Goal: Task Accomplishment & Management: Complete application form

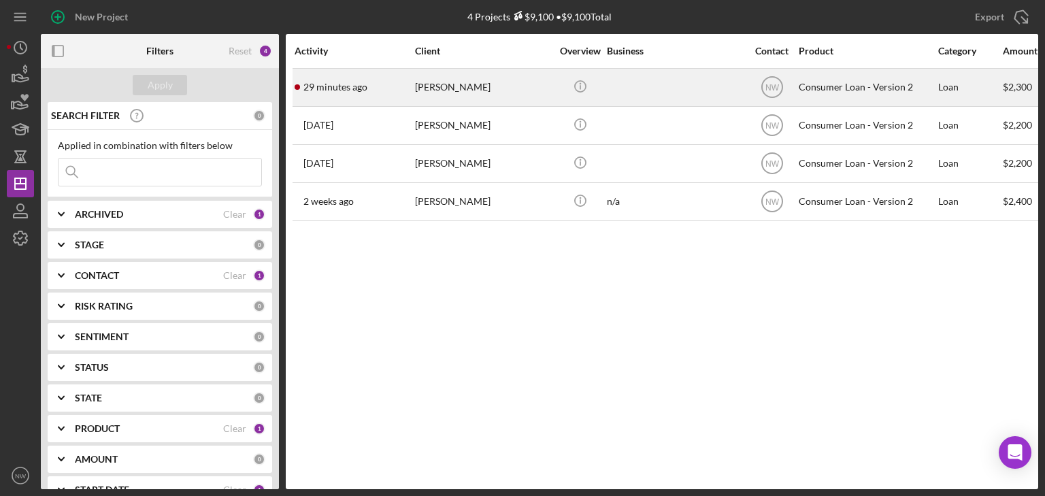
click at [413, 87] on div "29 minutes ago [PERSON_NAME]" at bounding box center [353, 87] width 119 height 36
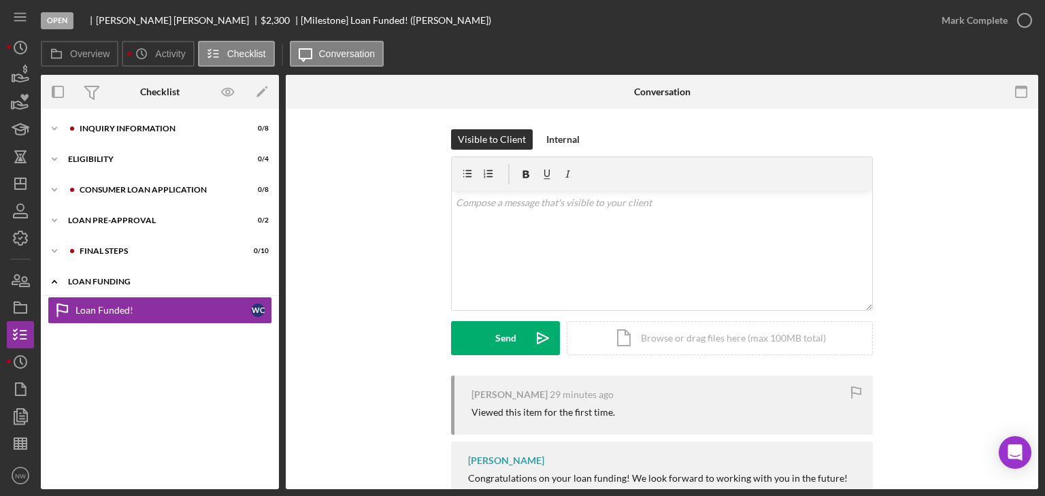
click at [54, 280] on polyline at bounding box center [54, 281] width 4 height 3
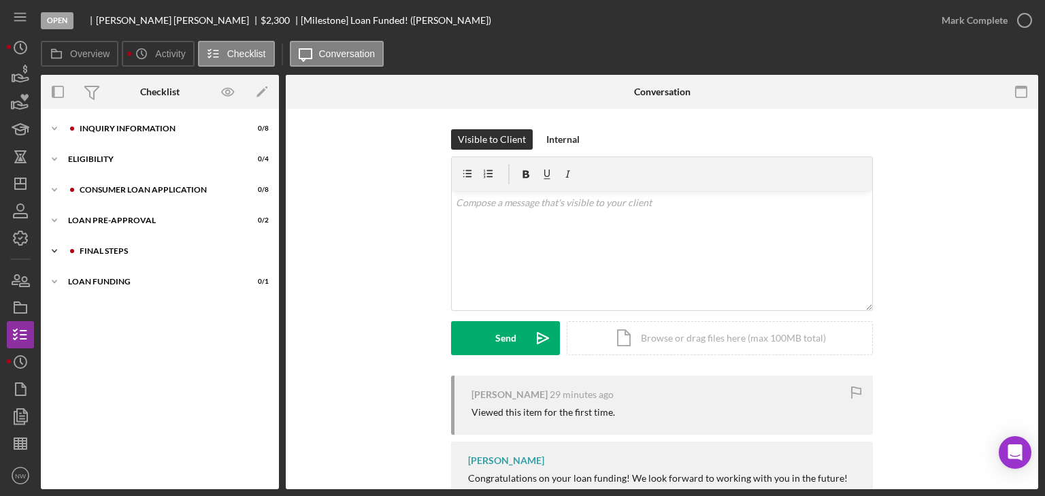
click at [53, 243] on icon "Icon/Expander" at bounding box center [54, 250] width 27 height 27
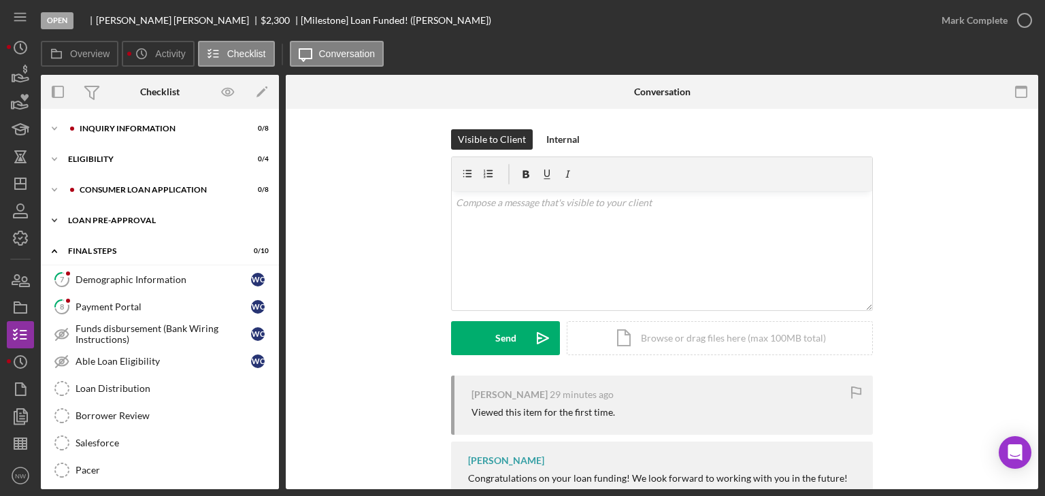
click at [56, 209] on icon "Icon/Expander" at bounding box center [54, 220] width 27 height 27
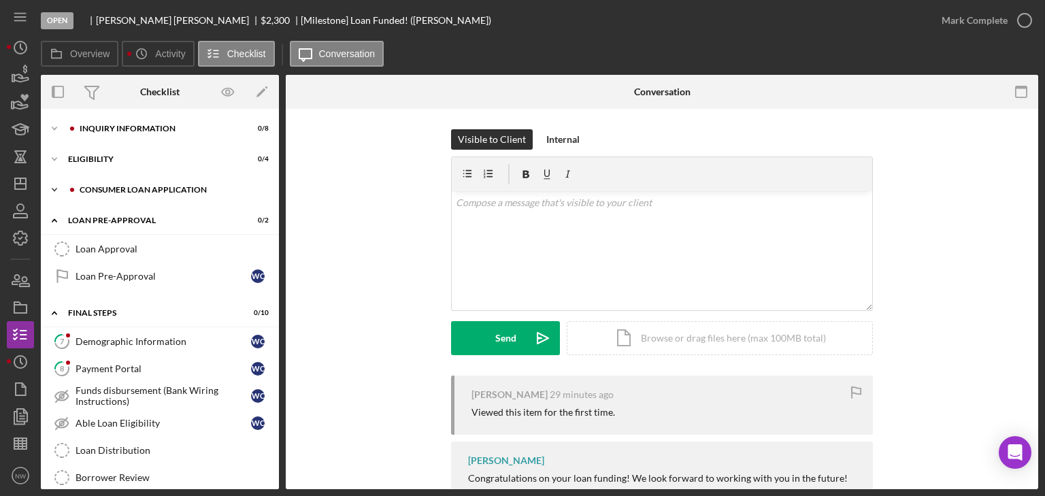
click at [56, 188] on polyline at bounding box center [54, 189] width 4 height 3
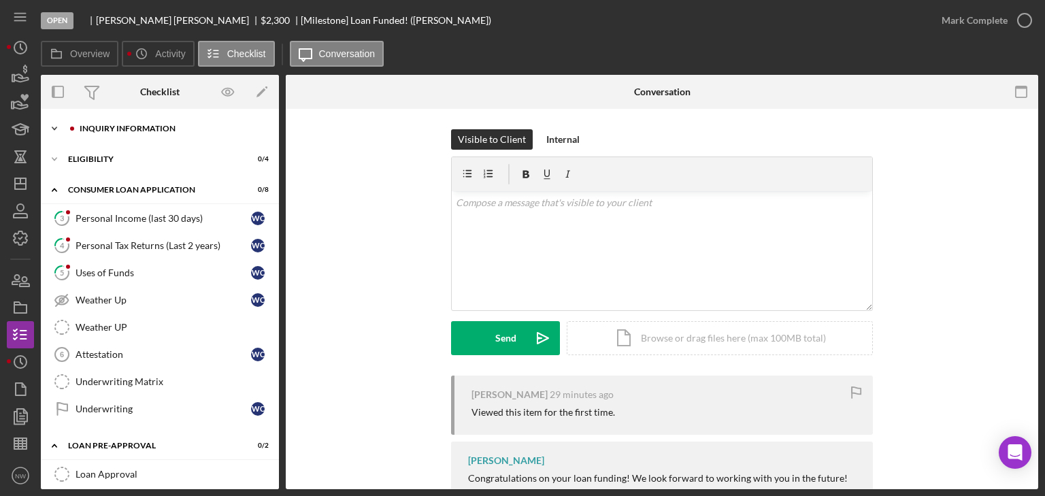
click at [57, 125] on icon "Icon/Expander" at bounding box center [54, 128] width 27 height 27
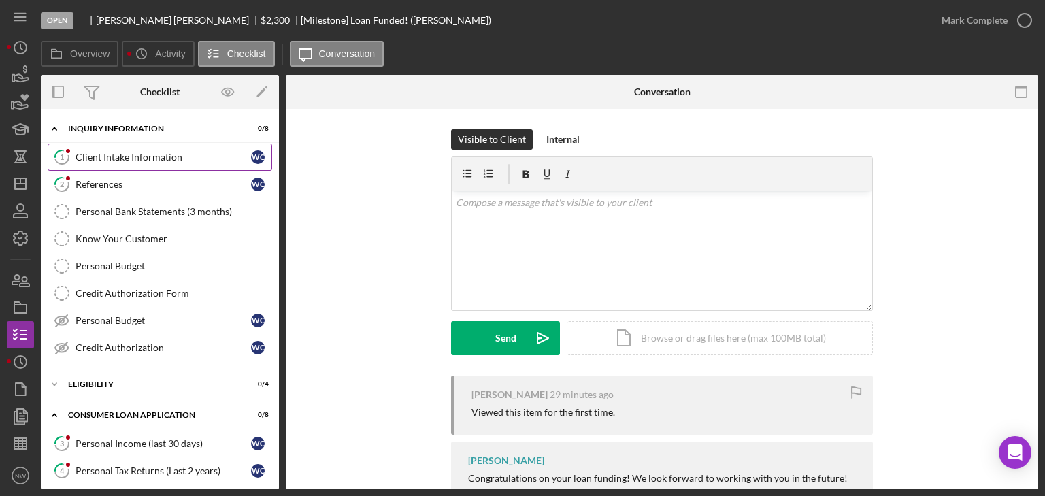
click at [87, 153] on div "Client Intake Information" at bounding box center [162, 157] width 175 height 11
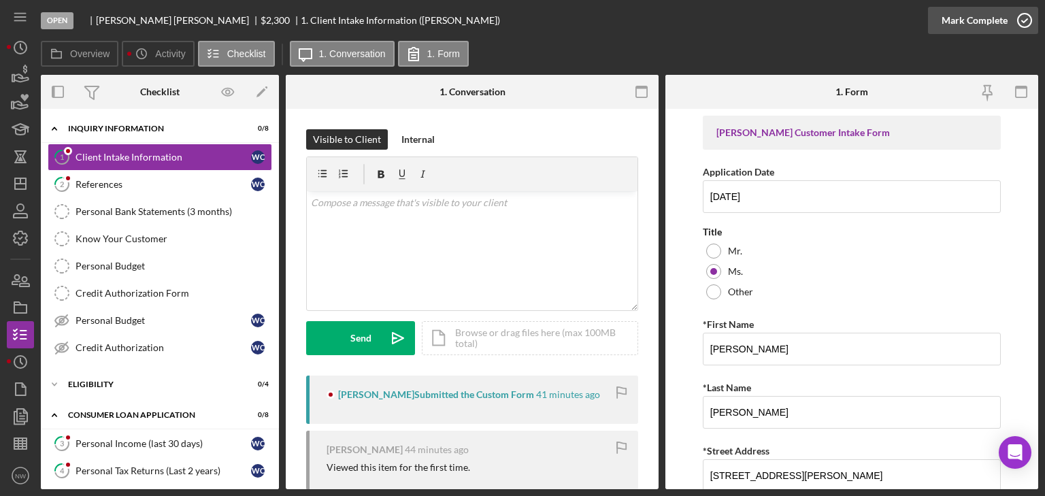
click at [1020, 23] on icon "button" at bounding box center [1024, 20] width 34 height 34
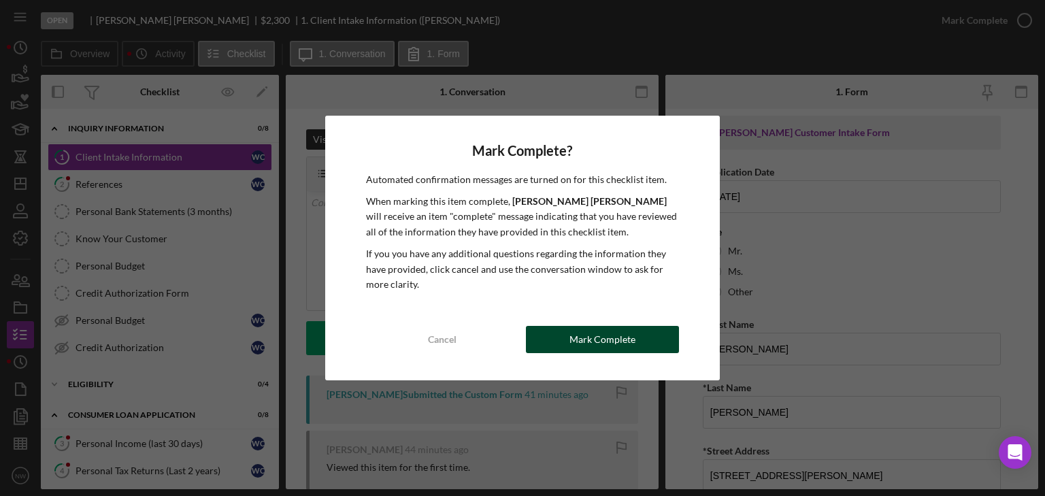
click at [590, 331] on div "Mark Complete" at bounding box center [602, 339] width 66 height 27
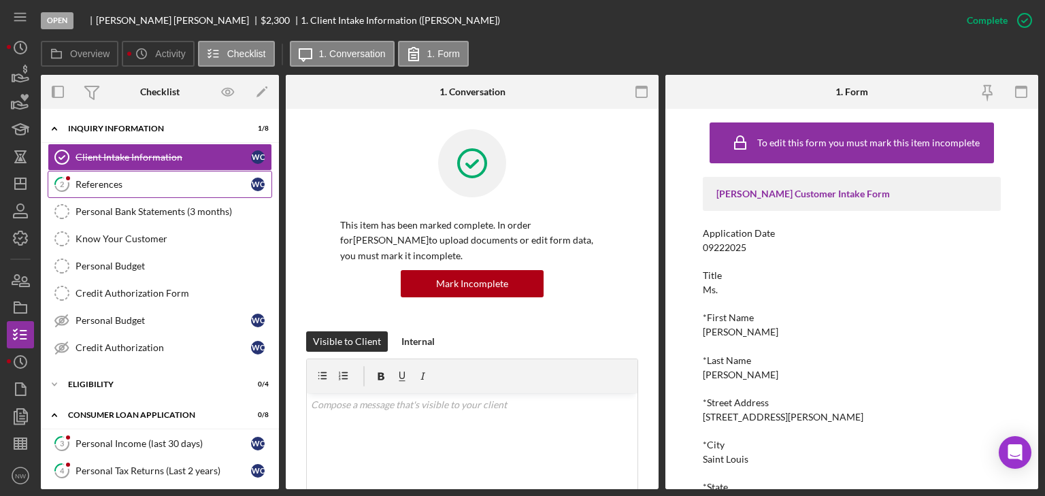
click at [87, 184] on div "References" at bounding box center [162, 184] width 175 height 11
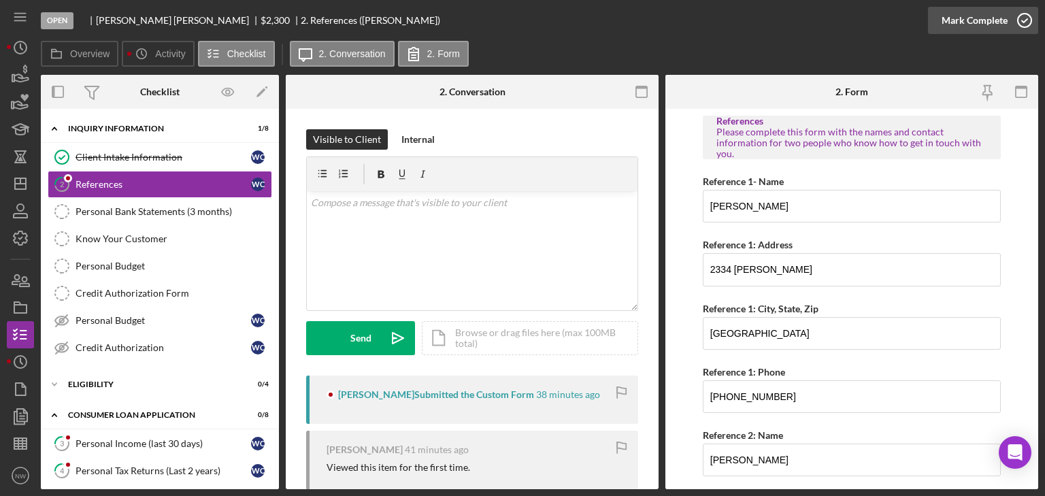
click at [1021, 20] on icon "button" at bounding box center [1024, 20] width 34 height 34
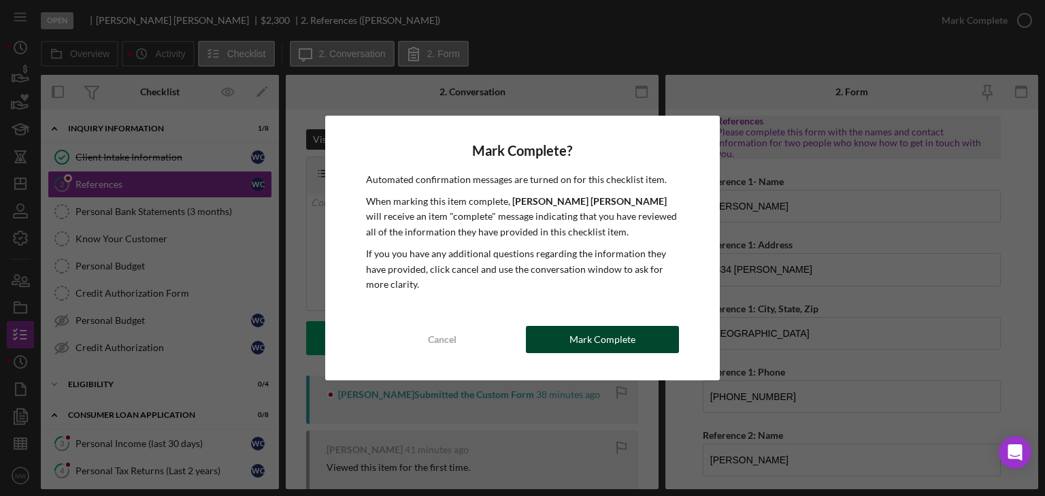
drag, startPoint x: 579, startPoint y: 332, endPoint x: 223, endPoint y: 203, distance: 379.1
click at [579, 332] on div "Mark Complete" at bounding box center [602, 339] width 66 height 27
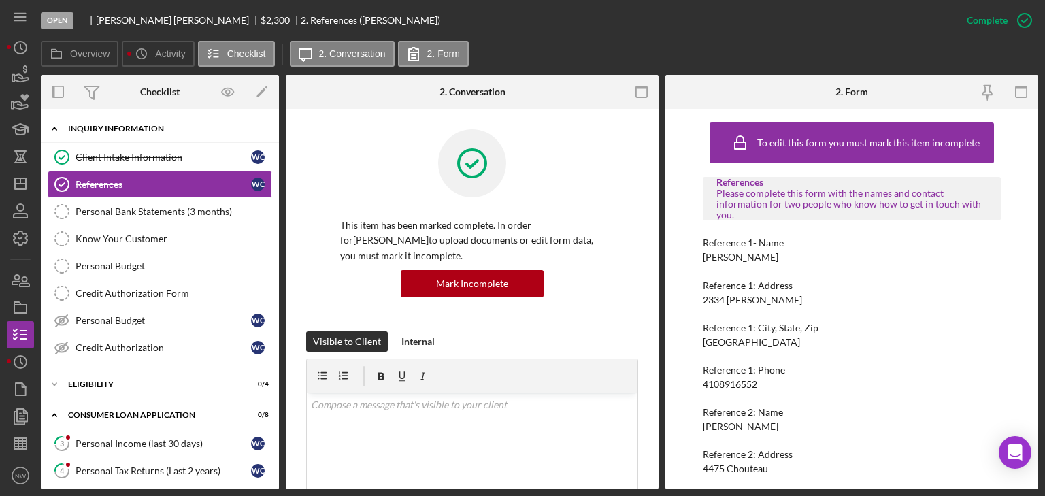
click at [52, 125] on icon "Icon/Expander" at bounding box center [54, 128] width 27 height 27
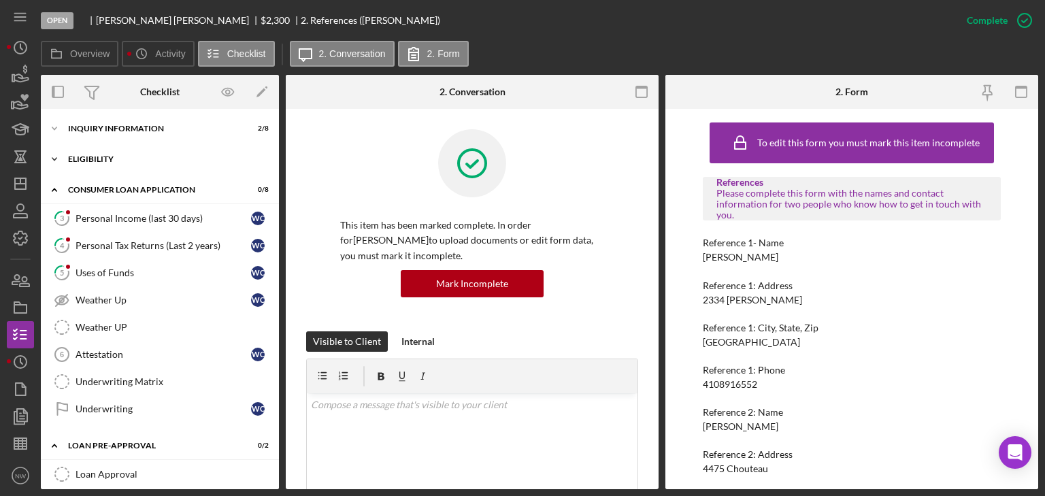
click at [54, 156] on icon "Icon/Expander" at bounding box center [54, 159] width 27 height 27
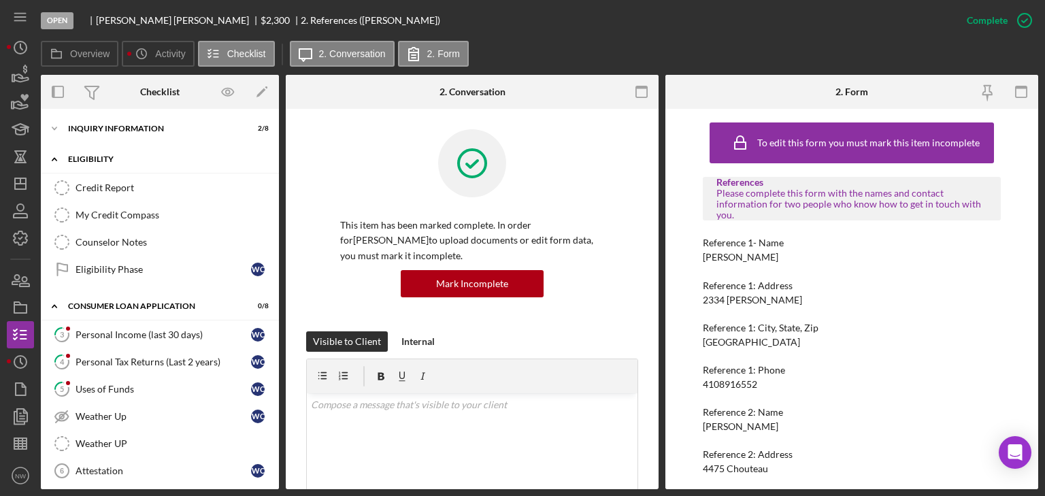
click at [52, 154] on icon "Icon/Expander" at bounding box center [54, 159] width 27 height 27
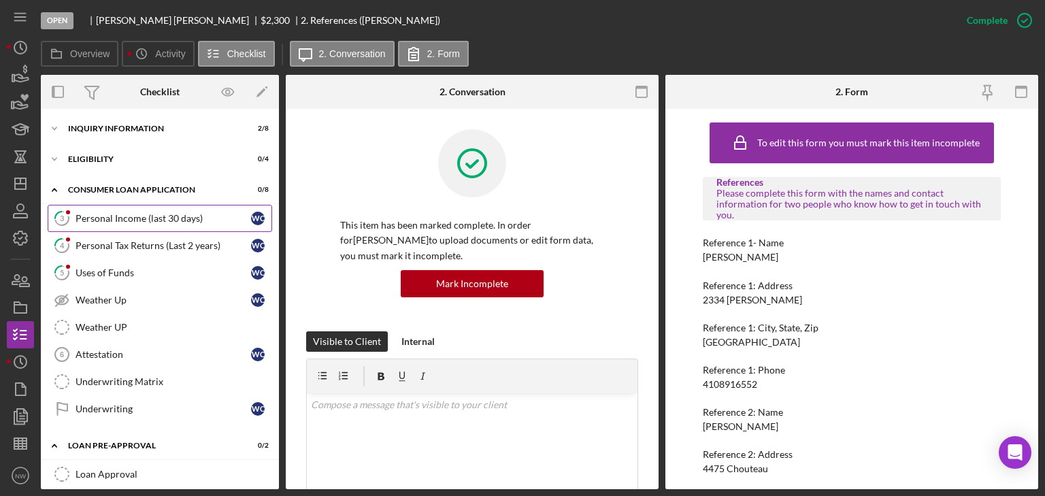
click at [90, 218] on div "Personal Income (last 30 days)" at bounding box center [162, 218] width 175 height 11
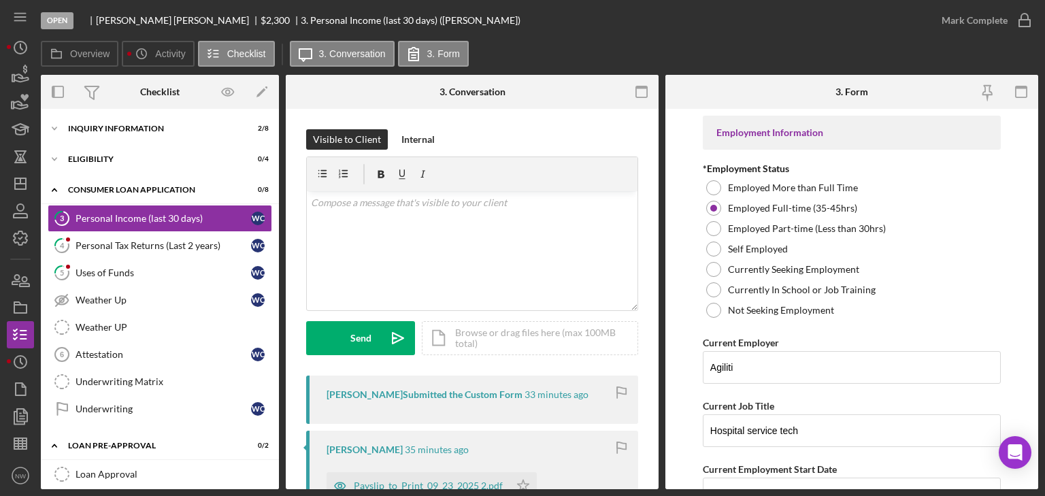
scroll to position [109, 0]
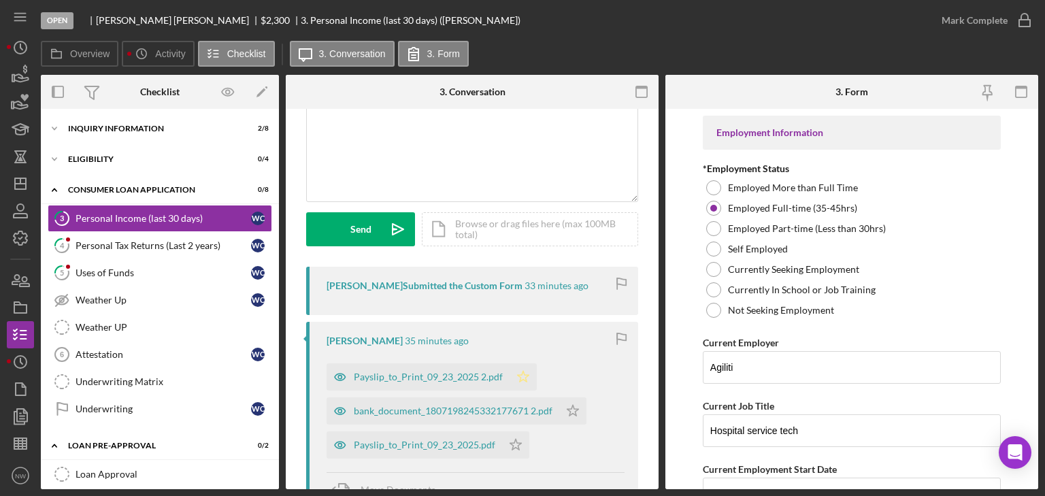
click at [518, 375] on polygon "button" at bounding box center [524, 376] width 12 height 11
click at [1017, 21] on icon "button" at bounding box center [1024, 20] width 34 height 34
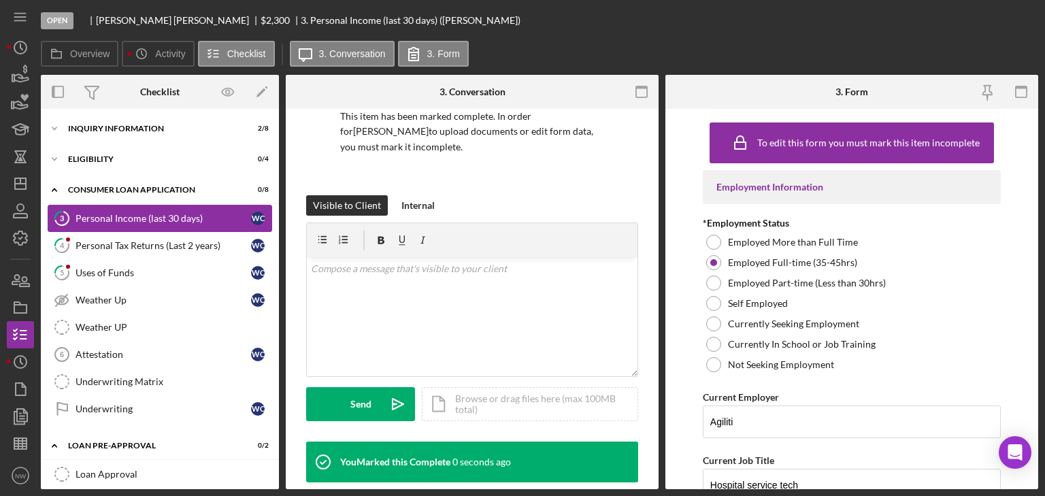
scroll to position [311, 0]
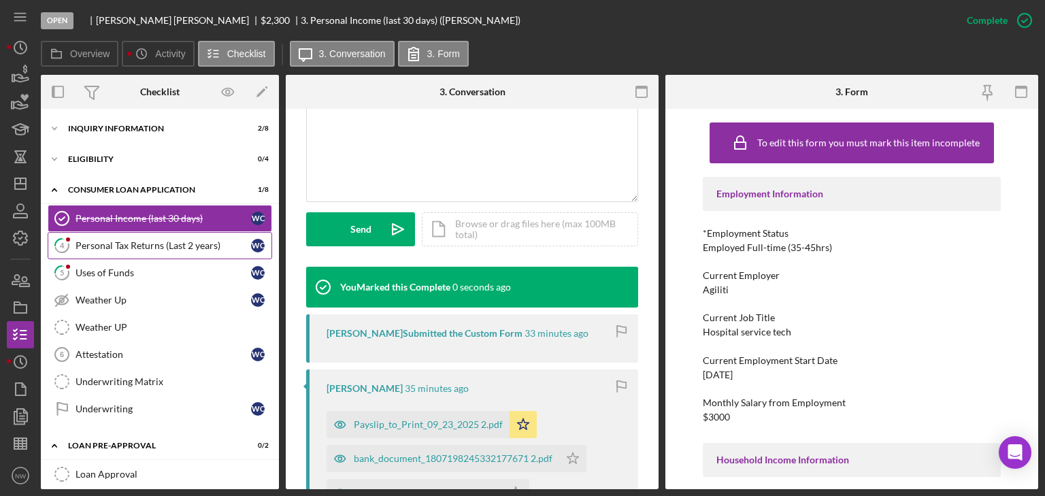
drag, startPoint x: 111, startPoint y: 239, endPoint x: 129, endPoint y: 239, distance: 17.7
click at [112, 240] on div "Personal Tax Returns (Last 2 years)" at bounding box center [162, 245] width 175 height 11
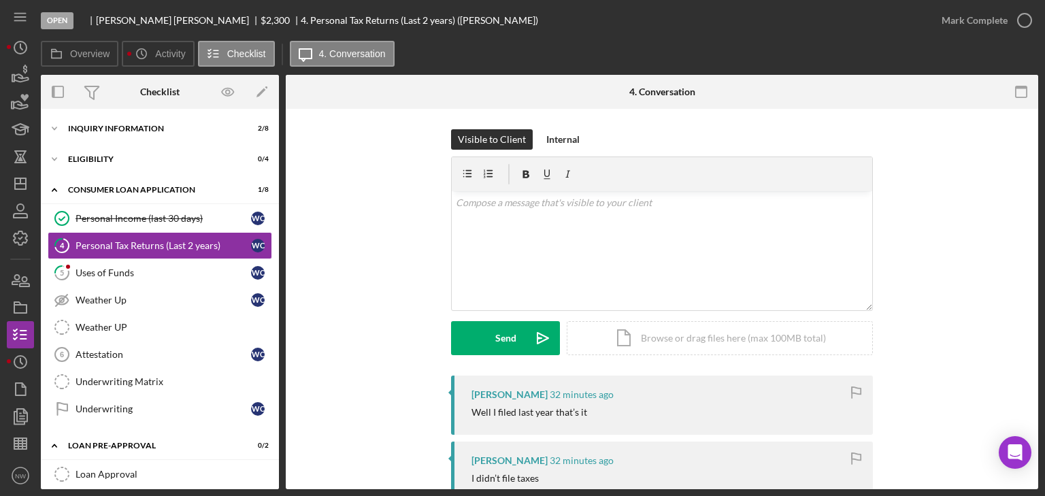
scroll to position [54, 0]
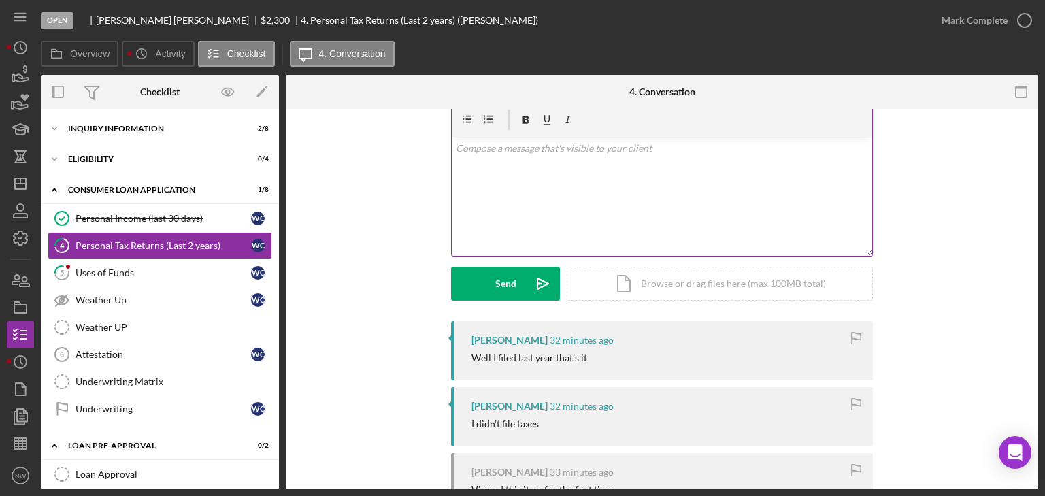
click at [513, 207] on div "v Color teal Color pink Remove color Add row above Add row below Add column bef…" at bounding box center [662, 196] width 420 height 119
click at [619, 167] on p "Also upload a Letter of Explanation expalining why you didnt file the prior yea…" at bounding box center [662, 167] width 413 height 15
click at [794, 163] on p "Also upload a Letter of Explanation explaining why you didn't file the prior ye…" at bounding box center [662, 167] width 413 height 15
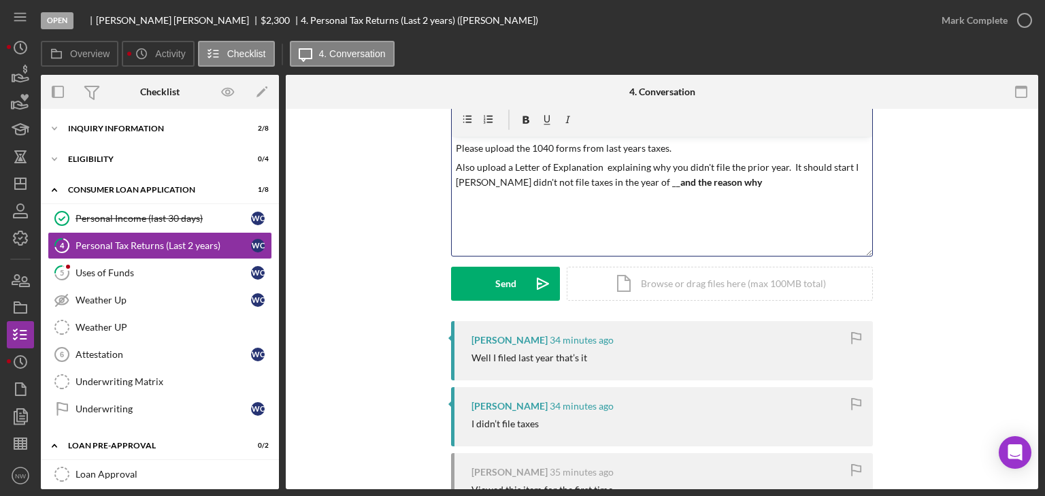
click at [800, 177] on p "Also upload a Letter of Explanation explaining why you didn't file the prior ye…" at bounding box center [662, 175] width 413 height 31
click at [811, 185] on p "Also upload a Letter of Explanation explaining why you didn't file the prior ye…" at bounding box center [662, 175] width 413 height 31
click at [813, 175] on p "Also upload a Letter of Explanation explaining why you didn't file the prior ye…" at bounding box center [662, 175] width 413 height 31
click at [558, 213] on p "Then upload that letter" at bounding box center [662, 216] width 413 height 15
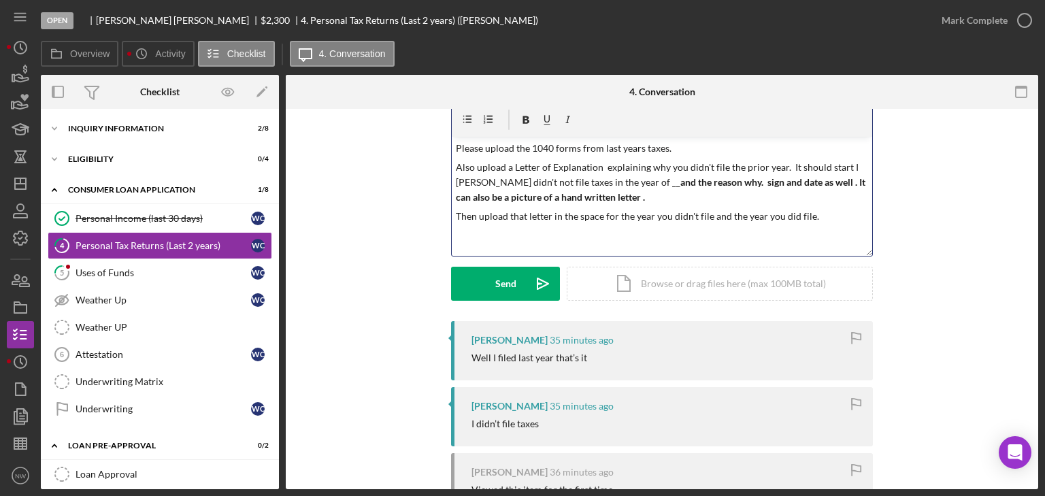
click at [470, 197] on strong "and the reason why. sign and date as well . It can also be a picture of a hand …" at bounding box center [661, 189] width 411 height 27
drag, startPoint x: 555, startPoint y: 182, endPoint x: 690, endPoint y: 187, distance: 134.7
click at [700, 186] on p "Also upload a Letter of Explanation explaining why you didn't file the prior ye…" at bounding box center [662, 183] width 413 height 46
click at [522, 111] on div at bounding box center [548, 120] width 63 height 18
drag, startPoint x: 554, startPoint y: 181, endPoint x: 691, endPoint y: 181, distance: 136.7
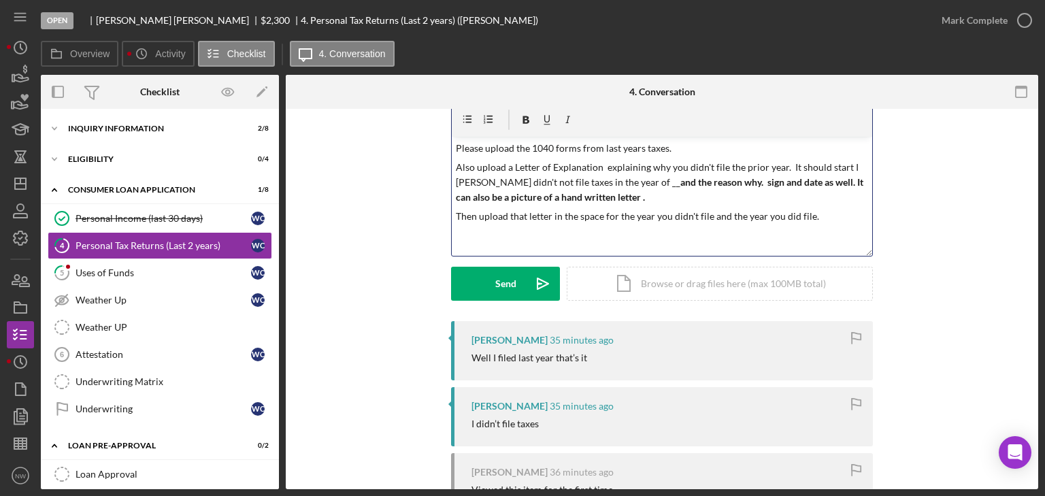
click at [691, 181] on p "Also upload a Letter of Explanation explaining why you didn't file the prior ye…" at bounding box center [662, 183] width 413 height 46
click at [523, 118] on icon "button" at bounding box center [526, 120] width 31 height 31
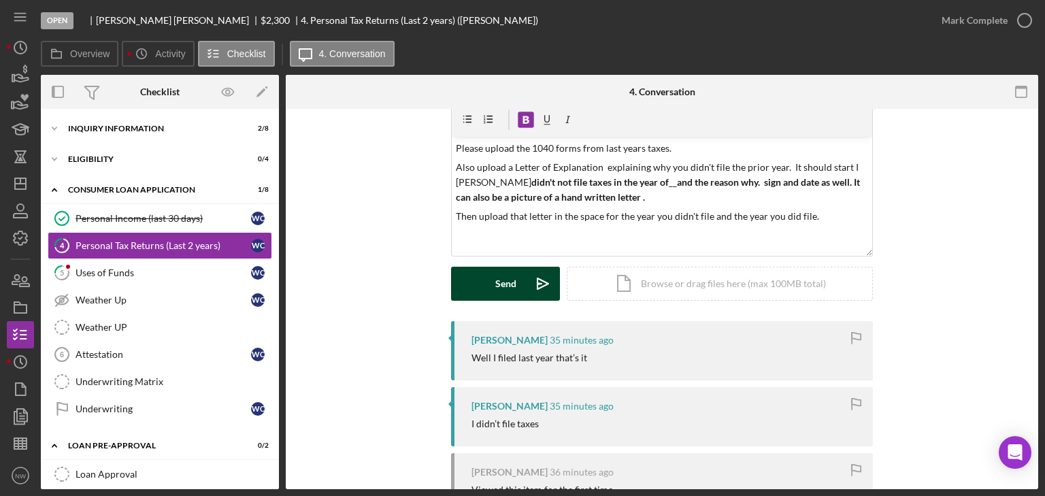
click at [498, 267] on div "Send" at bounding box center [505, 284] width 21 height 34
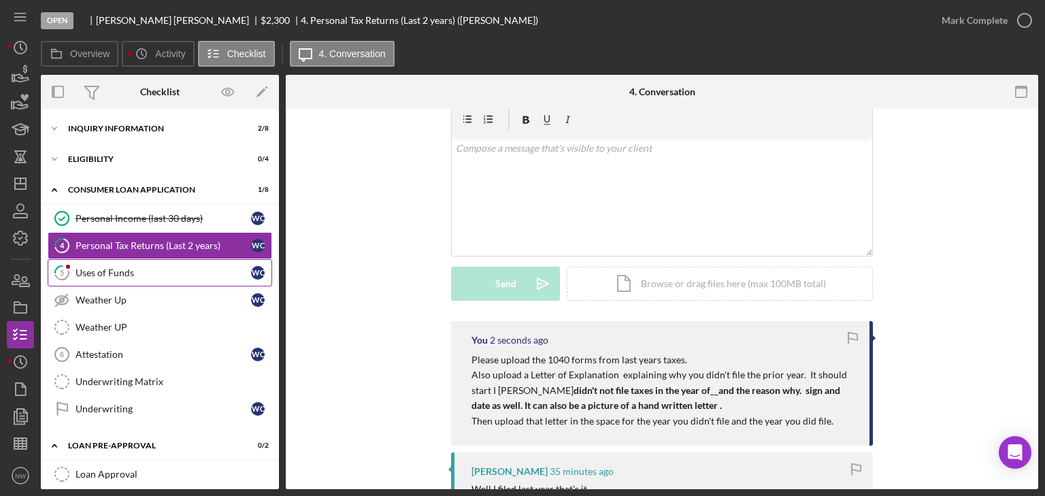
click at [88, 269] on div "Uses of Funds" at bounding box center [162, 272] width 175 height 11
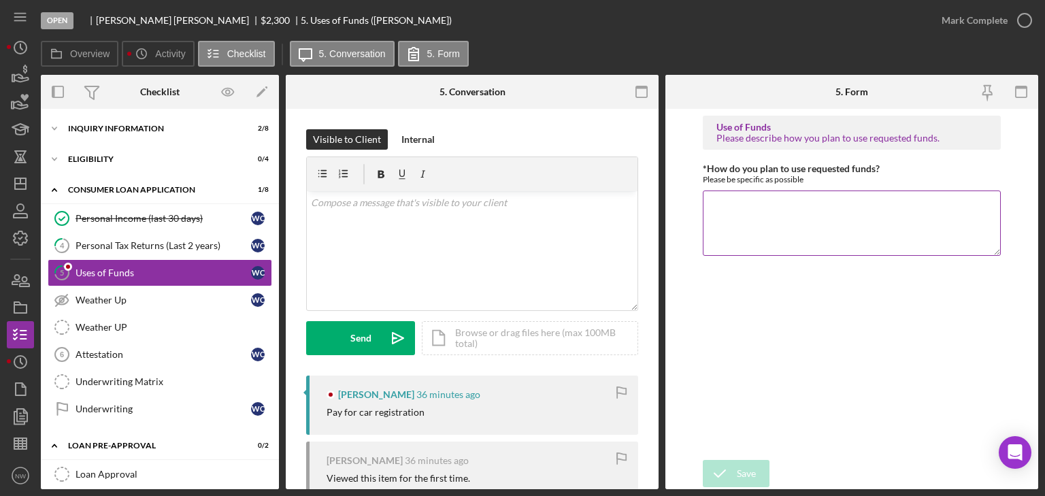
click at [769, 211] on textarea "*How do you plan to use requested funds?" at bounding box center [852, 222] width 298 height 65
type textarea "Pay car registration"
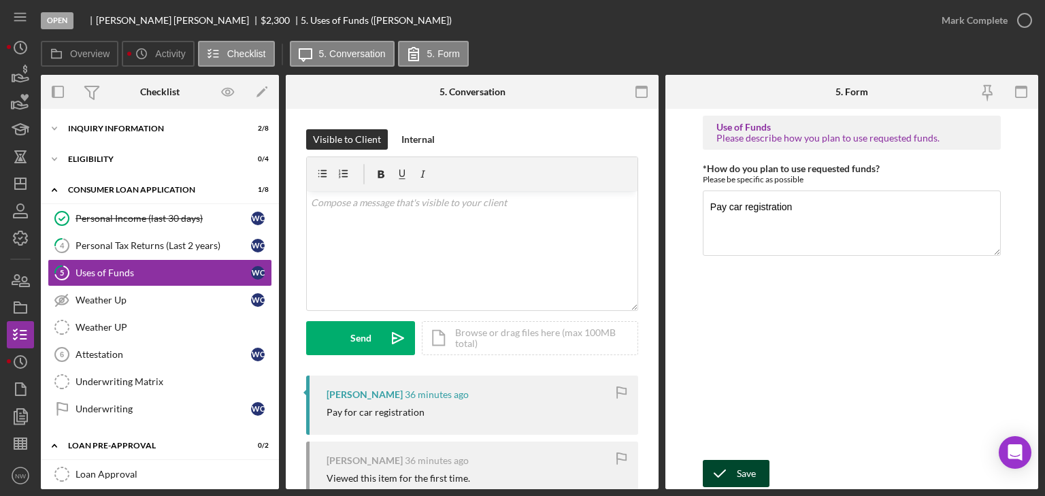
click at [737, 467] on div "Save" at bounding box center [746, 473] width 19 height 27
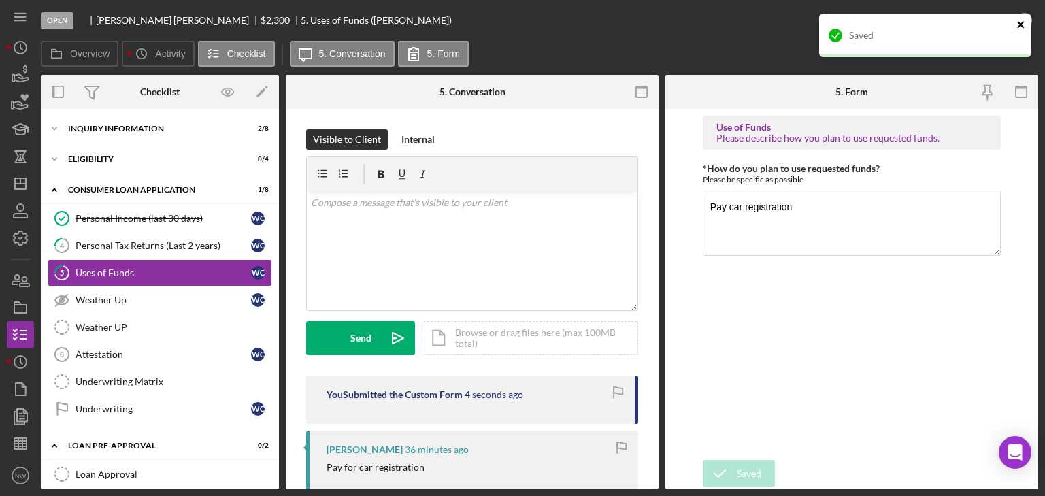
click at [1020, 22] on icon "close" at bounding box center [1021, 24] width 10 height 11
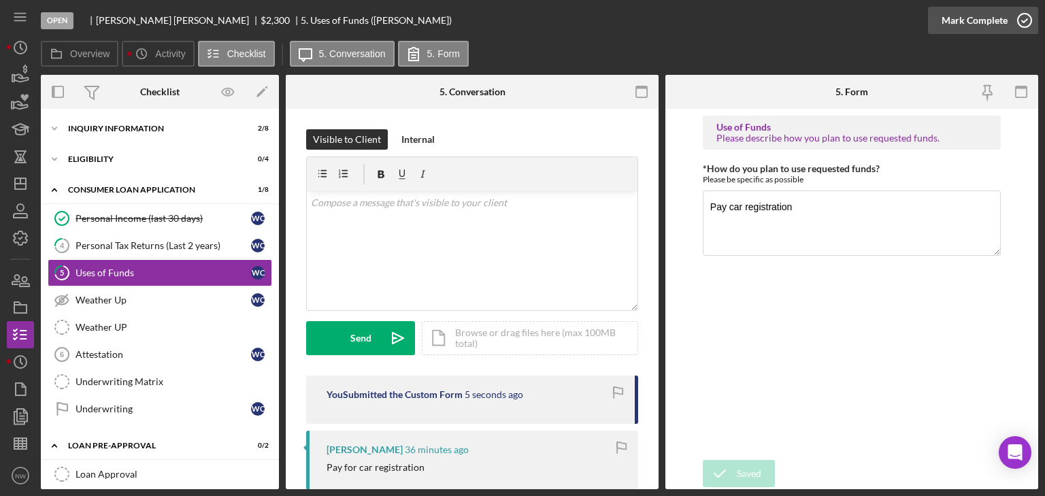
click at [1021, 20] on icon "button" at bounding box center [1024, 20] width 34 height 34
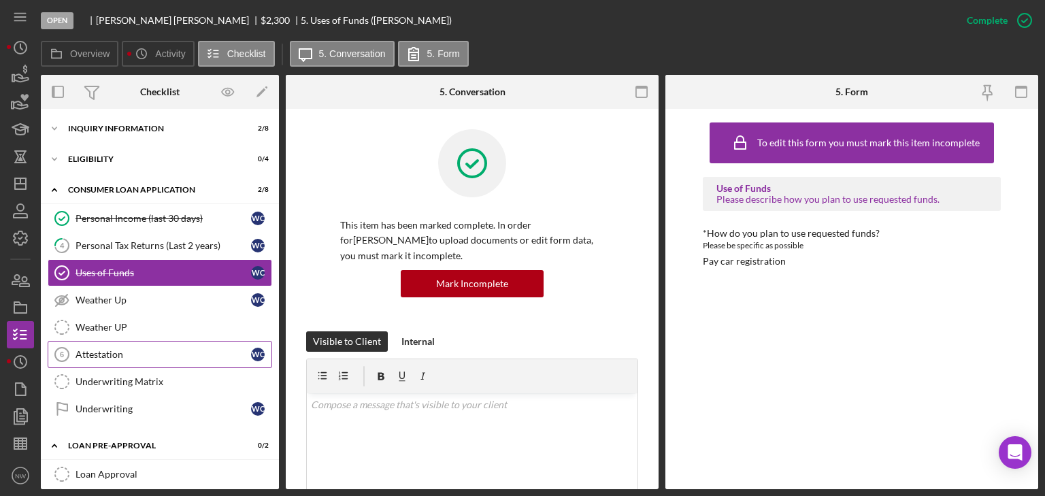
click at [91, 351] on div "Attestation" at bounding box center [162, 354] width 175 height 11
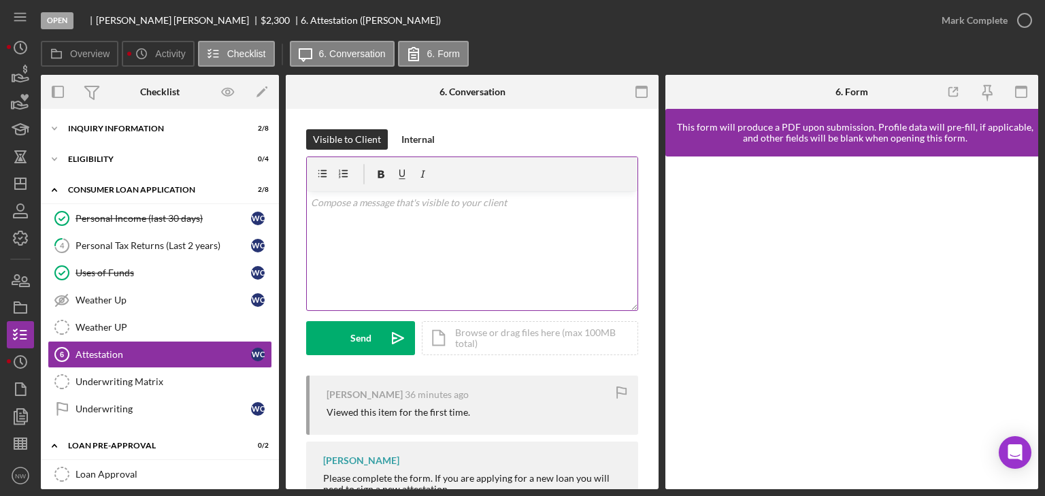
click at [441, 214] on div "v Color teal Color pink Remove color Add row above Add row below Add column bef…" at bounding box center [472, 250] width 331 height 119
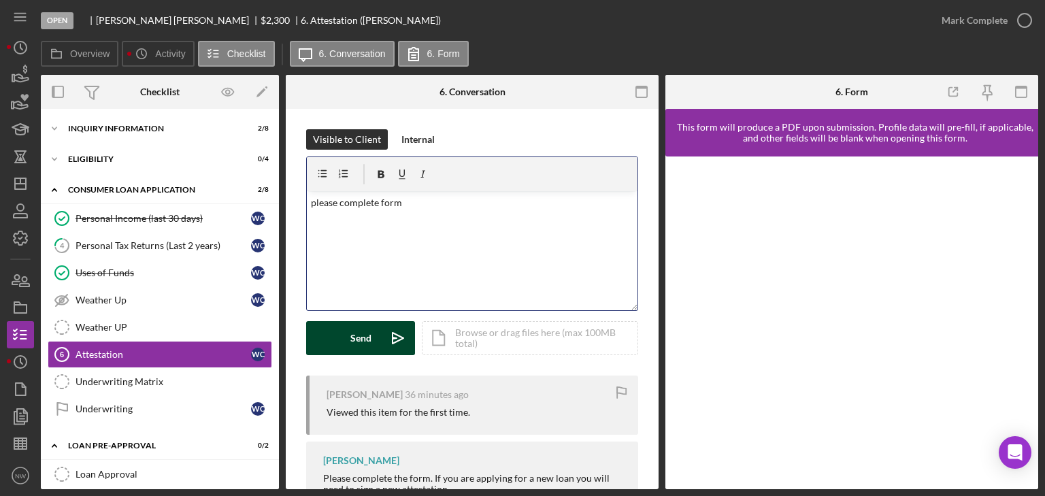
click at [366, 342] on div "Send" at bounding box center [360, 338] width 21 height 34
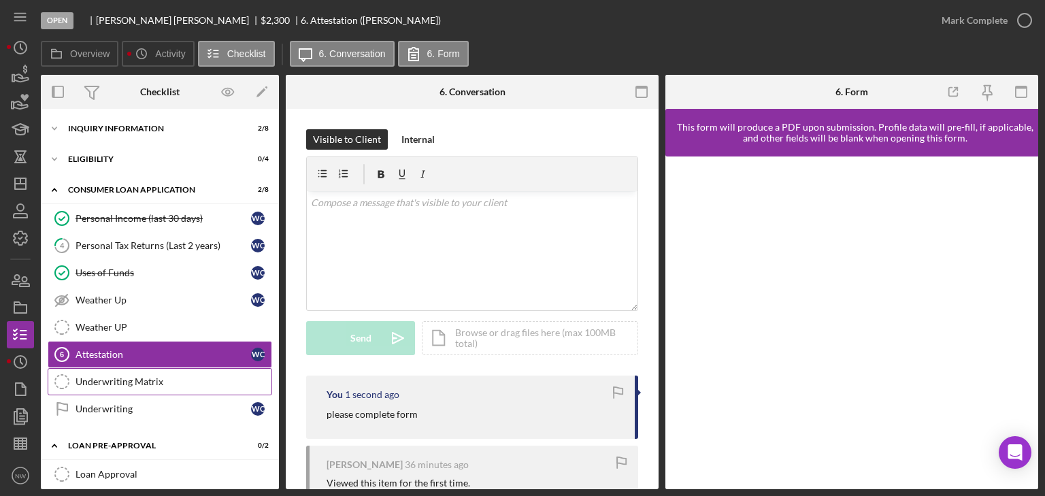
click at [120, 373] on link "Underwriting Matrix Underwriting Matrix" at bounding box center [160, 381] width 224 height 27
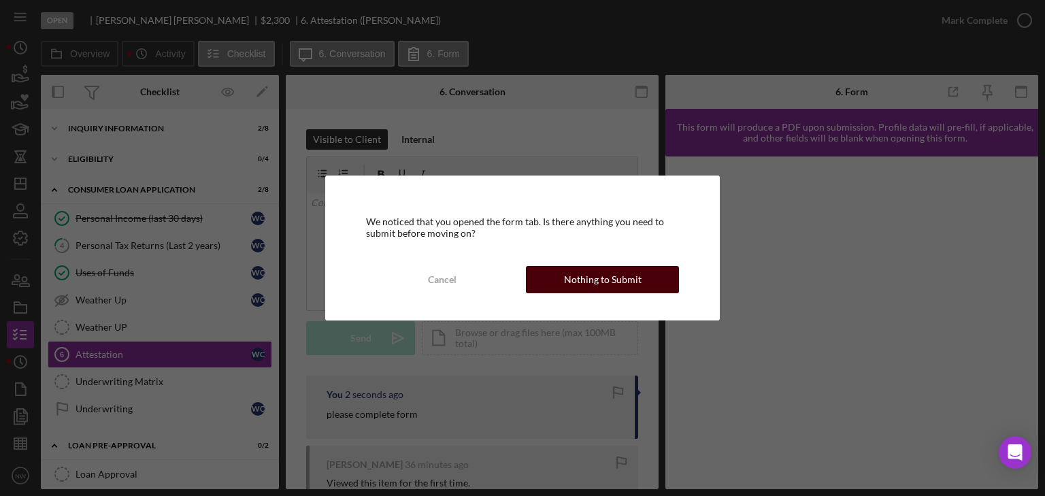
click at [551, 275] on button "Nothing to Submit" at bounding box center [602, 279] width 153 height 27
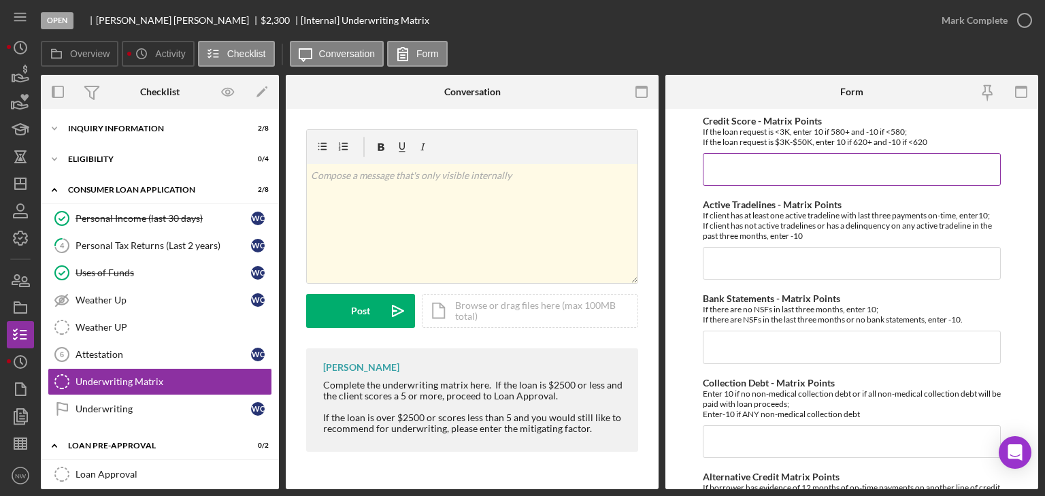
click at [730, 161] on input "Credit Score - Matrix Points" at bounding box center [852, 169] width 298 height 33
type input "10"
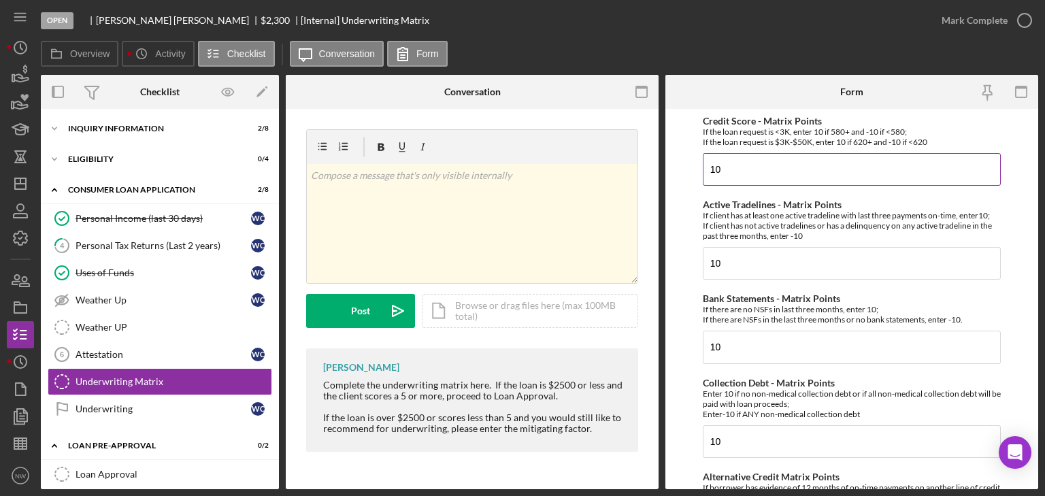
scroll to position [224, 0]
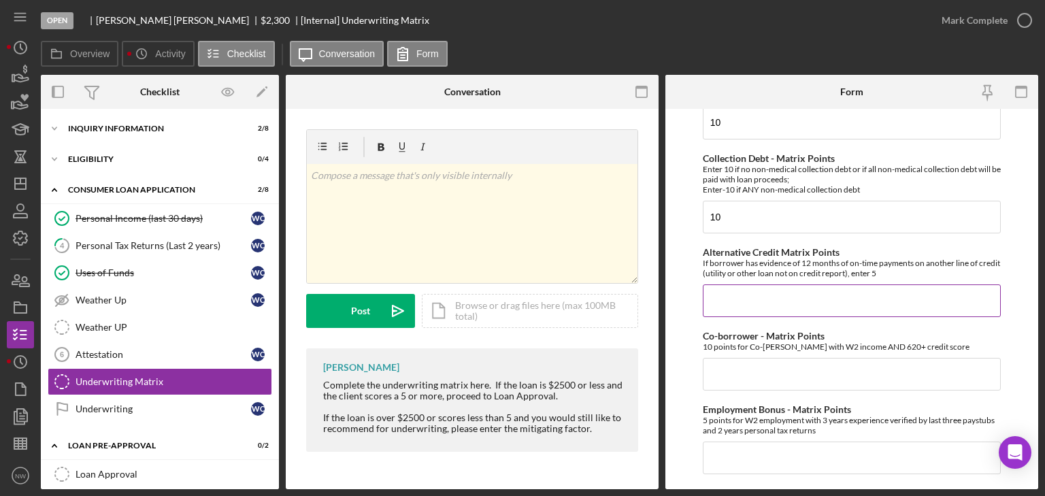
click at [737, 287] on input "Alternative Credit Matrix Points" at bounding box center [852, 300] width 298 height 33
type input "0"
click at [718, 384] on input "Co-borrower - Matrix Points" at bounding box center [852, 374] width 298 height 33
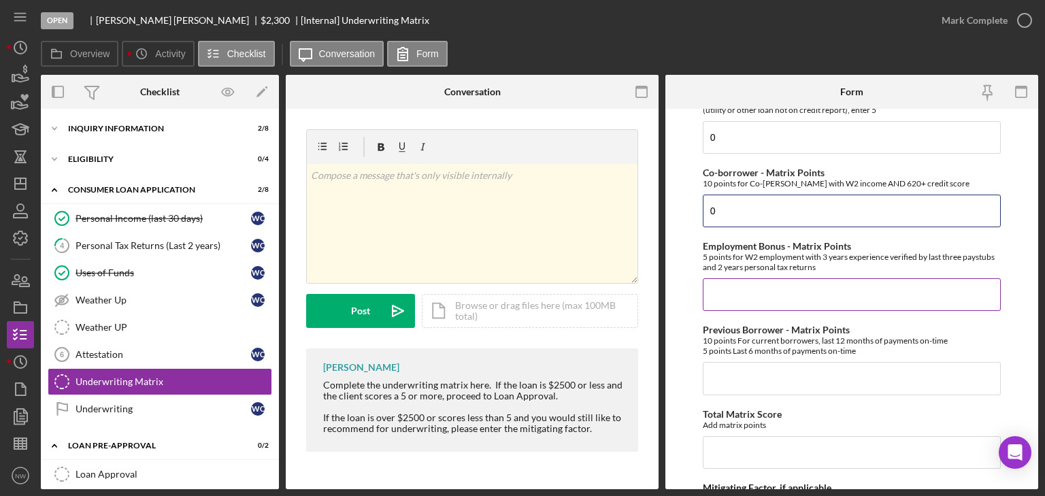
type input "0"
click at [736, 282] on input "Employment Bonus - Matrix Points" at bounding box center [852, 294] width 298 height 33
type input "0"
click at [739, 367] on input "Previous Borrower - Matrix Points" at bounding box center [852, 378] width 298 height 33
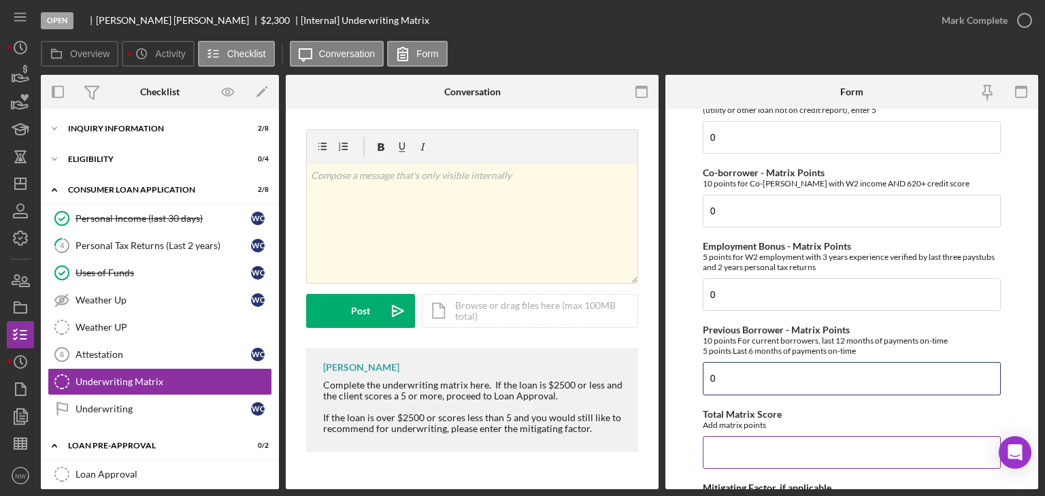
type input "0"
click at [769, 445] on input "Total Matrix Score" at bounding box center [852, 452] width 298 height 33
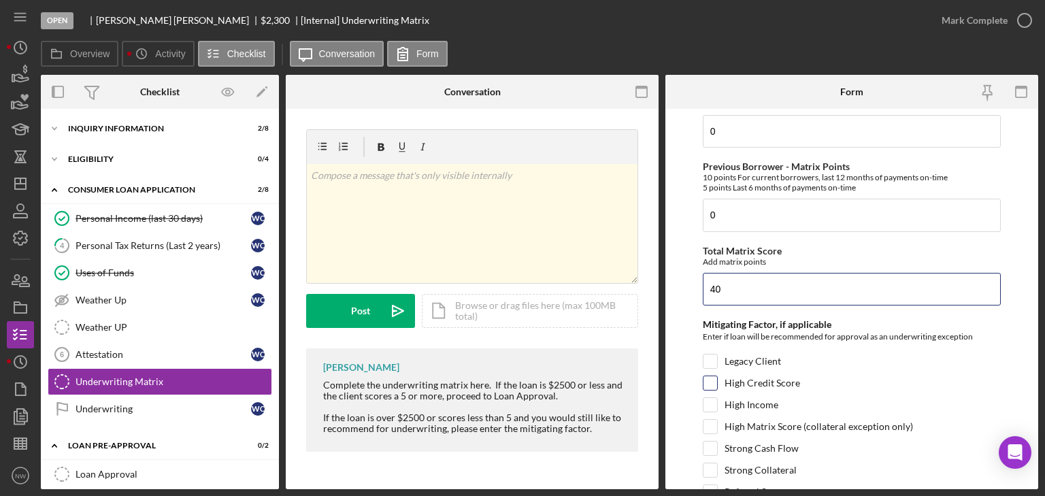
type input "40"
click at [715, 376] on input "High Credit Score" at bounding box center [710, 383] width 14 height 14
checkbox input "true"
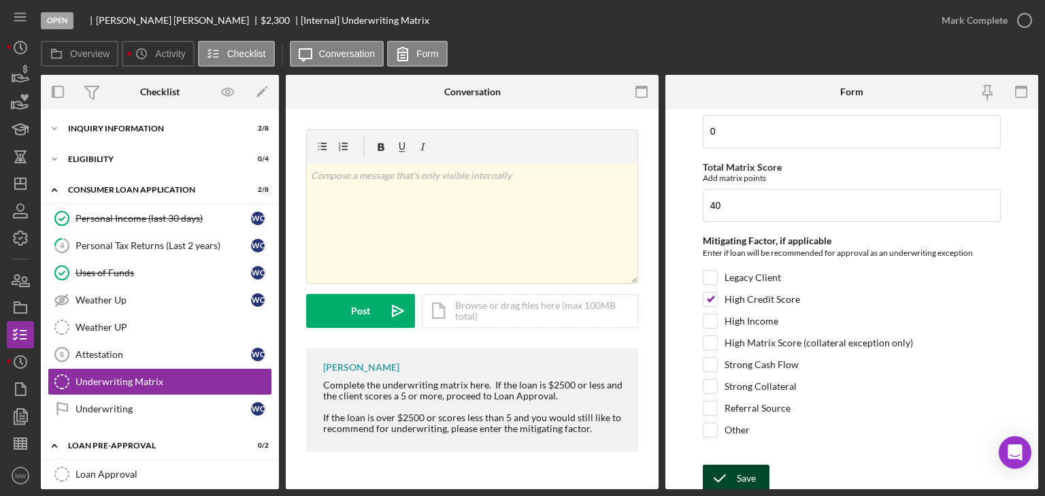
click at [730, 461] on icon "submit" at bounding box center [720, 478] width 34 height 34
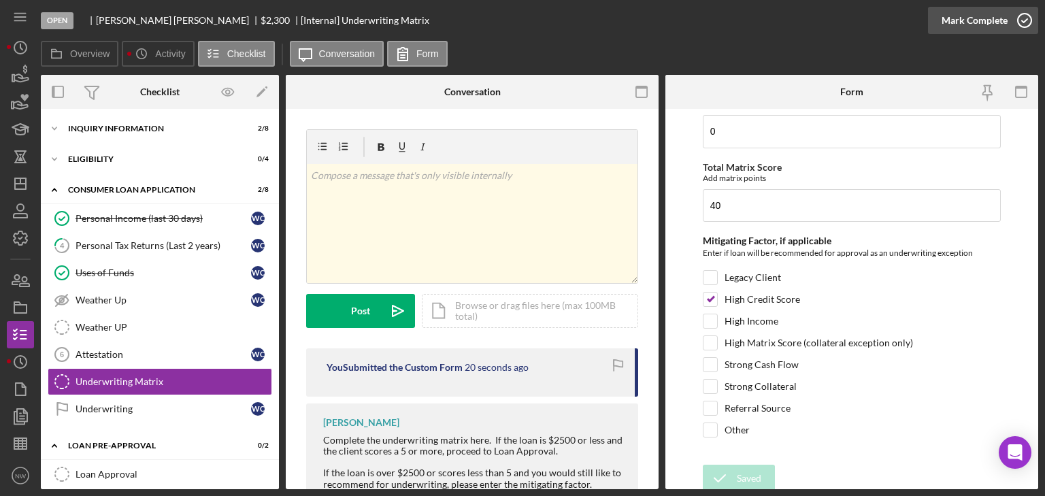
click at [1024, 14] on icon "button" at bounding box center [1024, 20] width 34 height 34
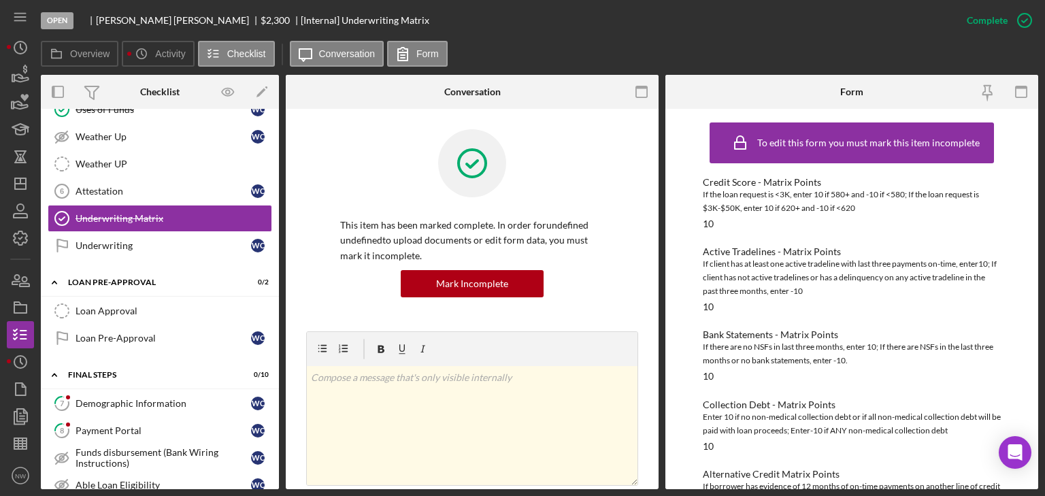
scroll to position [54, 0]
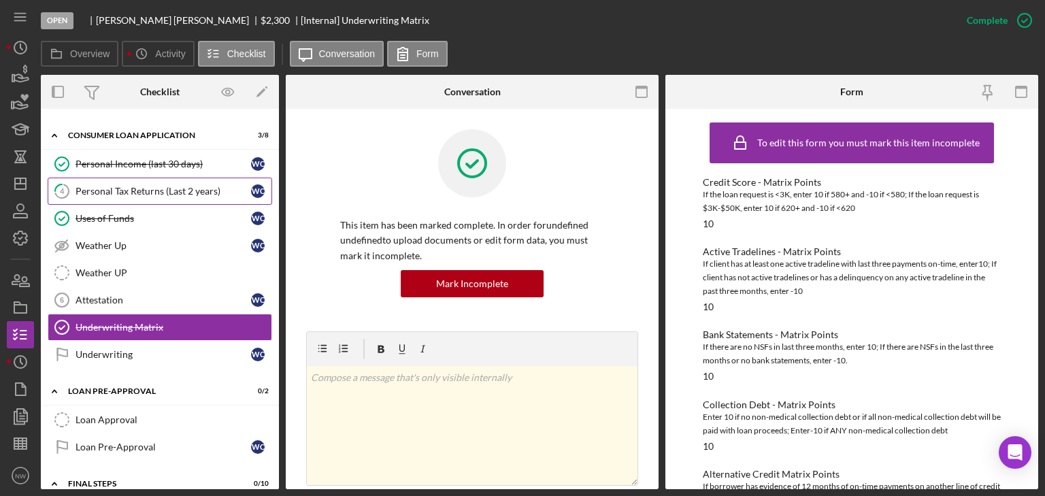
click at [98, 187] on div "Personal Tax Returns (Last 2 years)" at bounding box center [162, 191] width 175 height 11
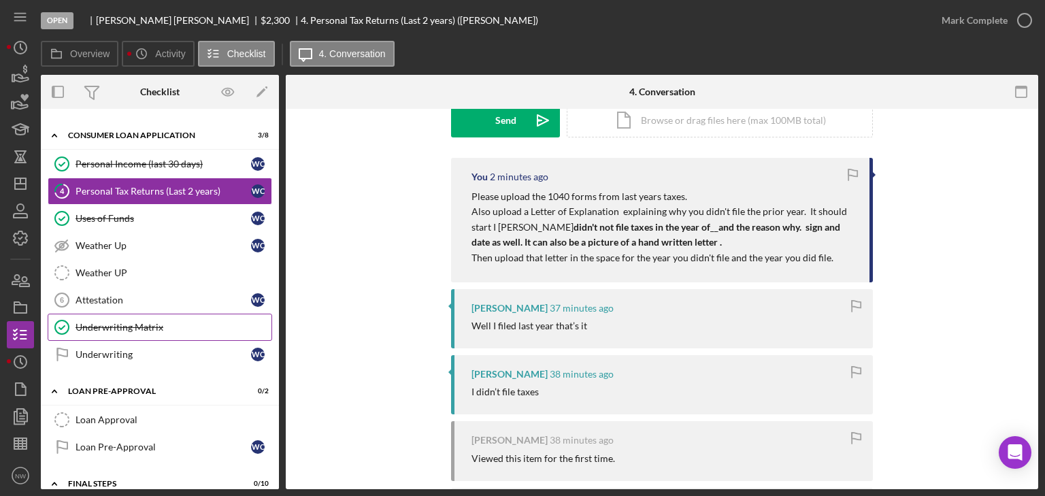
scroll to position [218, 0]
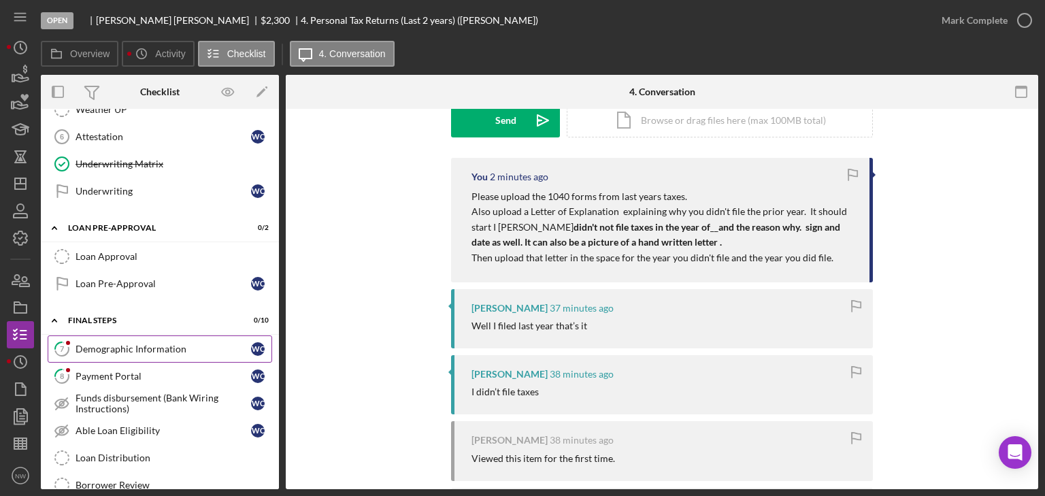
click at [95, 343] on div "Demographic Information" at bounding box center [162, 348] width 175 height 11
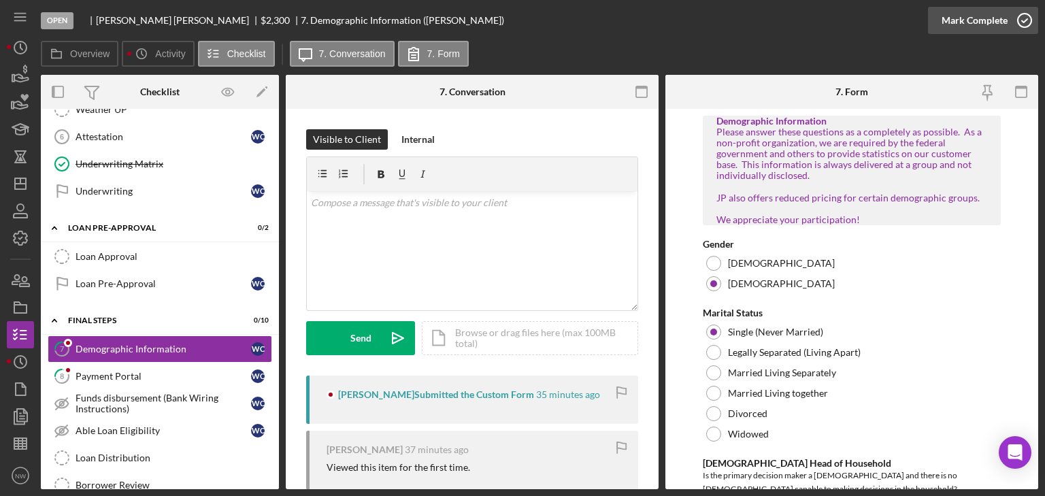
click at [1028, 19] on icon "button" at bounding box center [1024, 20] width 34 height 34
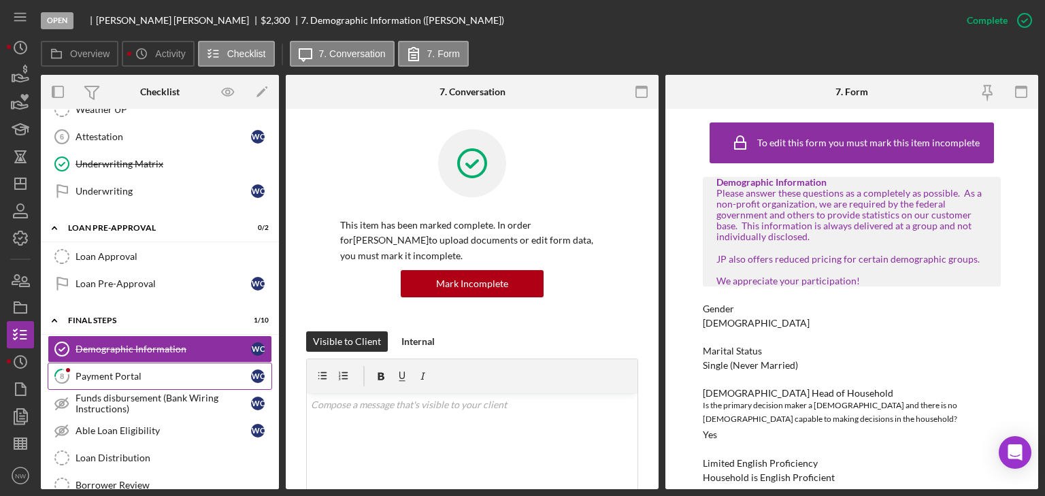
click at [148, 371] on div "Payment Portal" at bounding box center [162, 376] width 175 height 11
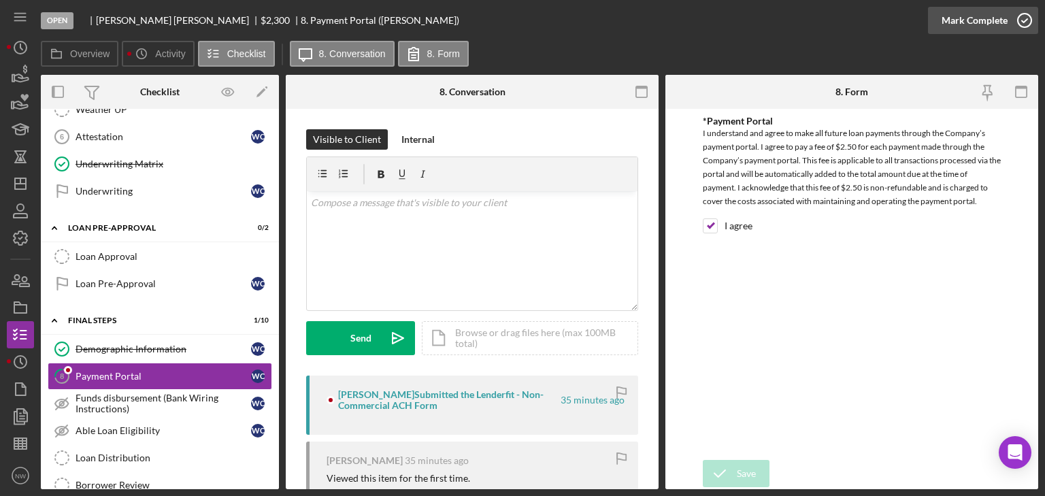
click at [1019, 16] on icon "button" at bounding box center [1024, 20] width 34 height 34
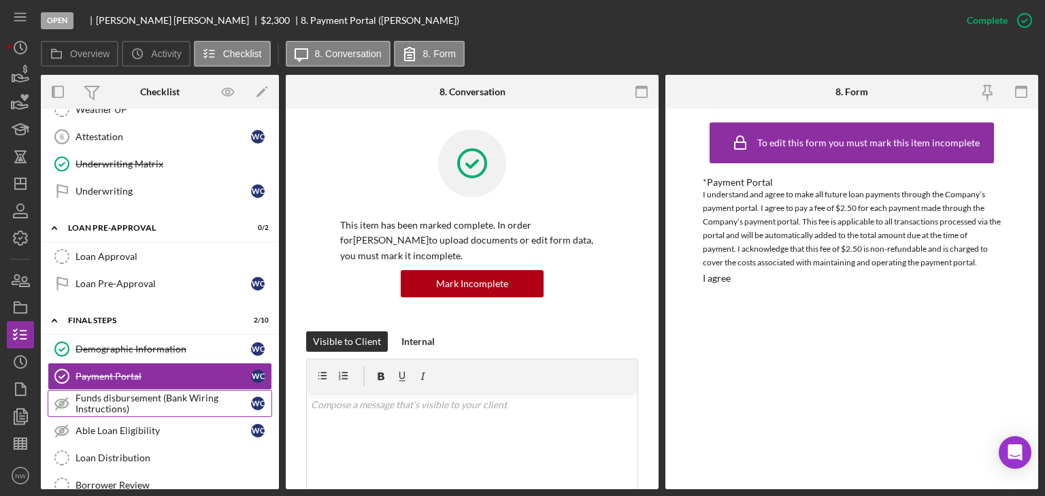
scroll to position [326, 0]
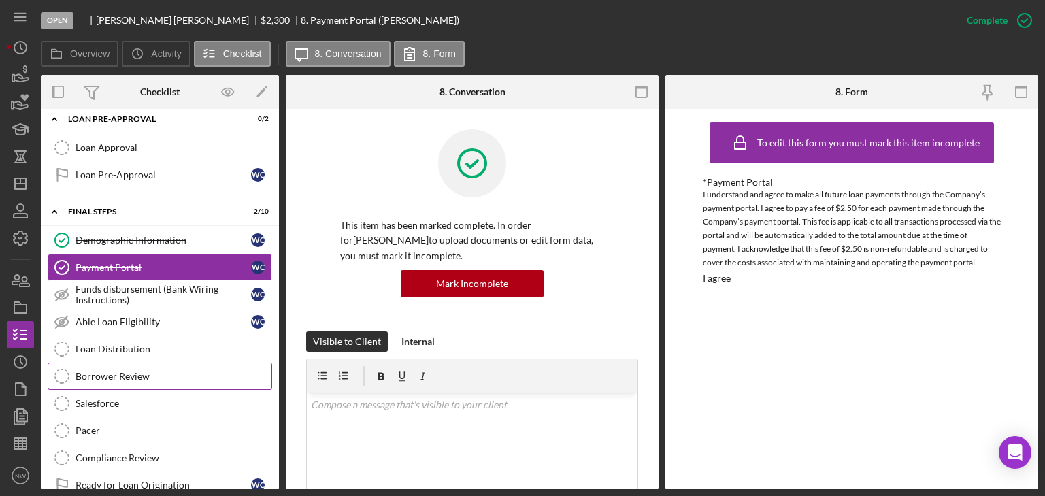
click at [111, 374] on div "Borrower Review" at bounding box center [173, 376] width 196 height 11
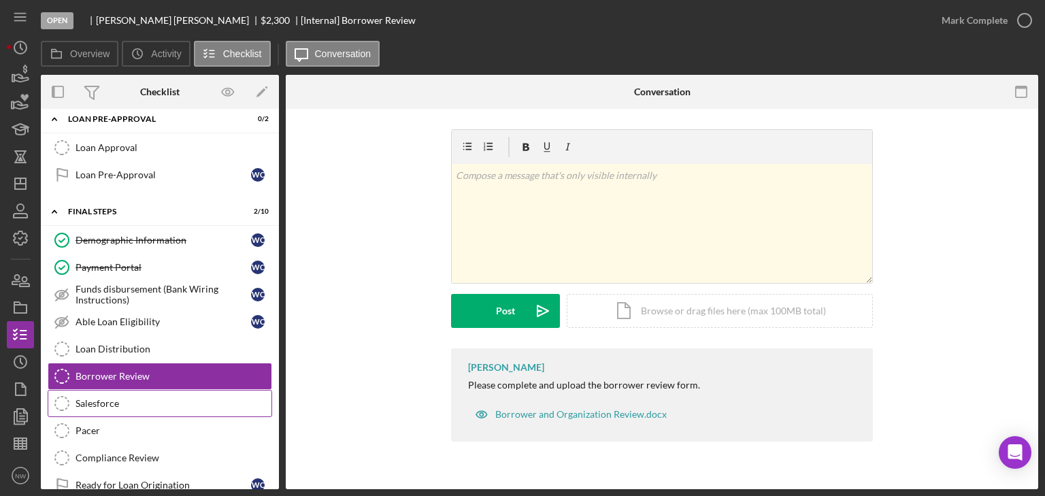
click at [92, 398] on div "Salesforce" at bounding box center [173, 403] width 196 height 11
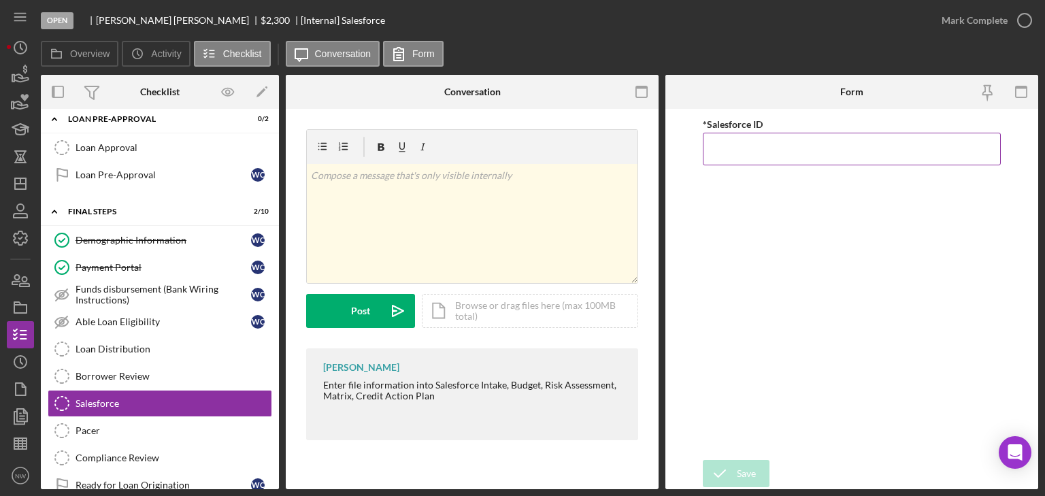
paste input "a0wPC000002O1g9YAC"
type input "a0wPC000002O1g9YAC"
drag, startPoint x: 739, startPoint y: 468, endPoint x: 860, endPoint y: 358, distance: 163.2
click at [762, 443] on form "*Salesforce ID a0wPC000002O1g9YAC Save Save" at bounding box center [851, 299] width 373 height 380
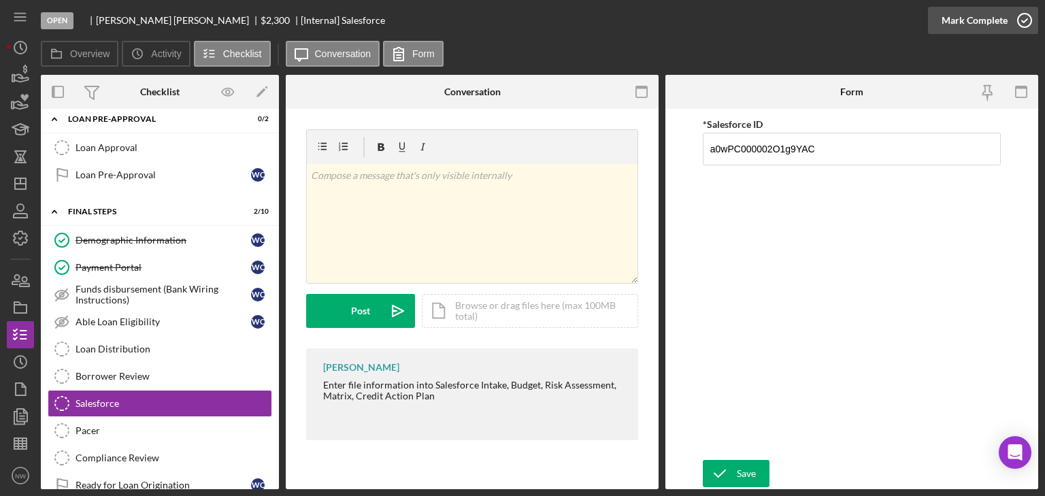
click at [1021, 20] on icon "button" at bounding box center [1024, 20] width 34 height 34
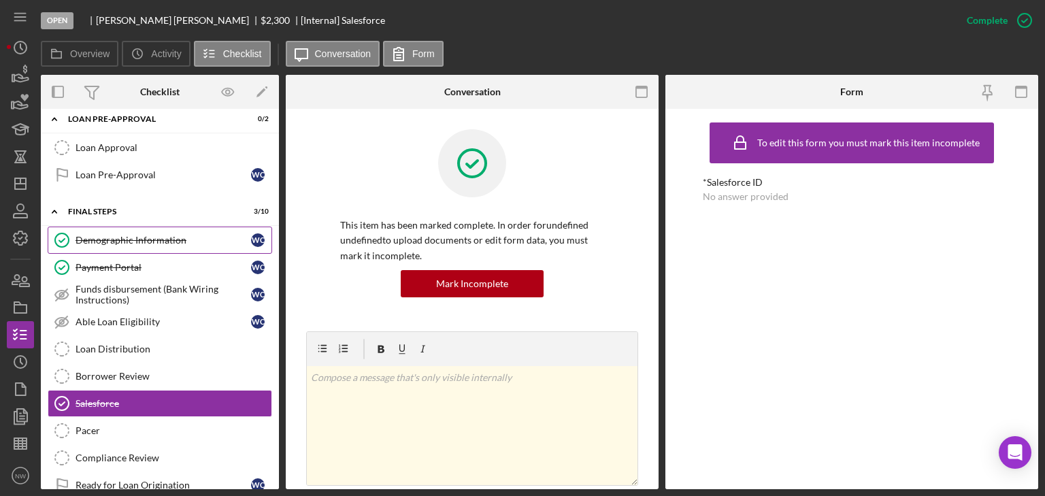
drag, startPoint x: 133, startPoint y: 373, endPoint x: 195, endPoint y: 239, distance: 147.0
click at [133, 373] on div "Borrower Review" at bounding box center [173, 376] width 196 height 11
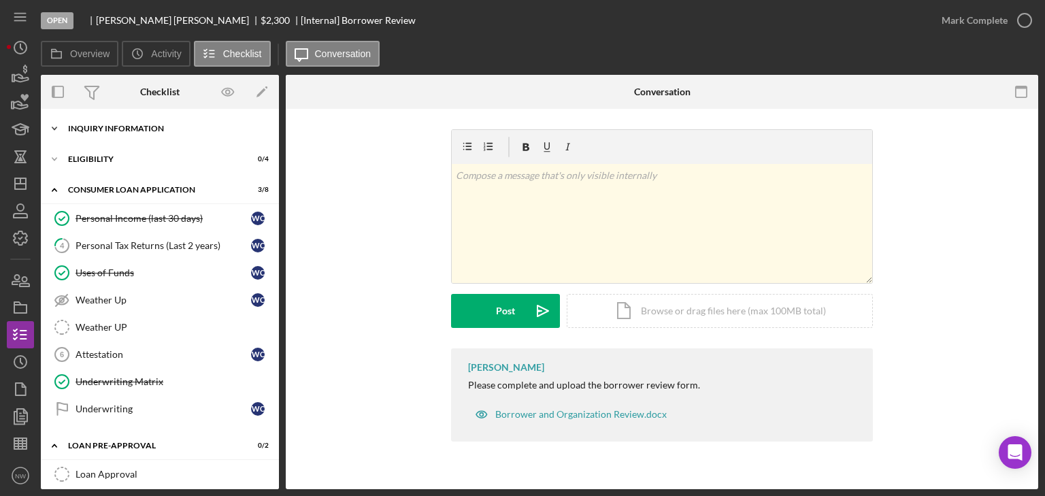
click at [57, 125] on icon "Icon/Expander" at bounding box center [54, 128] width 27 height 27
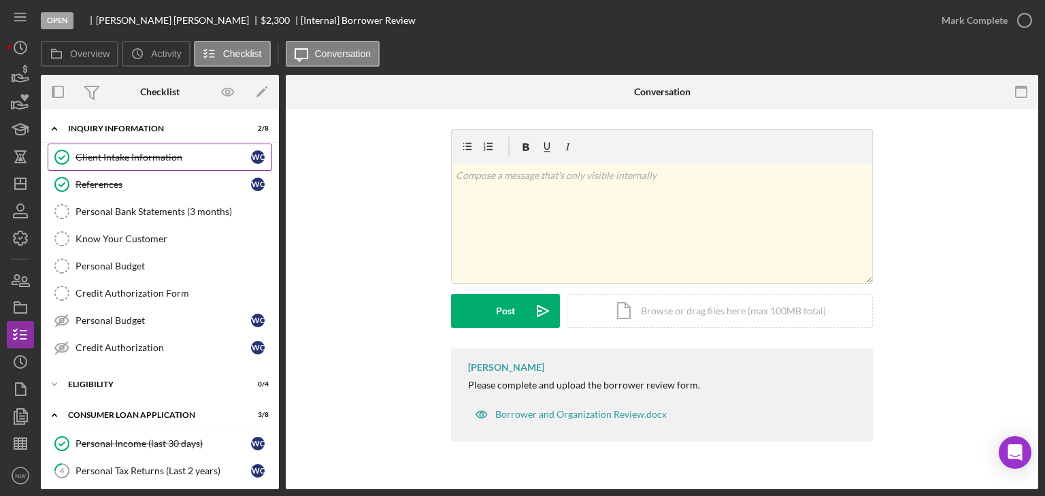
click at [103, 152] on div "Client Intake Information" at bounding box center [162, 157] width 175 height 11
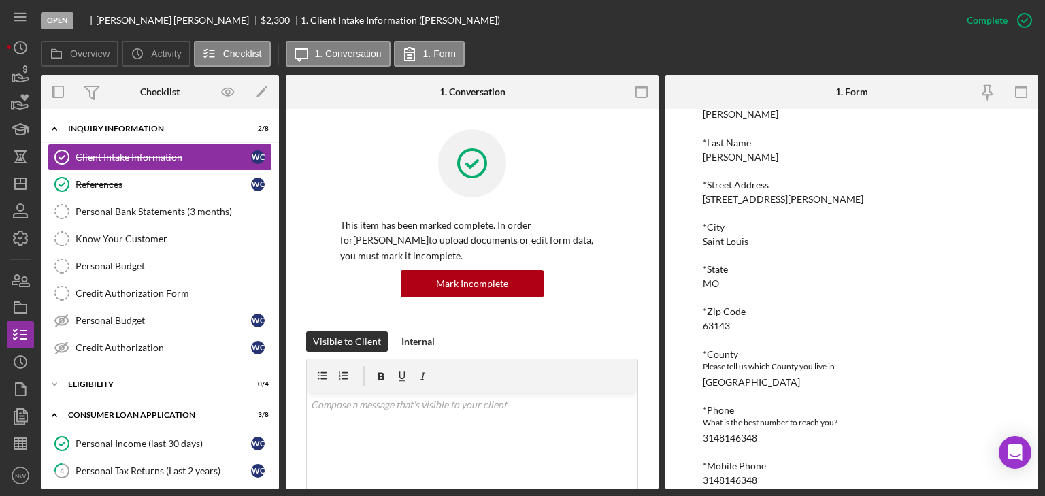
scroll to position [326, 0]
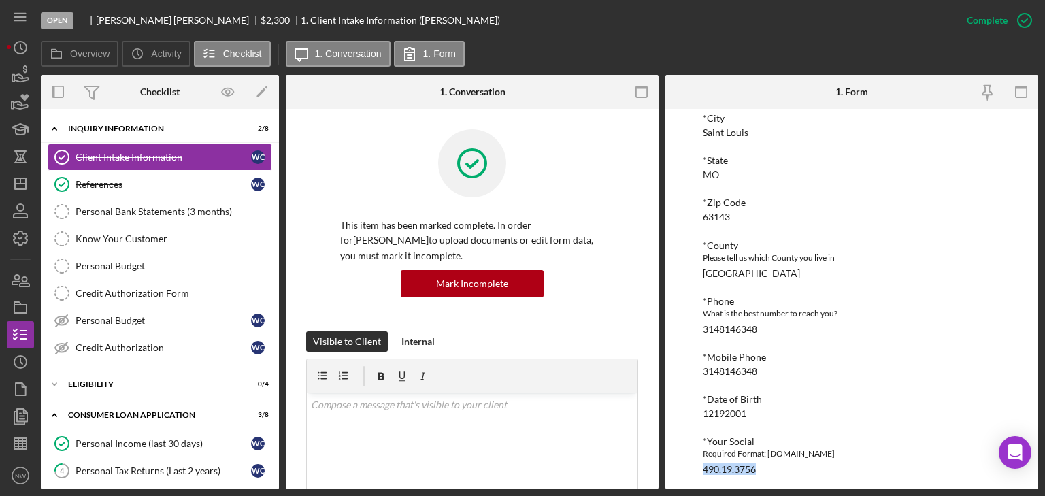
drag, startPoint x: 698, startPoint y: 468, endPoint x: 756, endPoint y: 471, distance: 57.9
click at [760, 469] on div "To edit this form you must mark this item incomplete [PERSON_NAME] Customer Int…" at bounding box center [851, 299] width 373 height 380
copy div "490.19.3756"
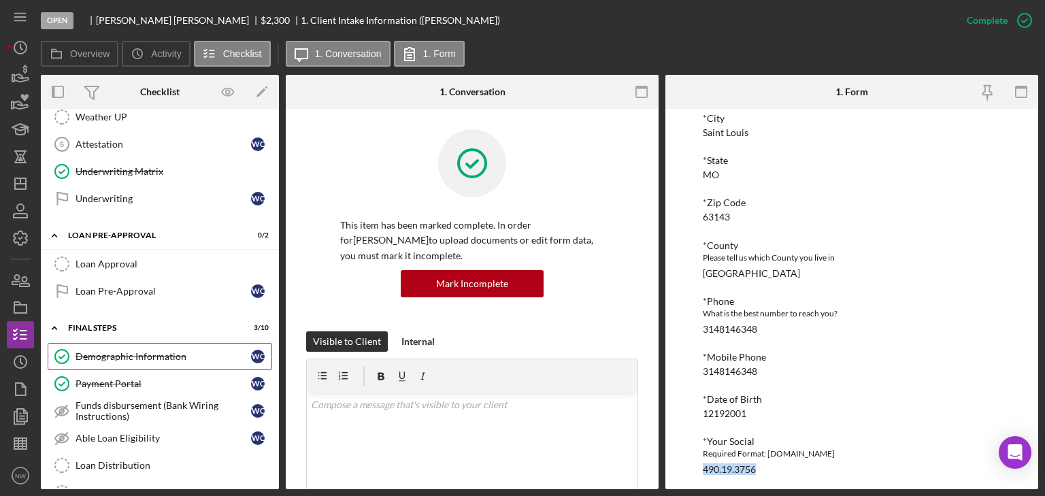
scroll to position [596, 0]
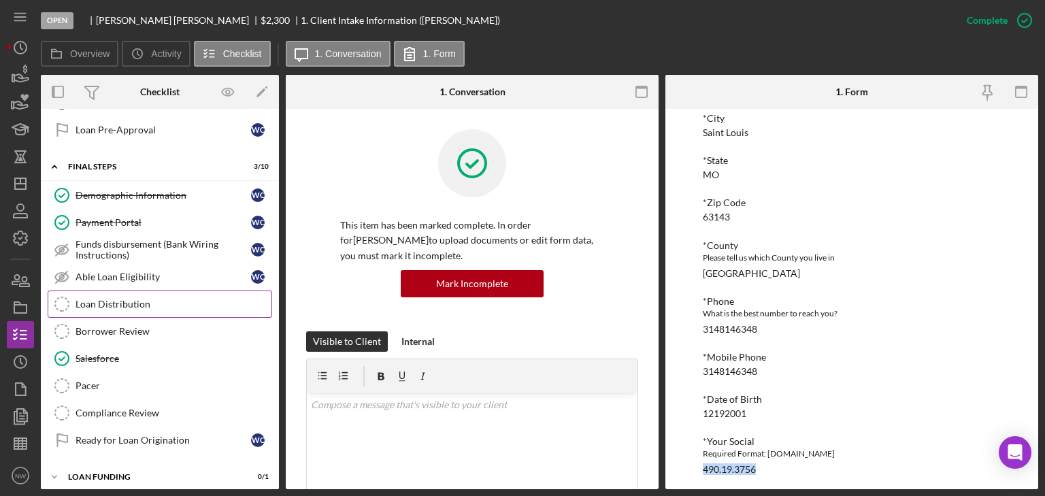
click at [120, 299] on div "Loan Distribution" at bounding box center [173, 304] width 196 height 11
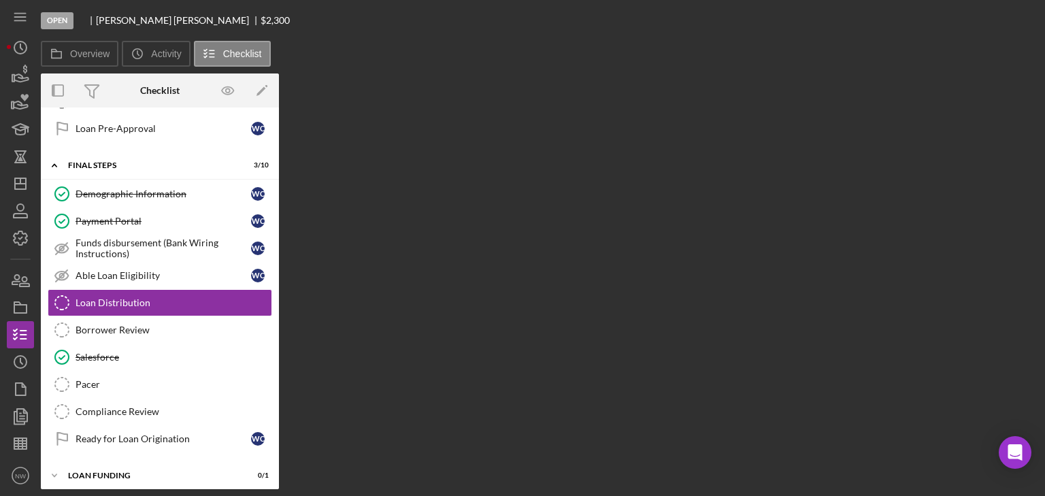
scroll to position [596, 0]
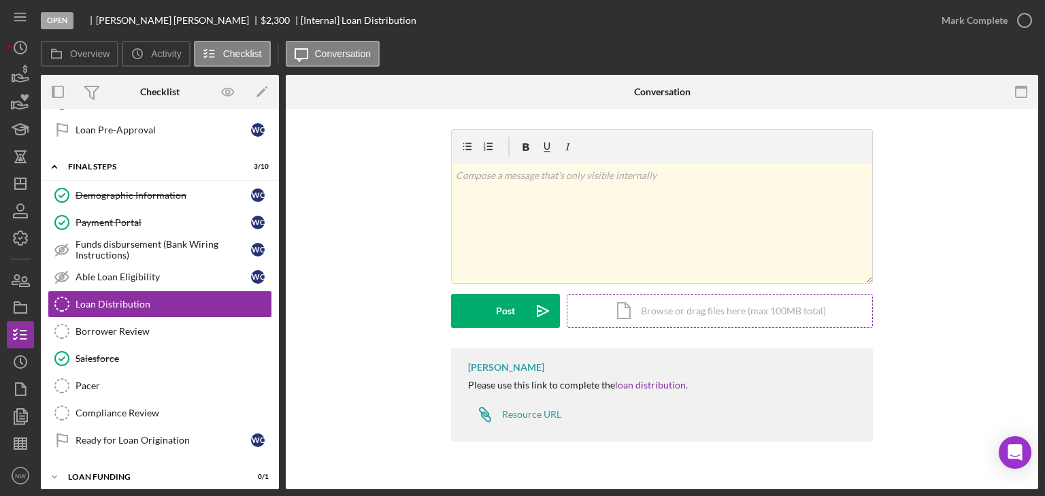
click at [617, 311] on div "Icon/Document Browse or drag files here (max 100MB total) Tap to choose files o…" at bounding box center [720, 311] width 306 height 34
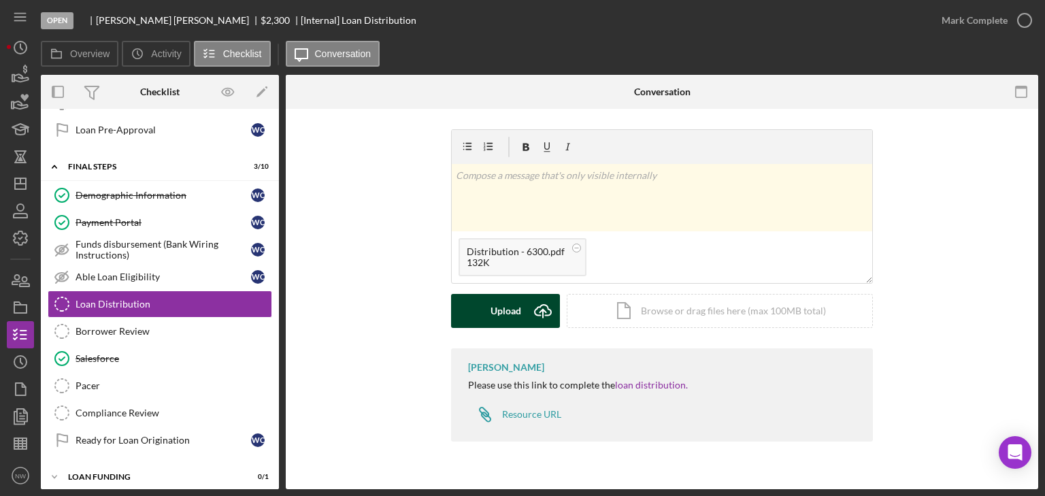
click at [505, 305] on div "Upload" at bounding box center [505, 311] width 31 height 34
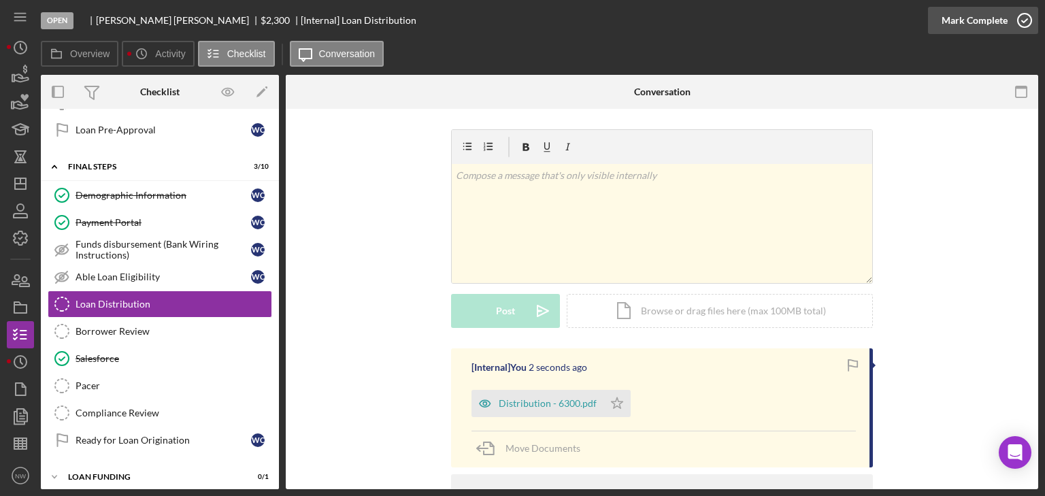
click at [1018, 14] on icon "button" at bounding box center [1024, 20] width 34 height 34
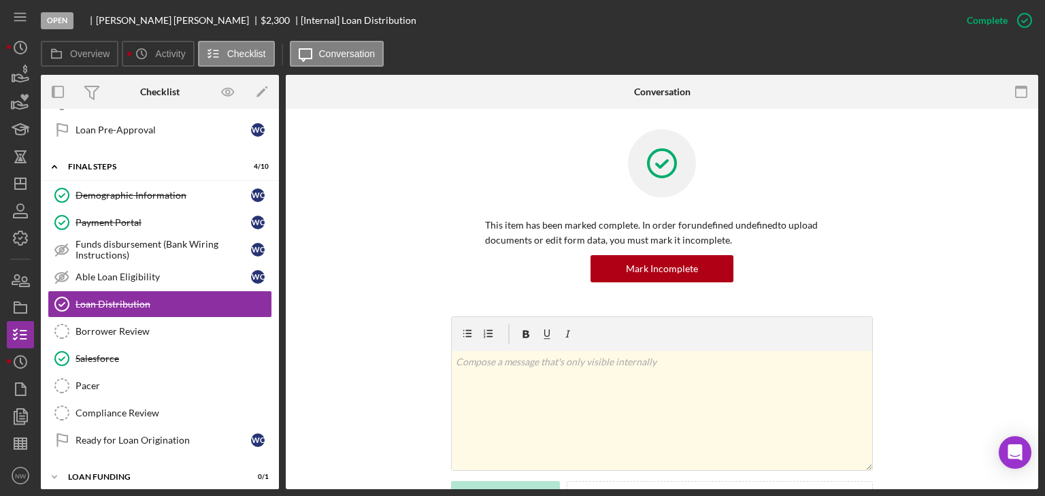
scroll to position [218, 0]
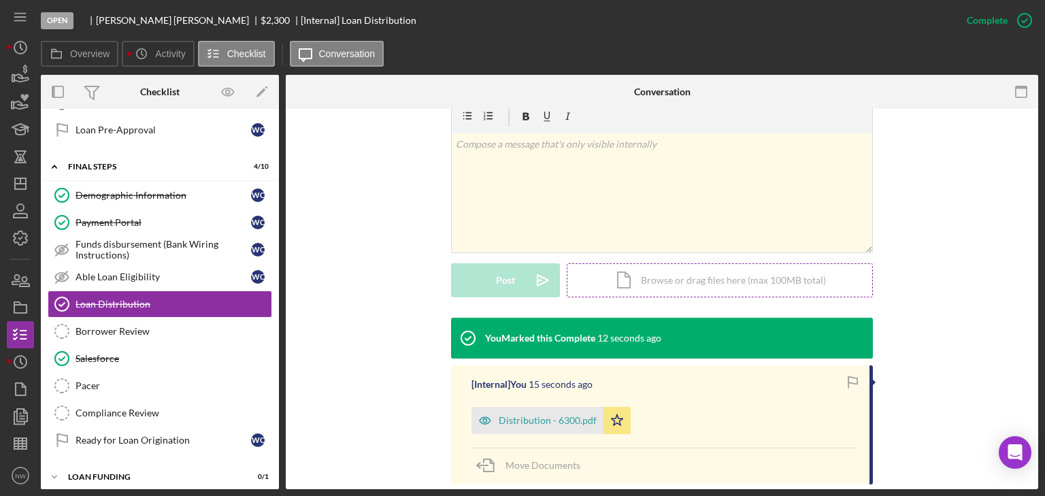
click at [637, 277] on div "Icon/Document Browse or drag files here (max 100MB total) Tap to choose files o…" at bounding box center [720, 280] width 306 height 34
click at [530, 408] on div "Distribution - 6300.pdf" at bounding box center [537, 420] width 132 height 27
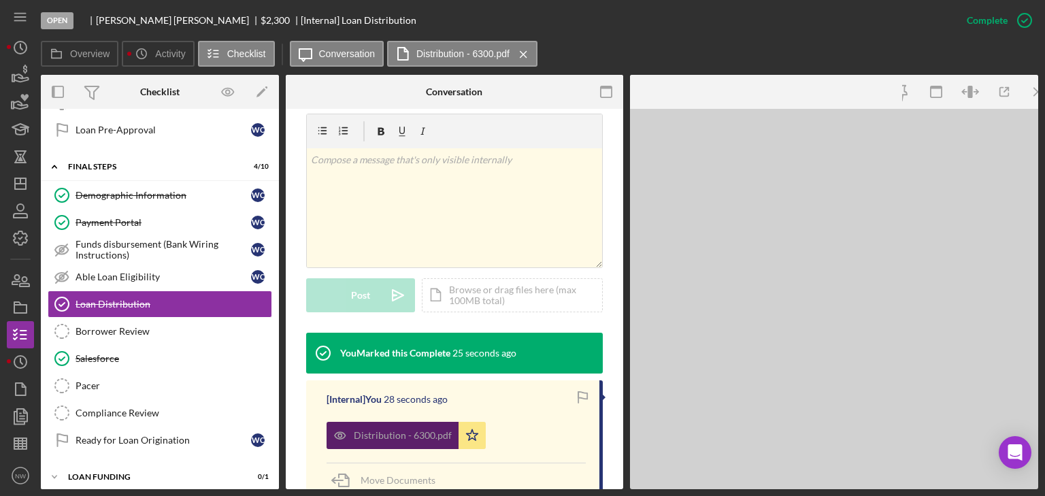
scroll to position [233, 0]
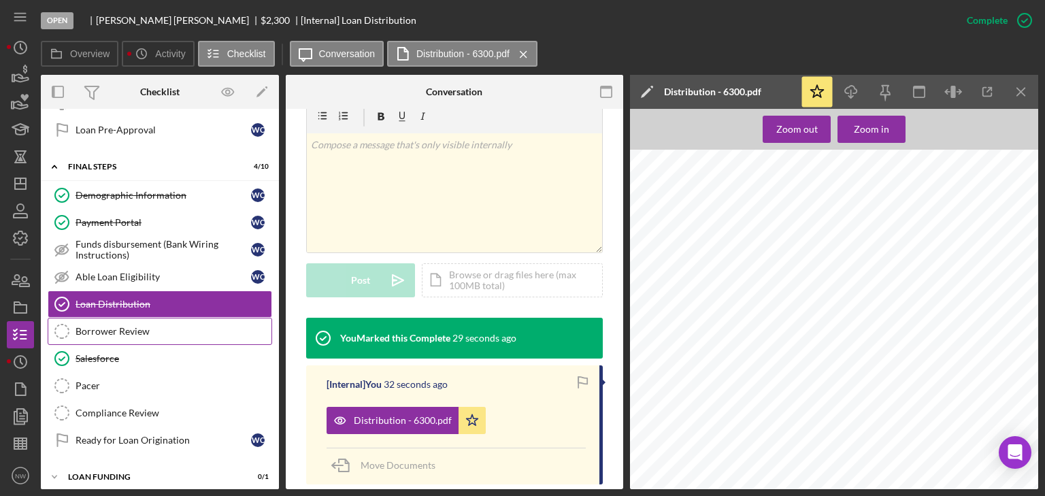
click at [166, 326] on div "Borrower Review" at bounding box center [173, 331] width 196 height 11
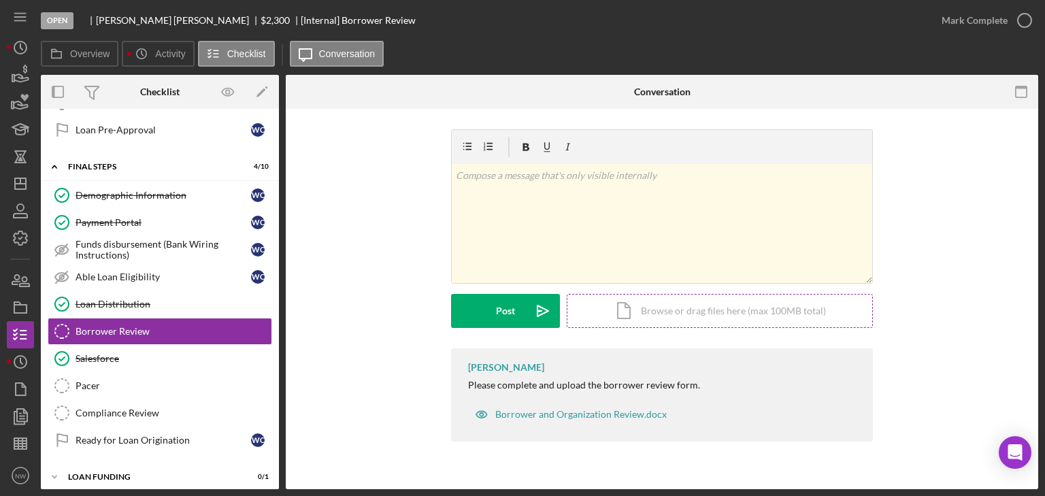
click at [647, 311] on div "Icon/Document Browse or drag files here (max 100MB total) Tap to choose files o…" at bounding box center [720, 311] width 306 height 34
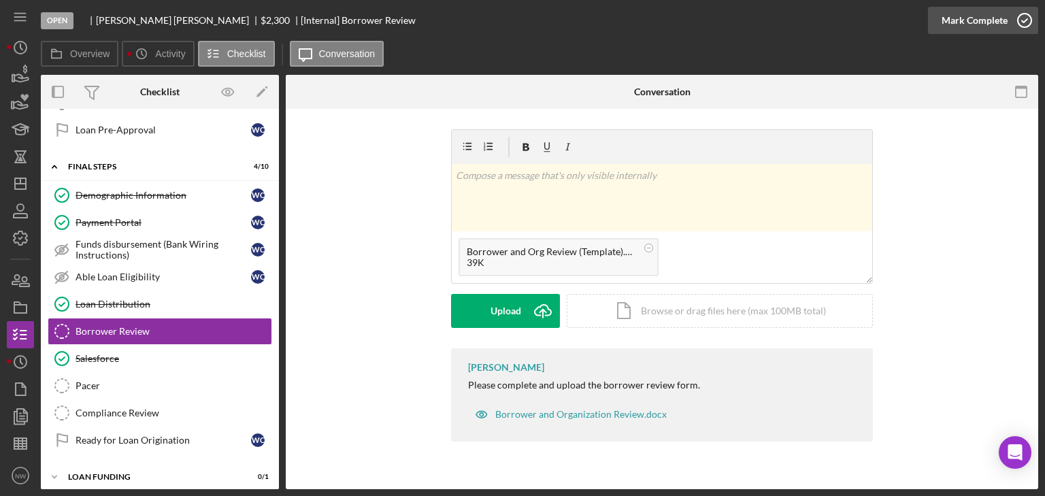
click at [1019, 23] on icon "button" at bounding box center [1024, 20] width 34 height 34
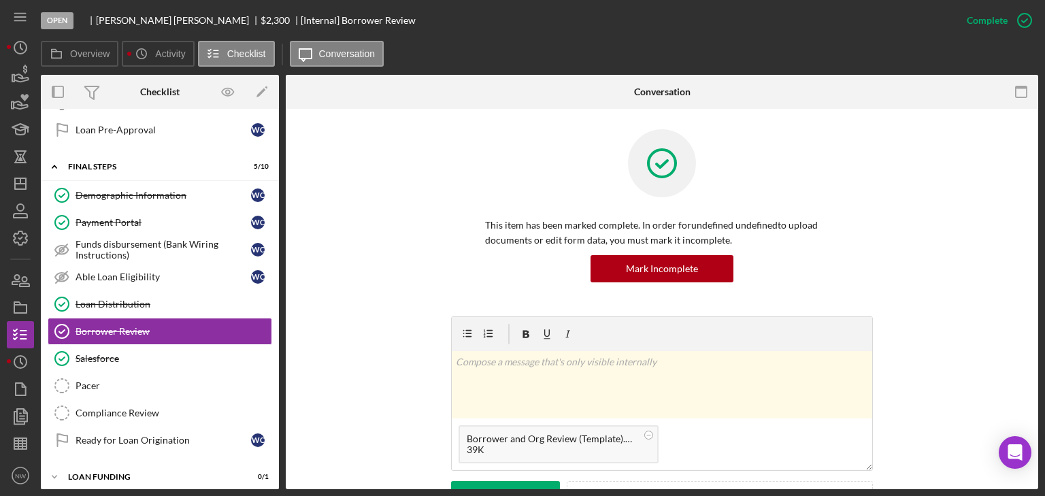
scroll to position [488, 0]
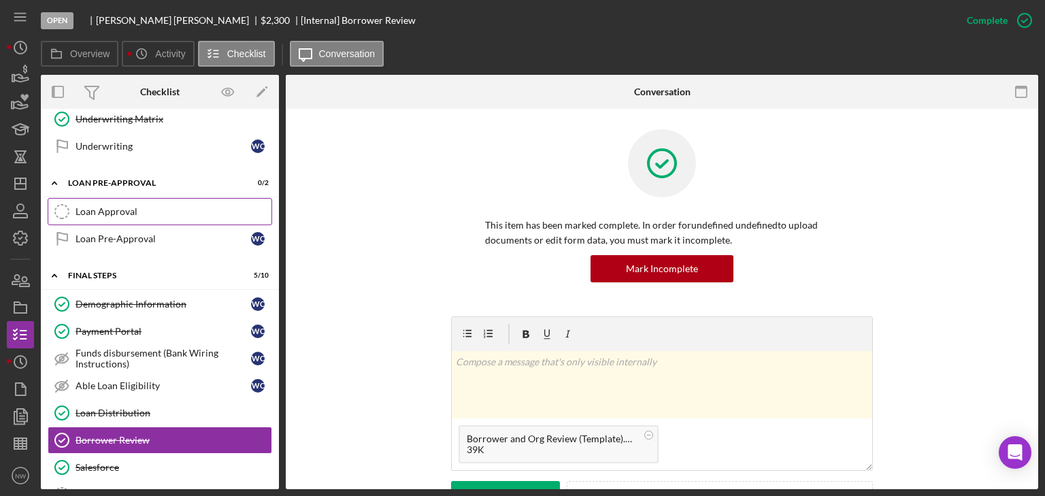
click at [109, 210] on div "Loan Approval" at bounding box center [173, 211] width 196 height 11
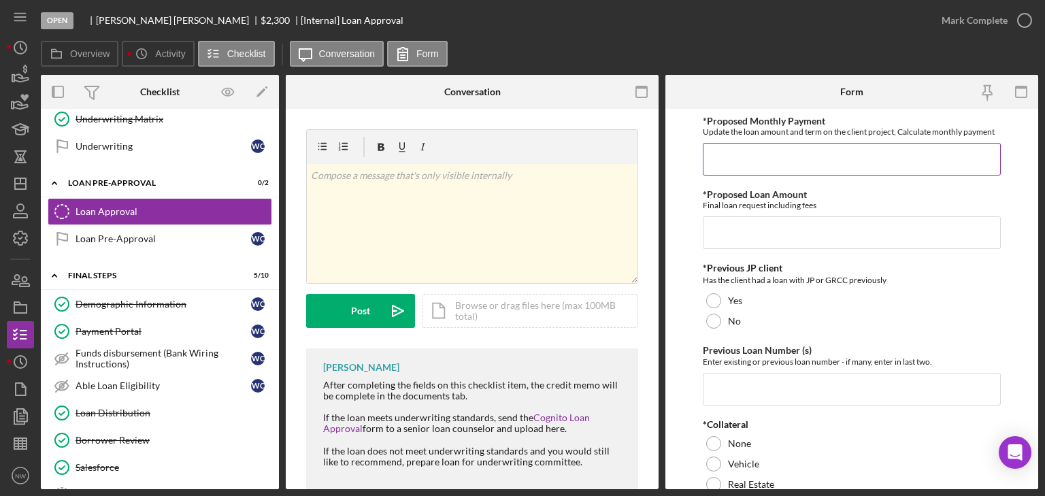
click at [726, 161] on input "*Proposed Monthly Payment" at bounding box center [852, 159] width 298 height 33
type input "$85.00"
click at [735, 227] on input "*Proposed Loan Amount" at bounding box center [852, 232] width 298 height 33
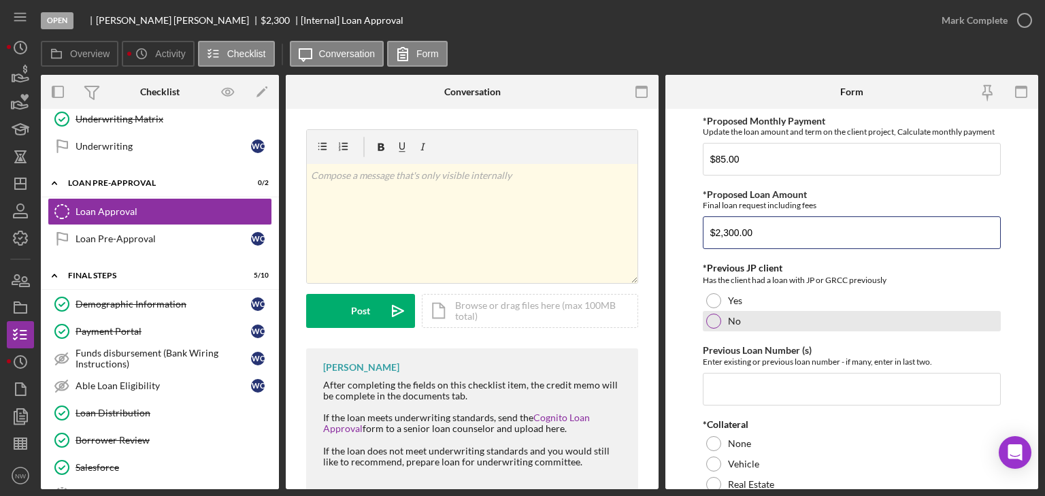
type input "$2,300.00"
click at [714, 324] on div at bounding box center [713, 321] width 15 height 15
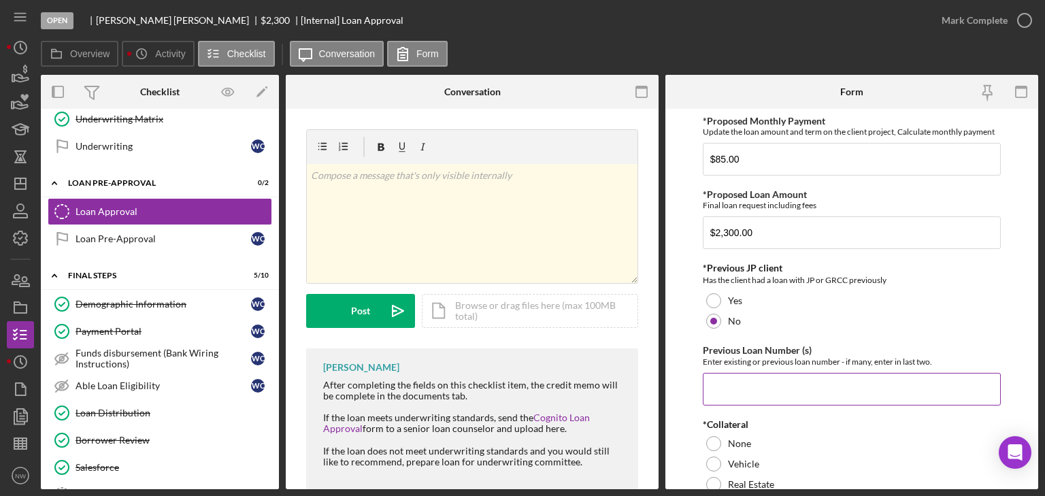
click at [737, 394] on input "Previous Loan Number (s)" at bounding box center [852, 389] width 298 height 33
type input "n/a"
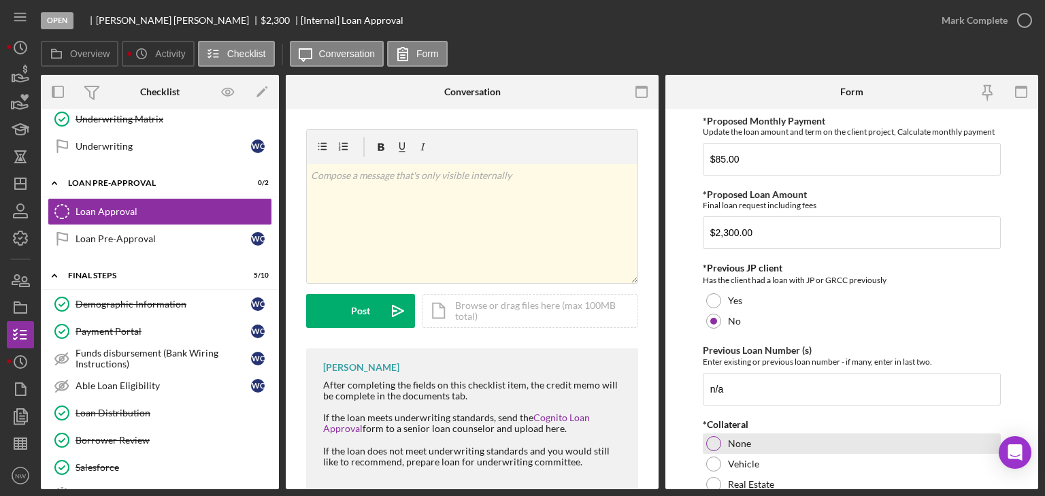
click at [715, 436] on div at bounding box center [713, 443] width 15 height 15
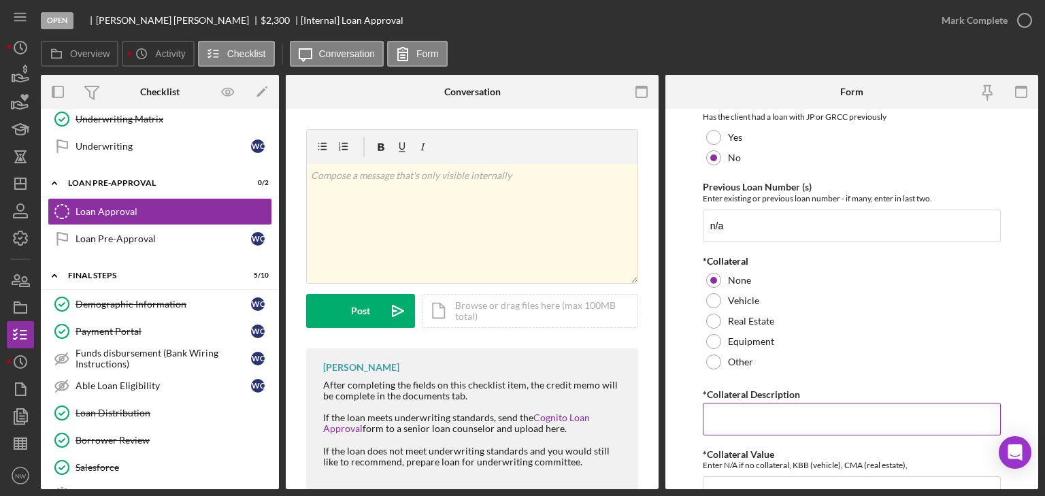
drag, startPoint x: 726, startPoint y: 417, endPoint x: 707, endPoint y: 412, distance: 19.6
click at [725, 417] on input "*Collateral Description" at bounding box center [852, 419] width 298 height 33
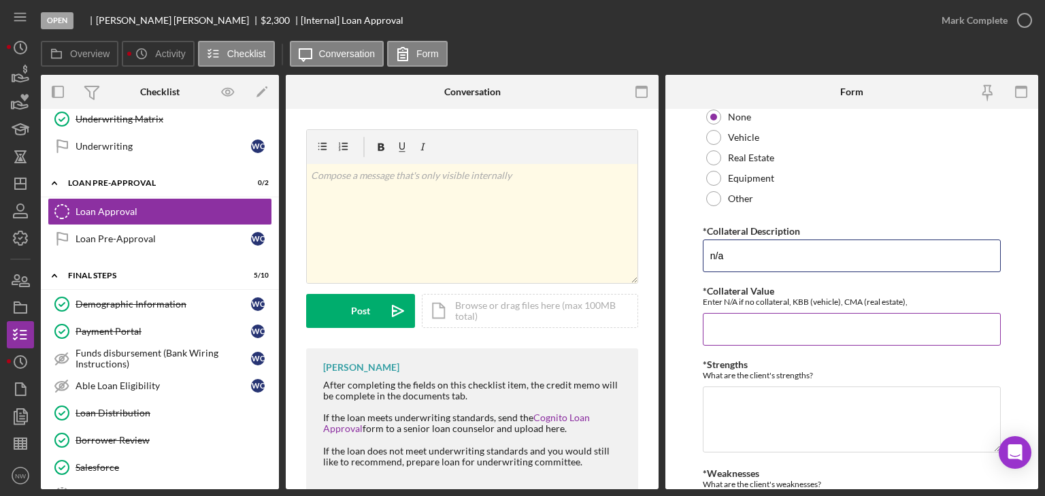
type input "n/a"
click at [730, 339] on input "*Collateral Value" at bounding box center [852, 329] width 298 height 33
type input "n/a"
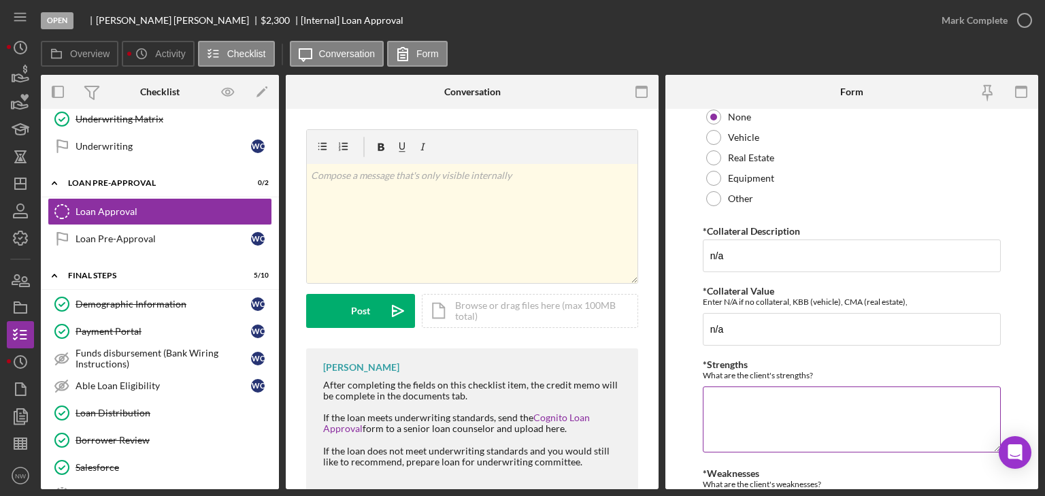
click at [741, 390] on textarea "*Strengths" at bounding box center [852, 418] width 298 height 65
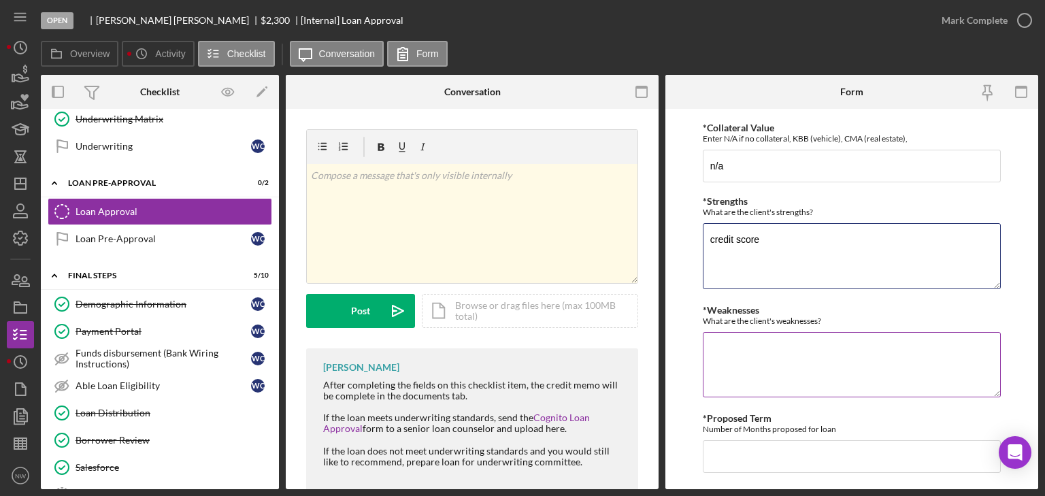
type textarea "credit score"
click at [727, 371] on textarea "*Weaknesses" at bounding box center [852, 364] width 298 height 65
type textarea "new client"
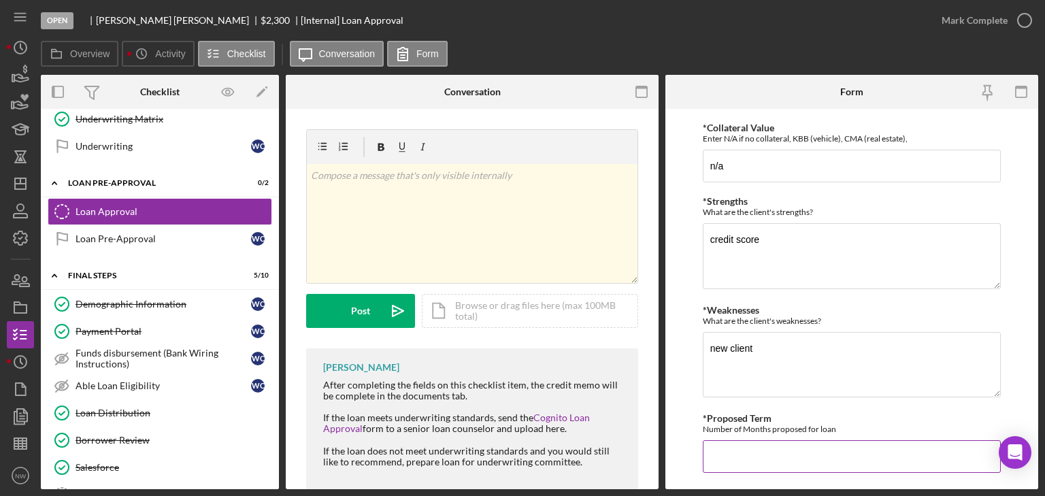
click at [751, 441] on input "*Proposed Term" at bounding box center [852, 456] width 298 height 33
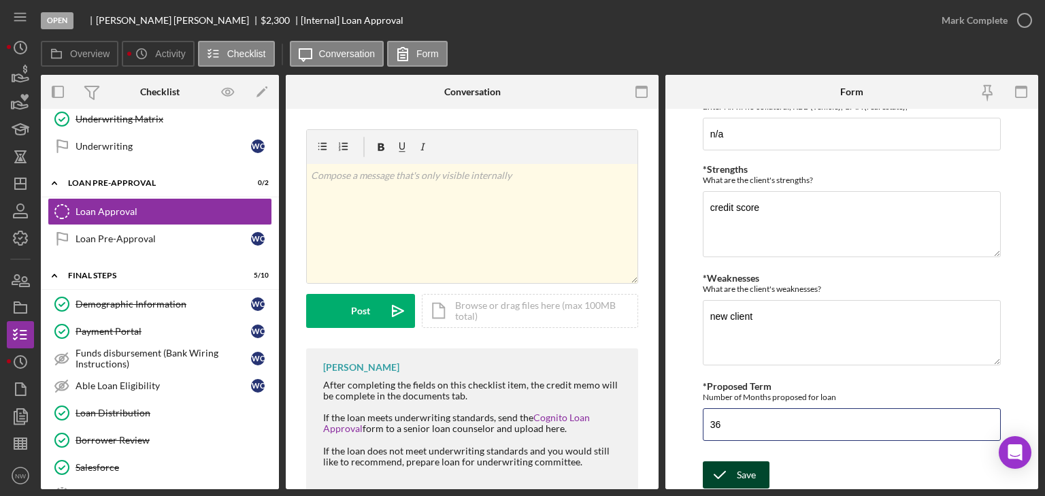
type input "36"
click at [729, 467] on icon "submit" at bounding box center [720, 475] width 34 height 34
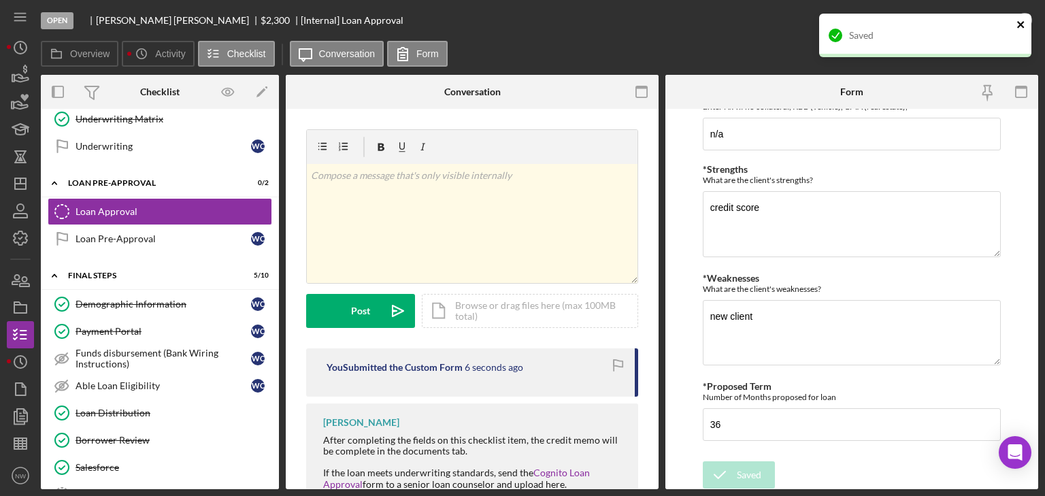
click at [1024, 22] on icon "close" at bounding box center [1021, 24] width 10 height 11
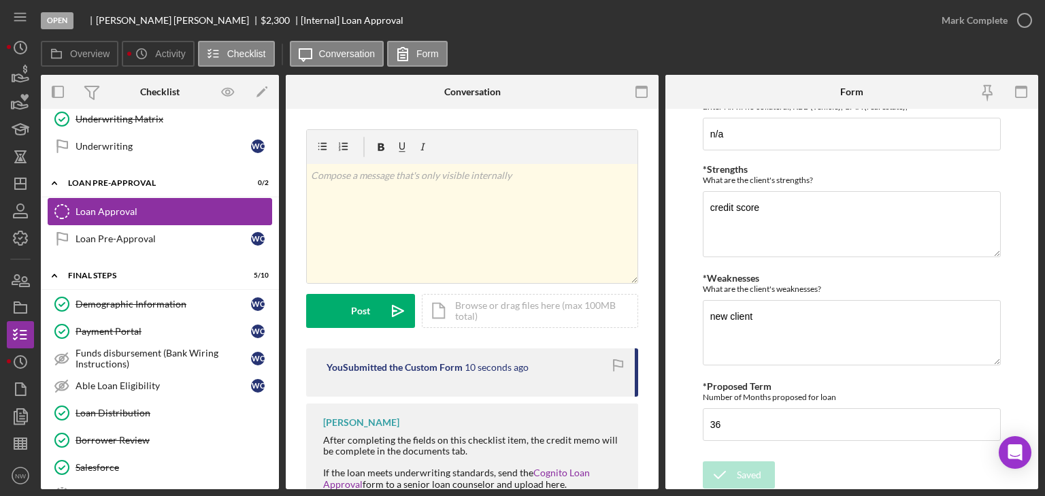
drag, startPoint x: 98, startPoint y: 199, endPoint x: 114, endPoint y: 199, distance: 15.6
click at [99, 199] on link "Loan Approval Loan Approval" at bounding box center [160, 211] width 224 height 27
drag, startPoint x: 1024, startPoint y: 18, endPoint x: 1014, endPoint y: 18, distance: 10.2
click at [1023, 18] on icon "button" at bounding box center [1024, 20] width 34 height 34
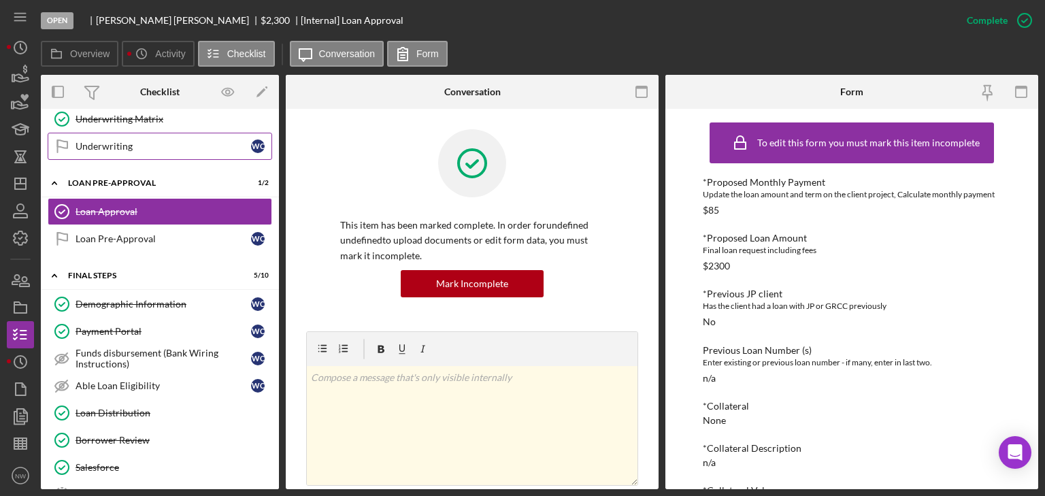
click at [130, 141] on div "Underwriting" at bounding box center [162, 146] width 175 height 11
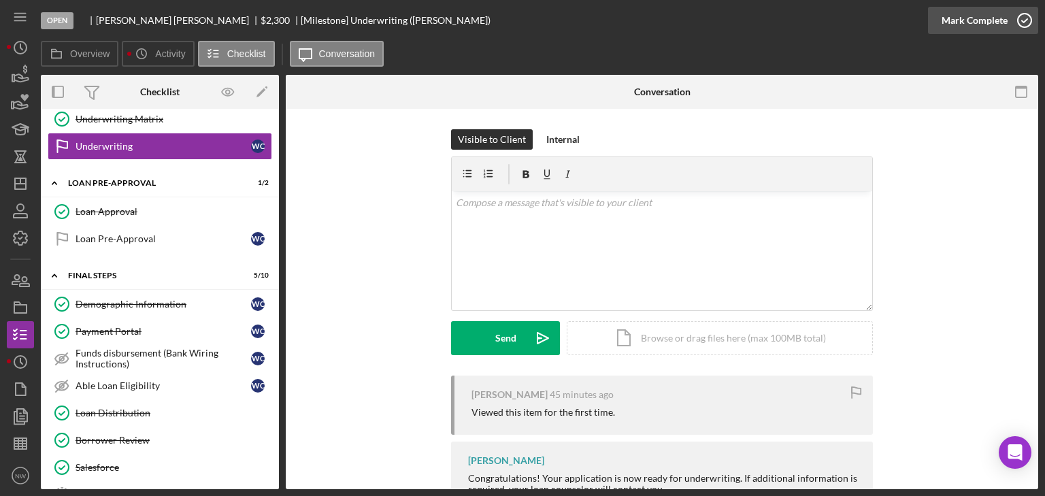
click at [1026, 19] on icon "button" at bounding box center [1024, 20] width 34 height 34
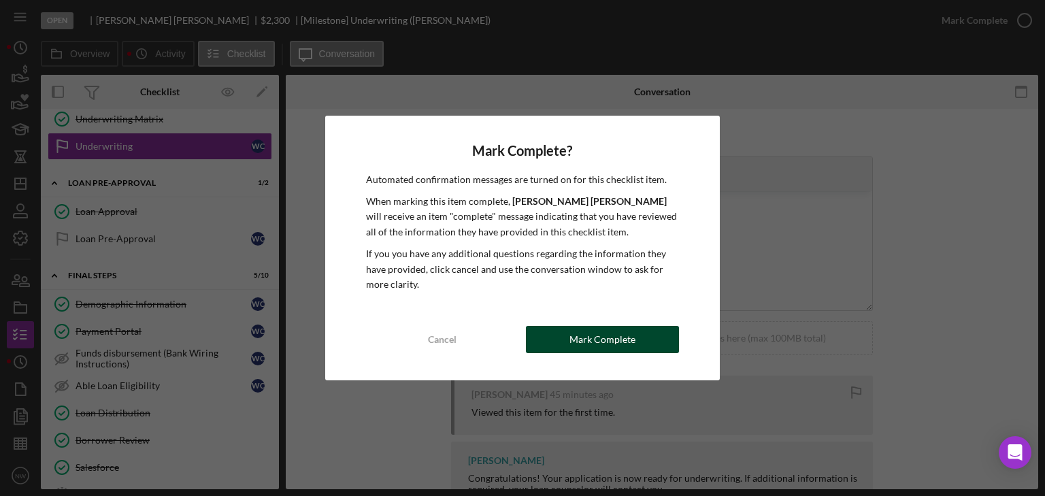
click at [579, 337] on div "Mark Complete" at bounding box center [602, 339] width 66 height 27
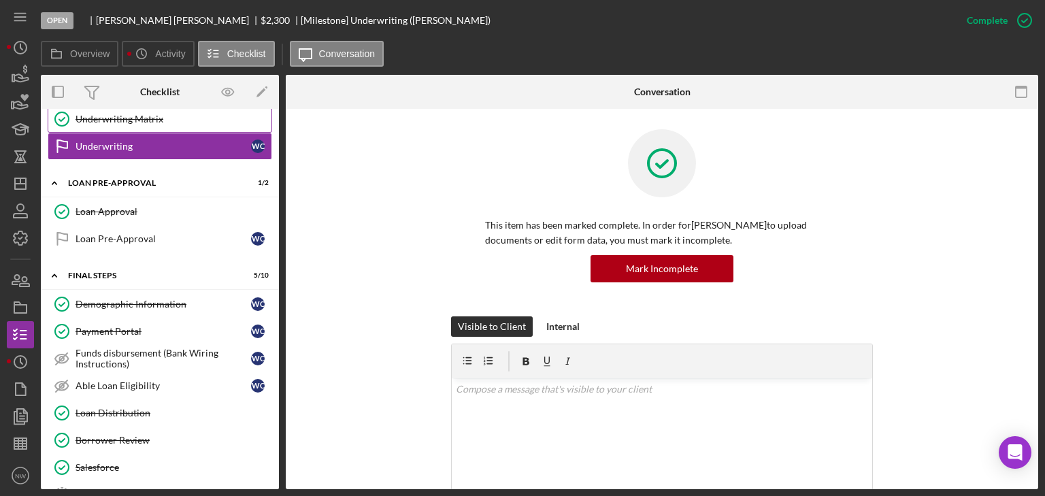
scroll to position [379, 0]
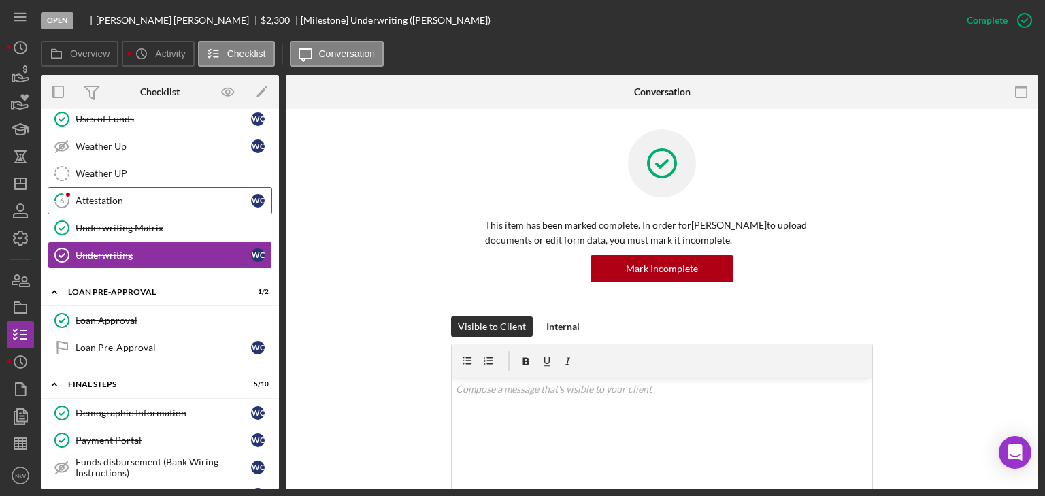
click at [114, 196] on div "Attestation" at bounding box center [162, 200] width 175 height 11
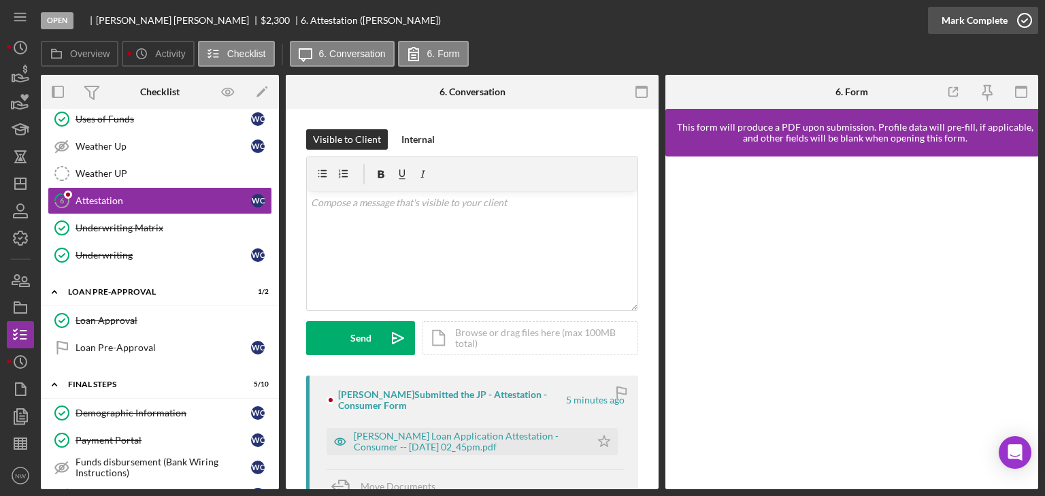
click at [1019, 14] on icon "button" at bounding box center [1024, 20] width 34 height 34
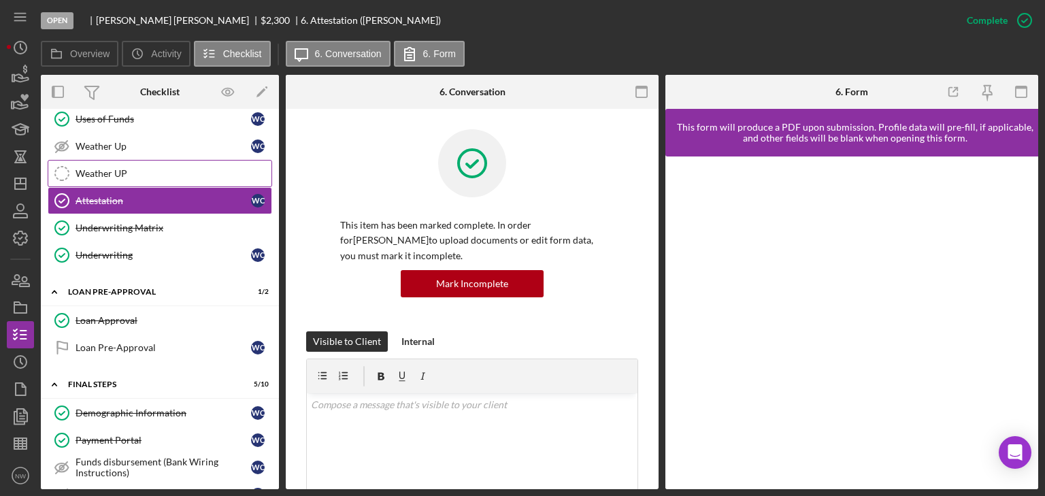
scroll to position [270, 0]
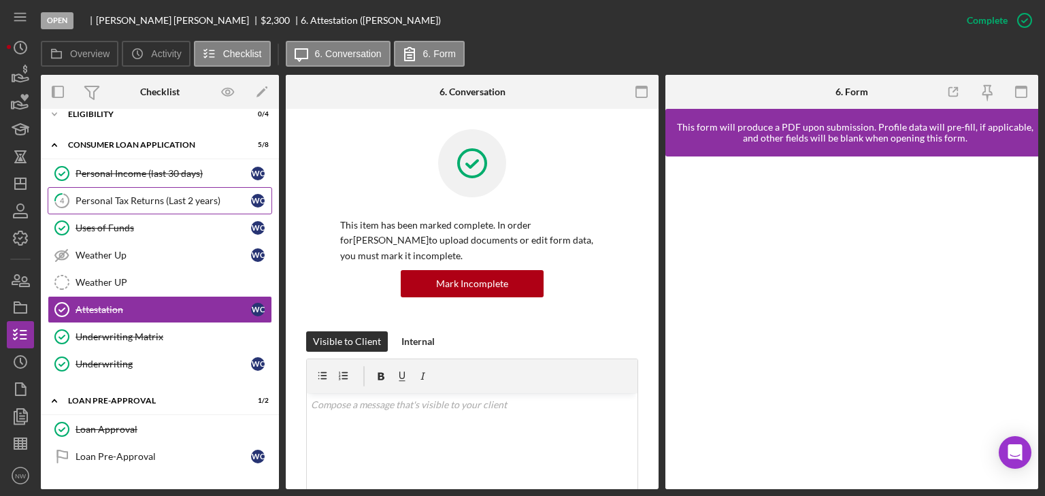
click at [111, 195] on div "Personal Tax Returns (Last 2 years)" at bounding box center [162, 200] width 175 height 11
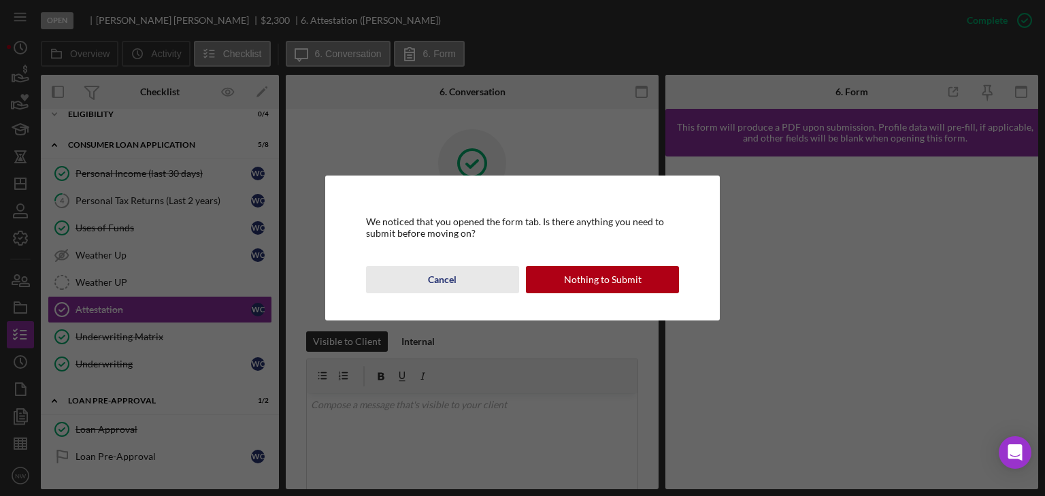
click at [435, 275] on div "Cancel" at bounding box center [442, 279] width 29 height 27
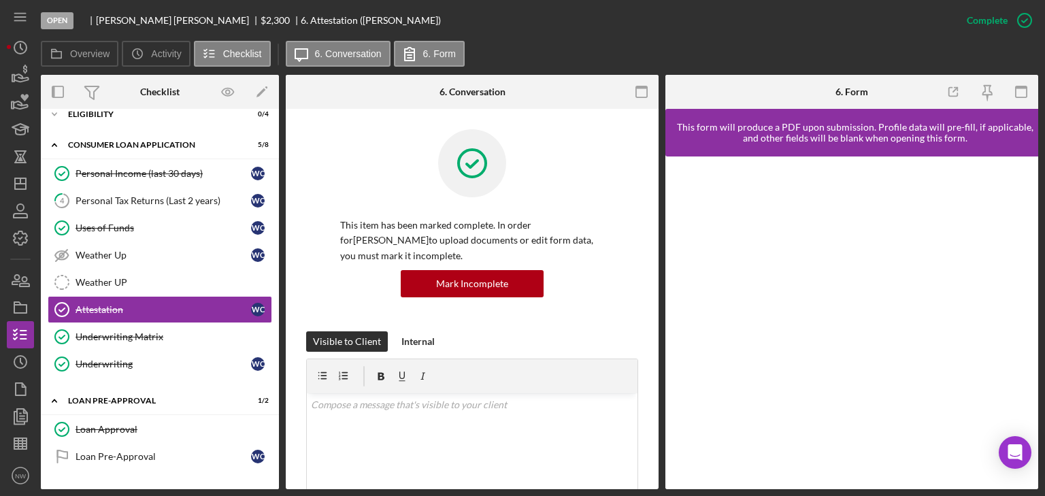
scroll to position [109, 0]
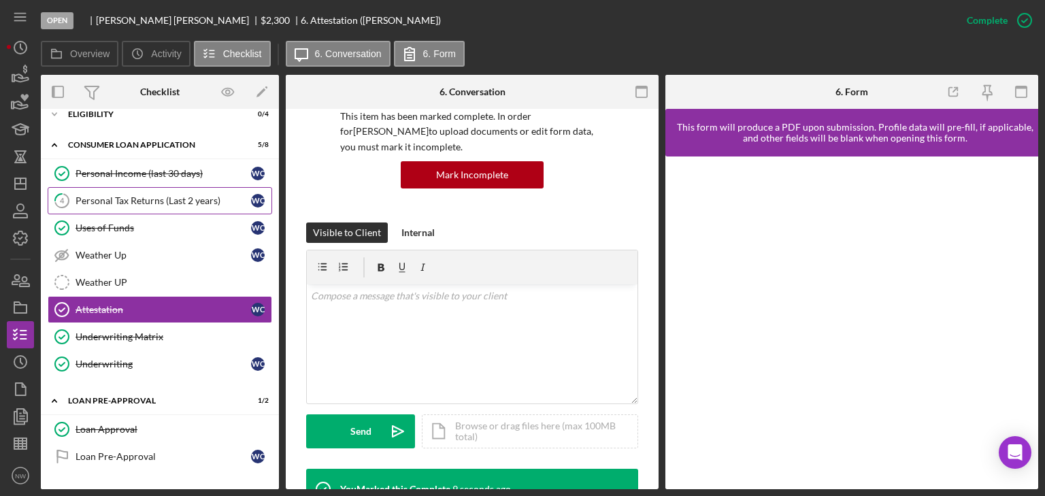
click at [154, 195] on div "Personal Tax Returns (Last 2 years)" at bounding box center [162, 200] width 175 height 11
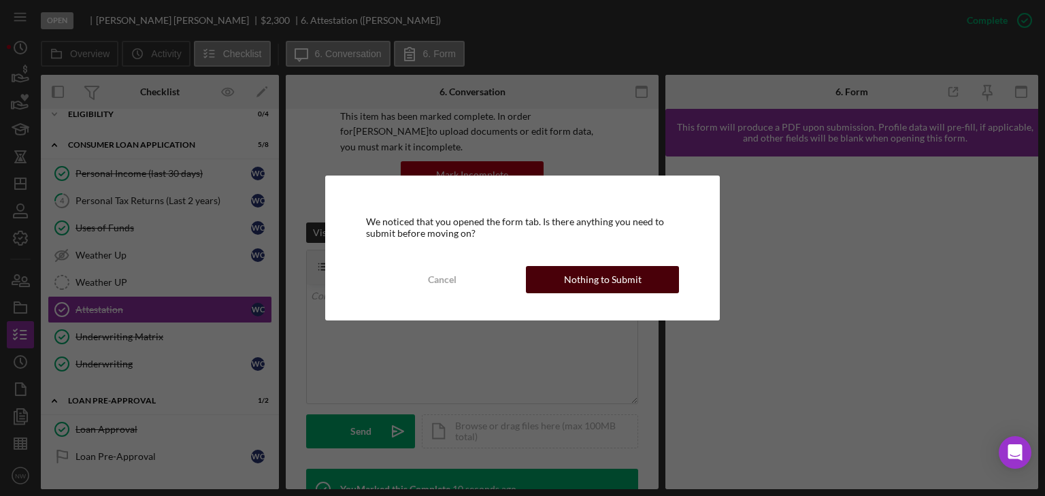
click at [618, 283] on div "Nothing to Submit" at bounding box center [603, 279] width 78 height 27
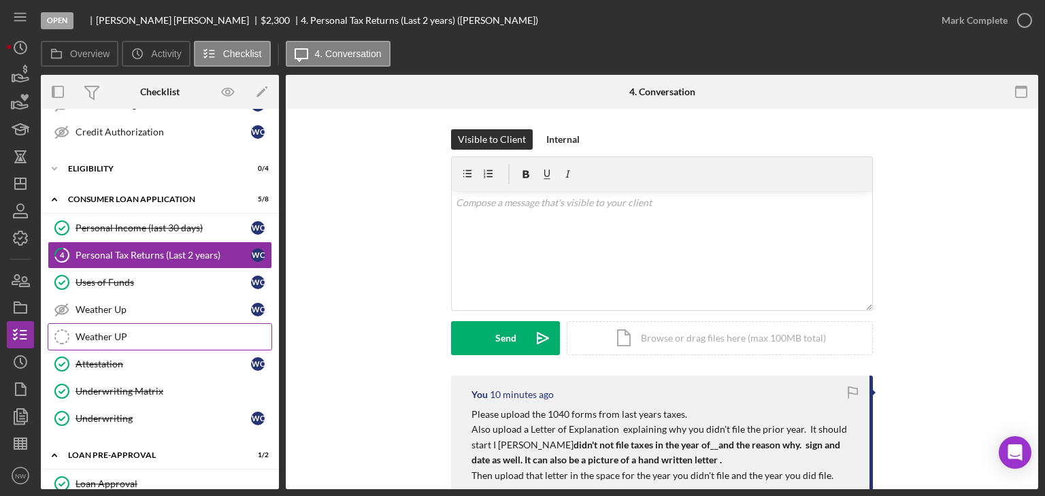
scroll to position [324, 0]
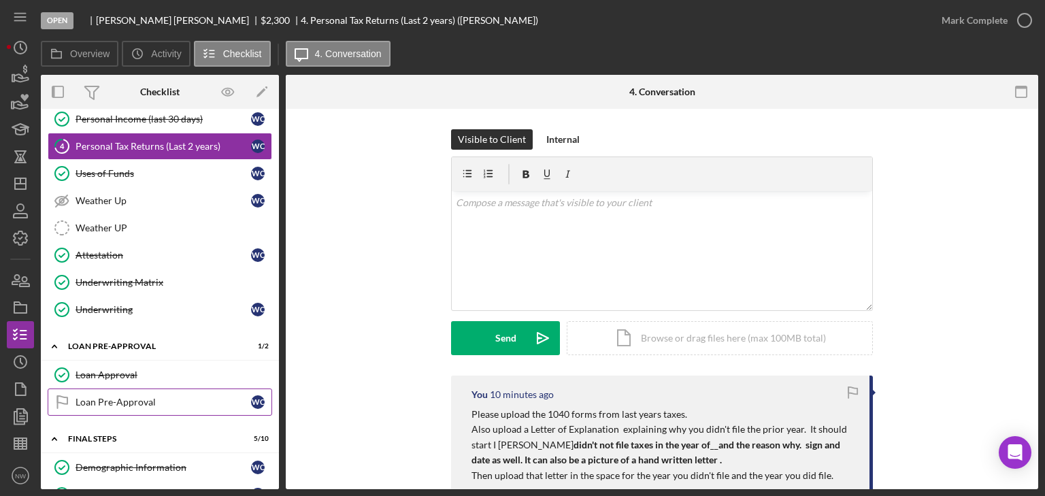
drag, startPoint x: 80, startPoint y: 389, endPoint x: 258, endPoint y: 358, distance: 181.5
click at [82, 389] on link "Loan Pre-Approval Loan Pre-Approval W C" at bounding box center [160, 401] width 224 height 27
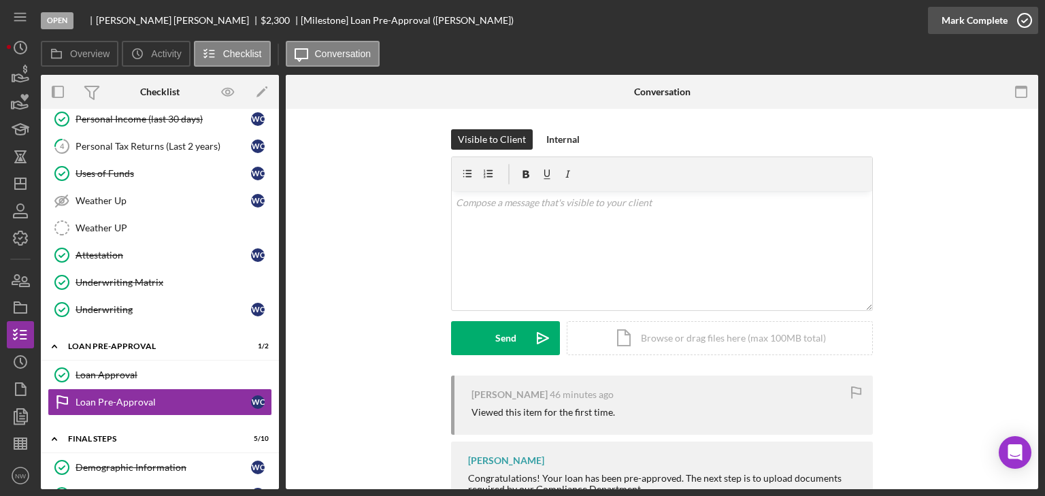
click at [1021, 16] on icon "button" at bounding box center [1024, 20] width 34 height 34
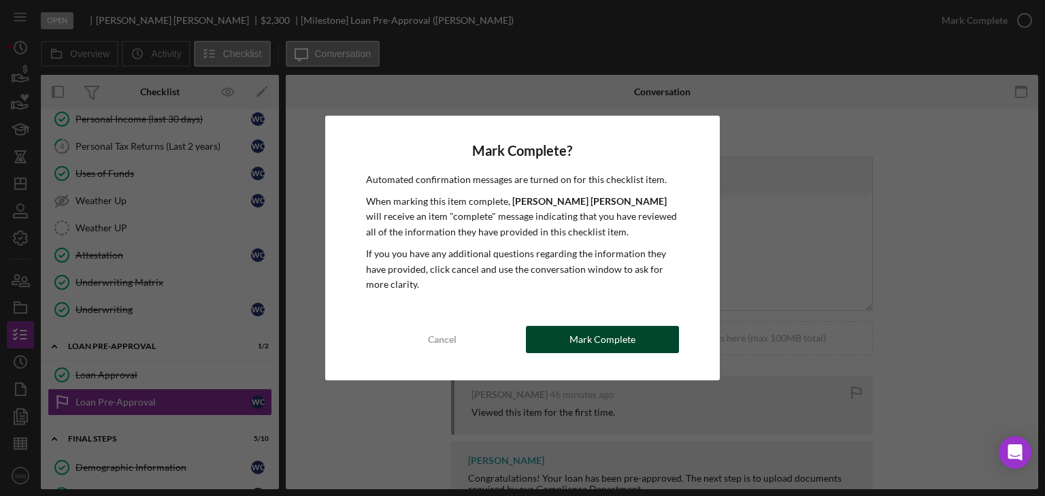
click at [592, 341] on div "Mark Complete" at bounding box center [602, 339] width 66 height 27
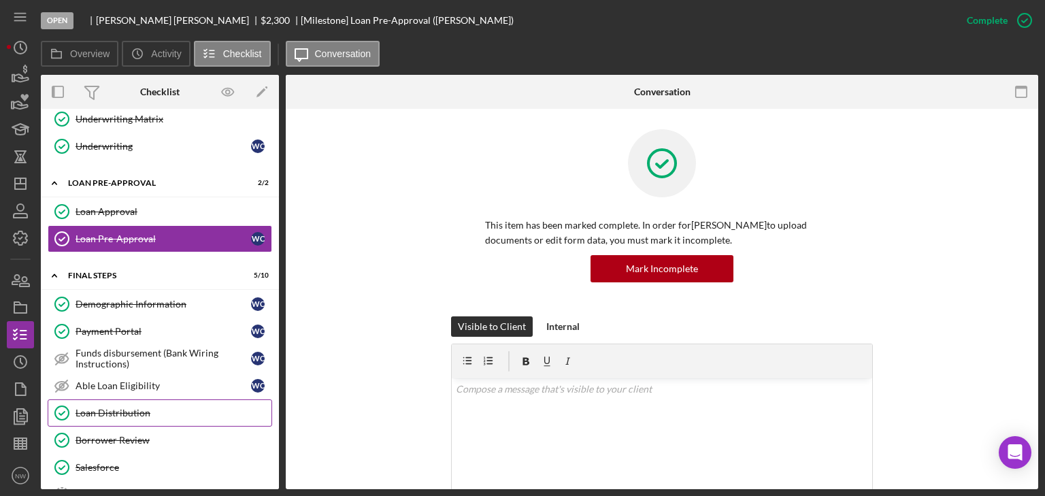
scroll to position [596, 0]
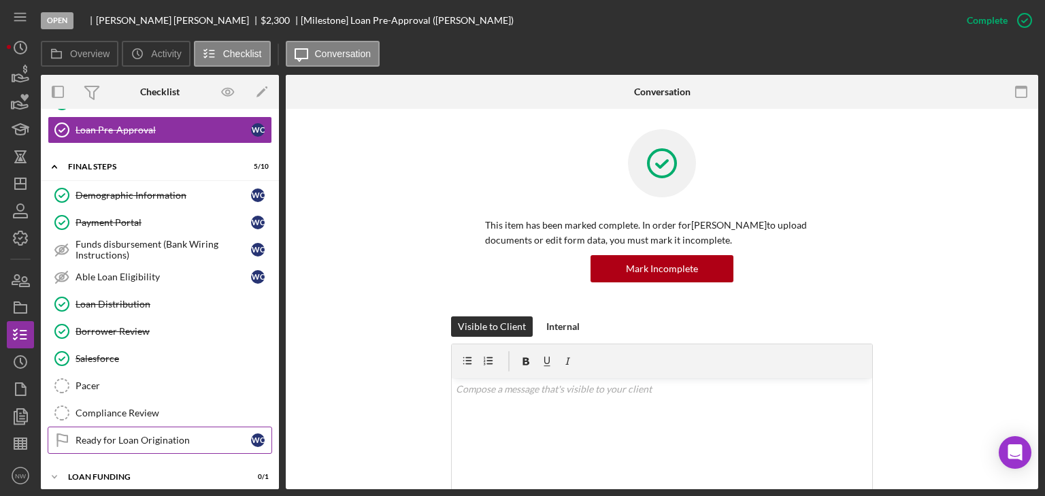
click at [95, 426] on link "Ready for Loan Origination Ready for Loan Origination W C" at bounding box center [160, 439] width 224 height 27
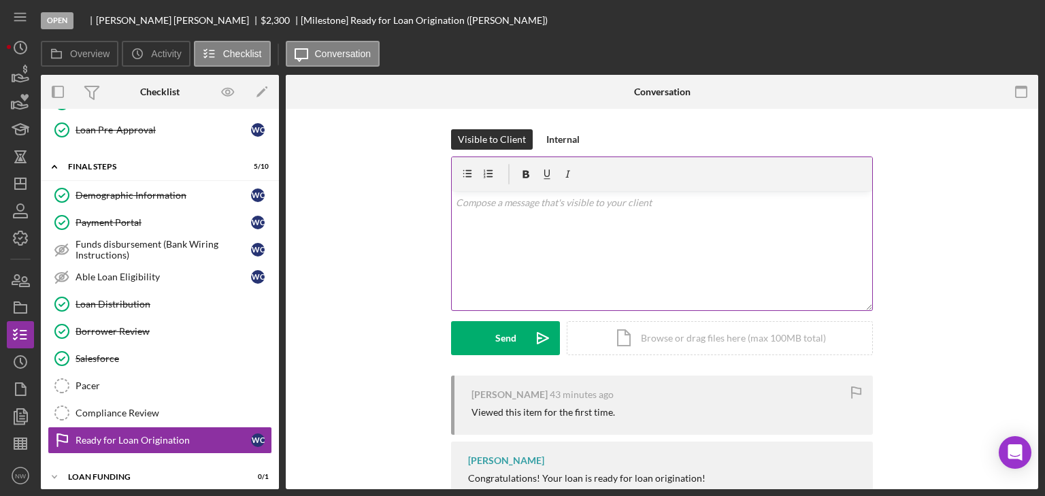
scroll to position [596, 0]
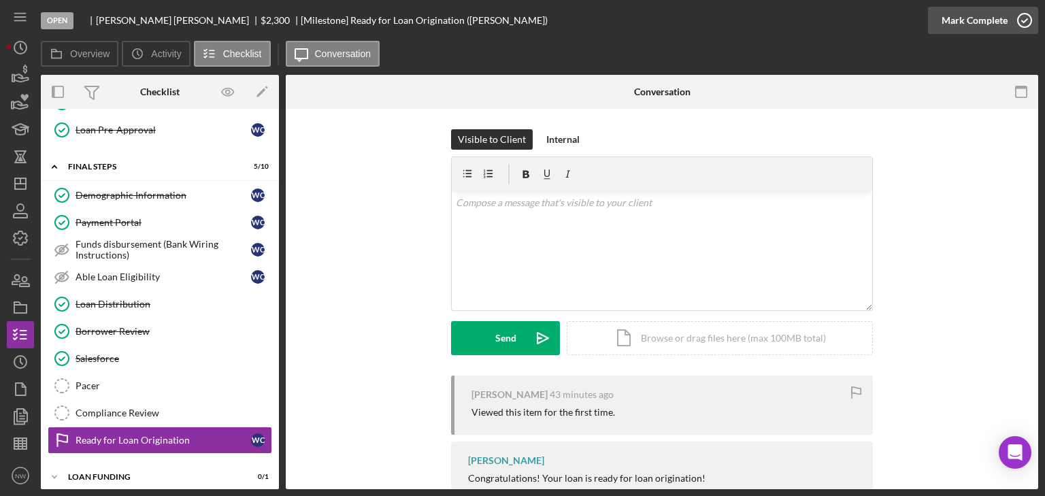
click at [1021, 19] on icon "button" at bounding box center [1024, 20] width 34 height 34
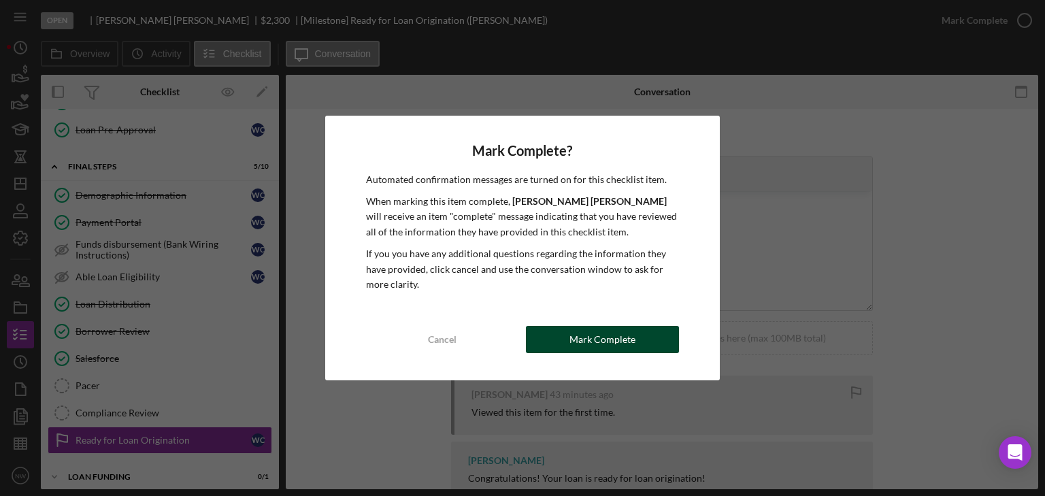
click at [552, 332] on button "Mark Complete" at bounding box center [602, 339] width 153 height 27
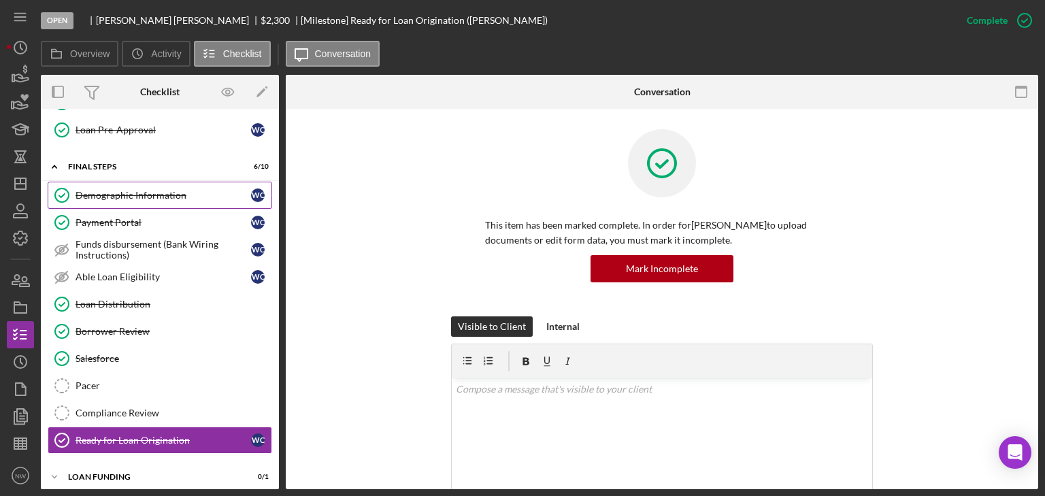
click at [123, 191] on div "Demographic Information" at bounding box center [162, 195] width 175 height 11
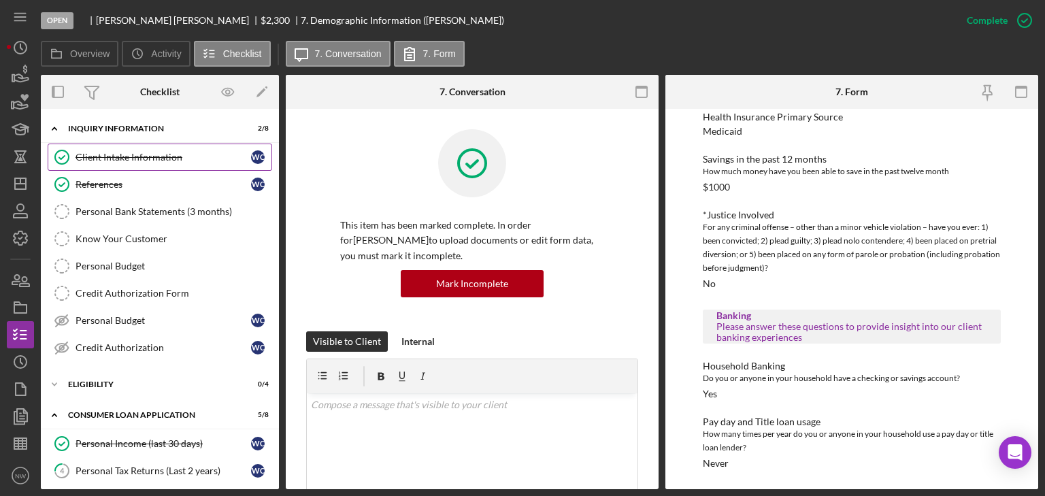
click at [136, 153] on div "Client Intake Information" at bounding box center [162, 157] width 175 height 11
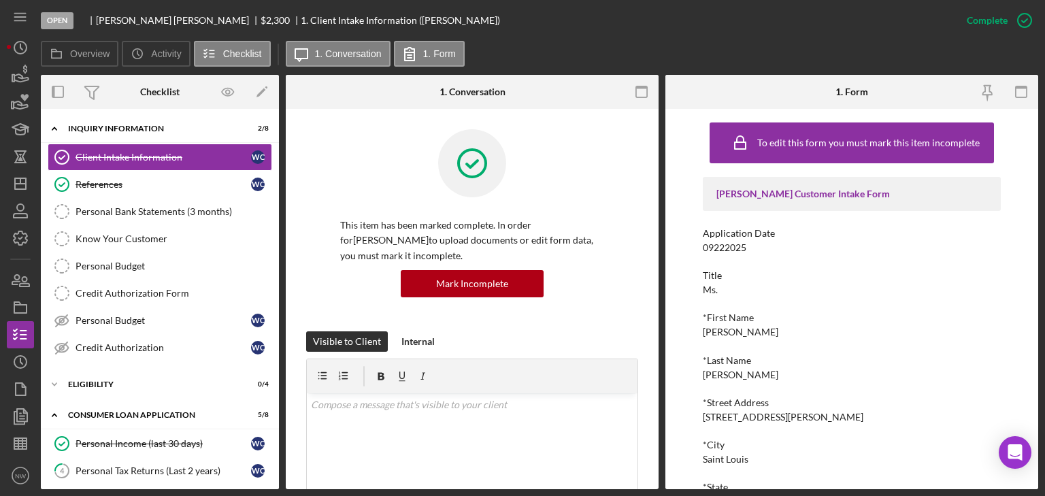
scroll to position [109, 0]
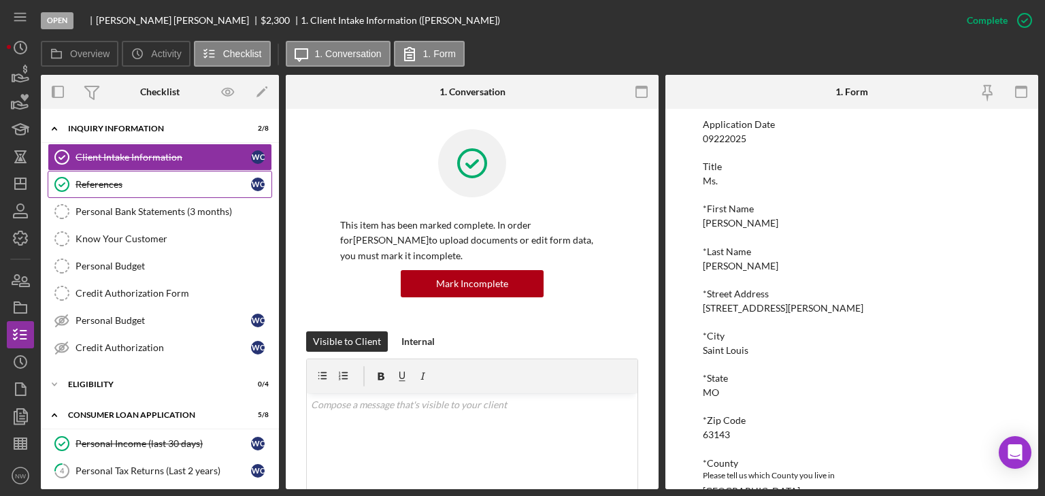
click at [120, 177] on link "References References W C" at bounding box center [160, 184] width 224 height 27
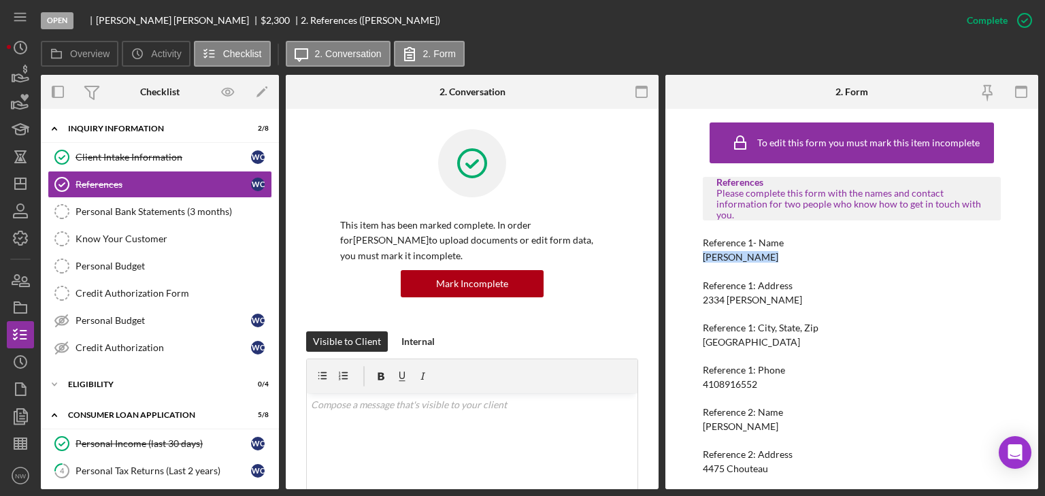
drag, startPoint x: 702, startPoint y: 256, endPoint x: 765, endPoint y: 255, distance: 63.3
click at [778, 256] on div "Reference 1- Name [PERSON_NAME]" at bounding box center [852, 249] width 298 height 25
copy div "[PERSON_NAME]"
drag, startPoint x: 696, startPoint y: 382, endPoint x: 745, endPoint y: 382, distance: 49.0
click at [775, 386] on div "To edit this form you must mark this item incomplete References Please complete…" at bounding box center [851, 299] width 373 height 380
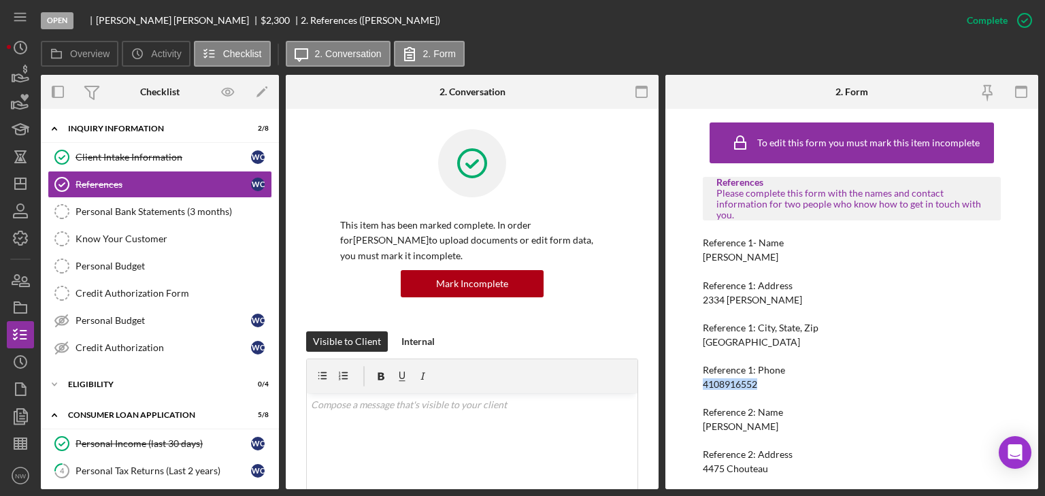
copy div "4108916552"
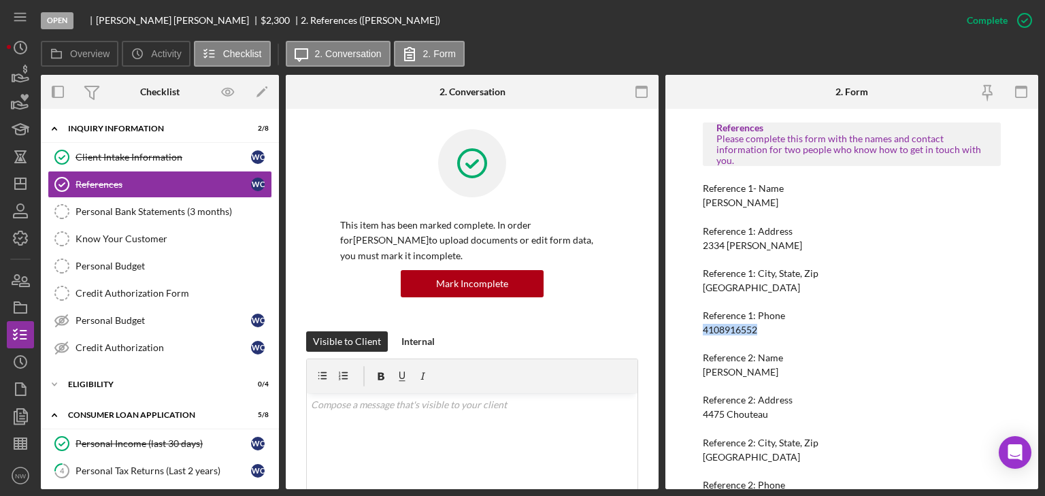
drag, startPoint x: 700, startPoint y: 371, endPoint x: 793, endPoint y: 371, distance: 92.5
click at [793, 371] on div "To edit this form you must mark this item incomplete References Please complete…" at bounding box center [851, 299] width 373 height 380
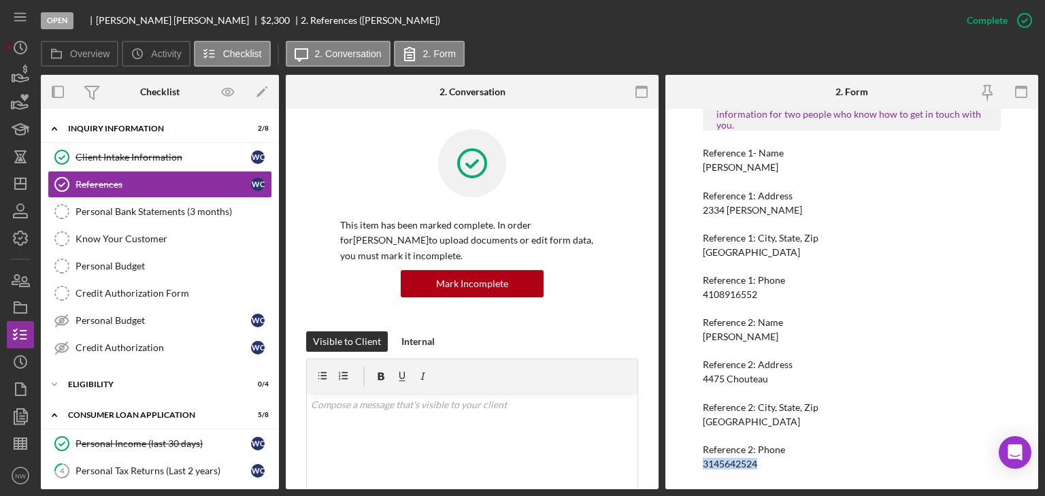
drag, startPoint x: 698, startPoint y: 462, endPoint x: 764, endPoint y: 462, distance: 66.7
click at [764, 462] on div "To edit this form you must mark this item incomplete References Please complete…" at bounding box center [851, 299] width 373 height 380
copy div "3145642524"
click at [85, 147] on link "Client Intake Information Client Intake Information W C" at bounding box center [160, 156] width 224 height 27
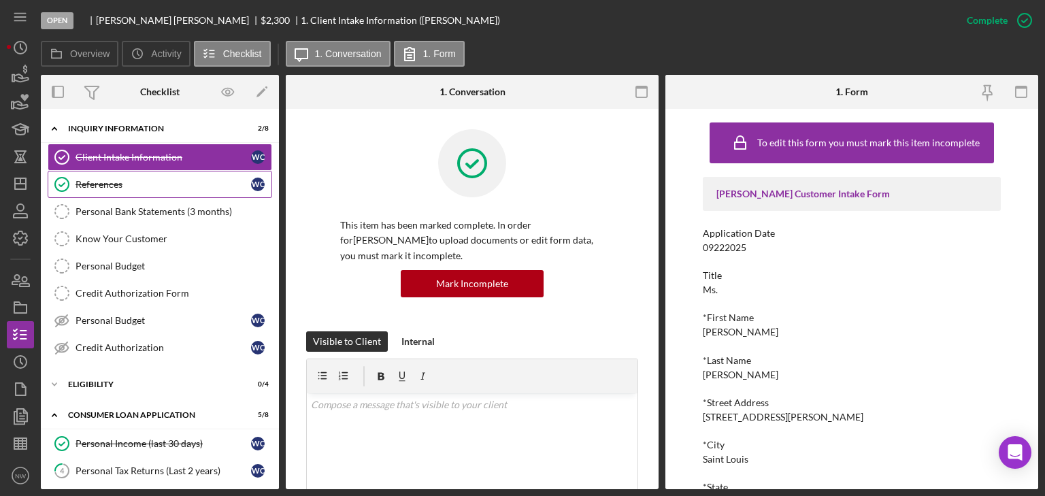
click at [99, 186] on div "References" at bounding box center [162, 184] width 175 height 11
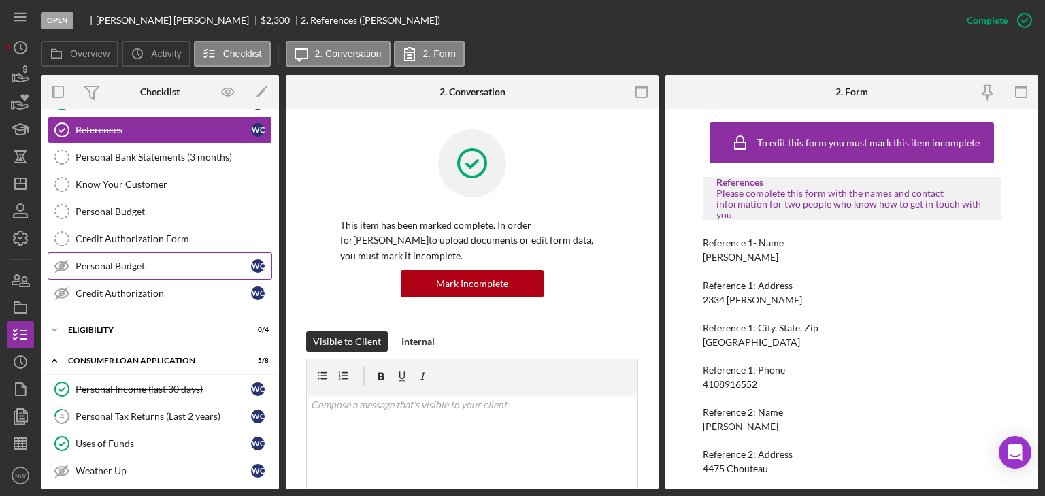
scroll to position [109, 0]
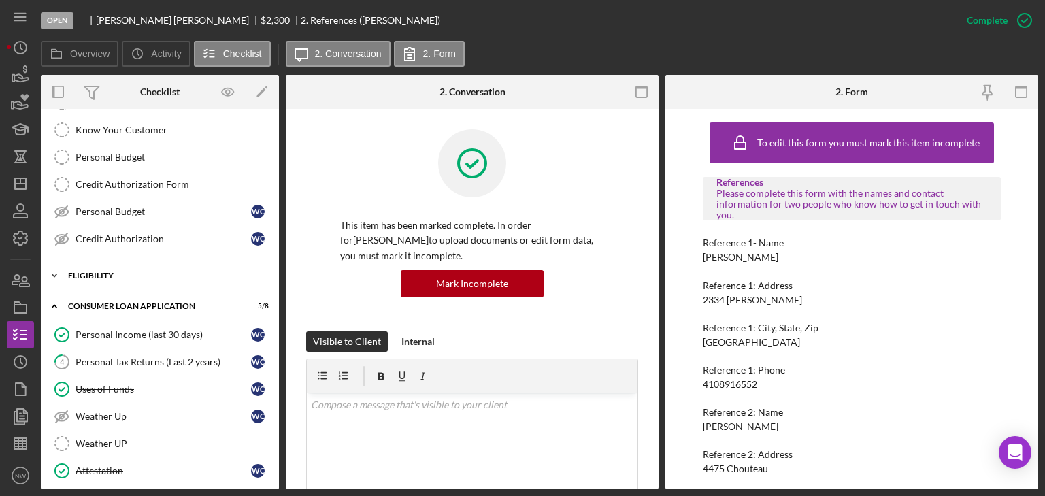
click at [50, 272] on icon "Icon/Expander" at bounding box center [54, 275] width 27 height 27
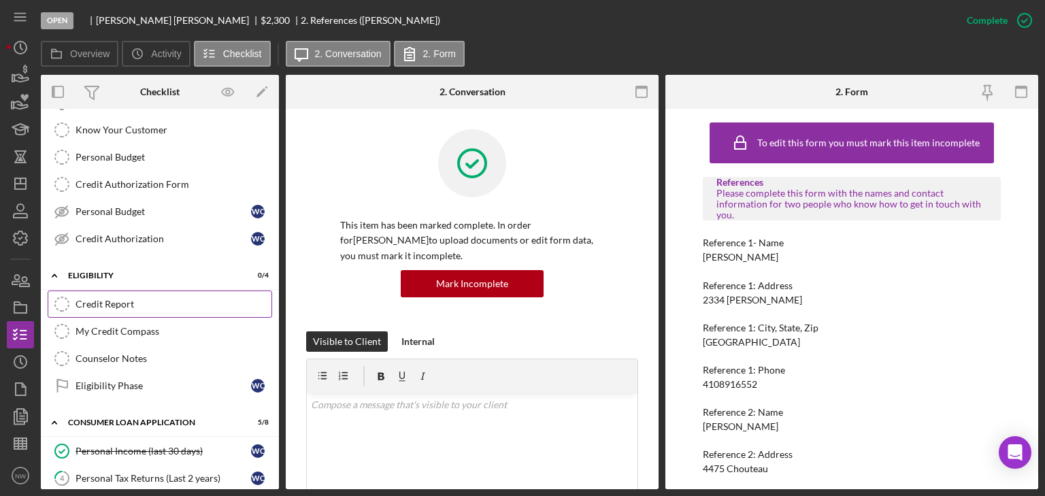
scroll to position [272, 0]
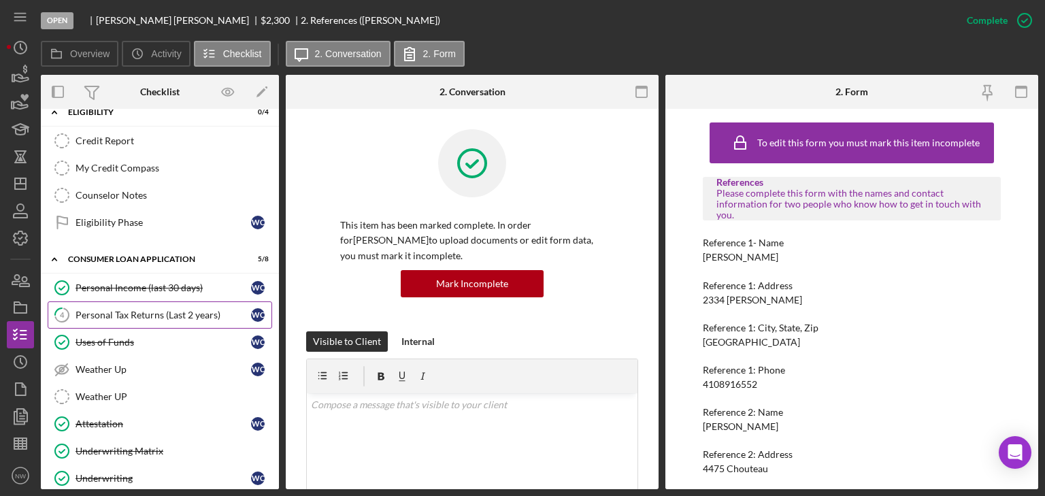
click at [83, 309] on div "Personal Tax Returns (Last 2 years)" at bounding box center [162, 314] width 175 height 11
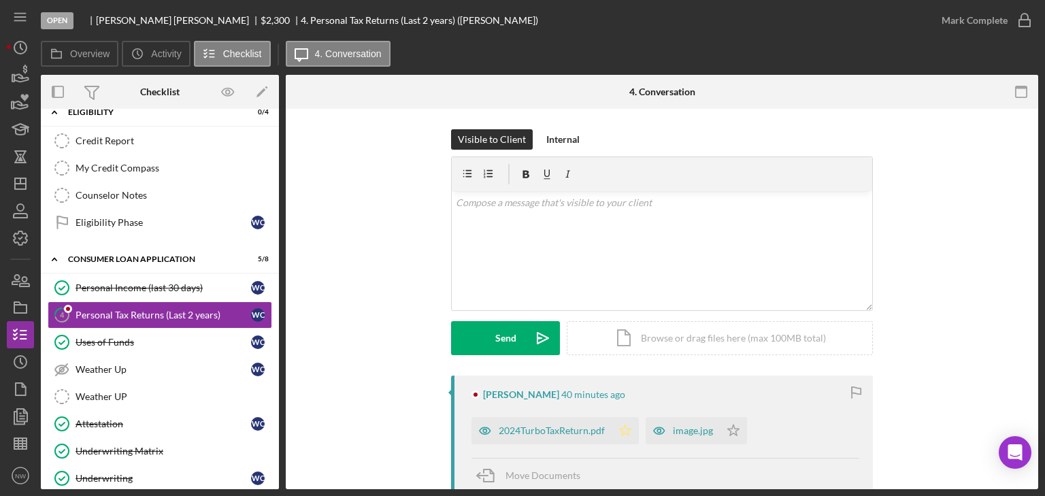
click at [623, 429] on icon "Icon/Star" at bounding box center [624, 430] width 27 height 27
click at [692, 428] on div "image.jpg" at bounding box center [693, 430] width 40 height 11
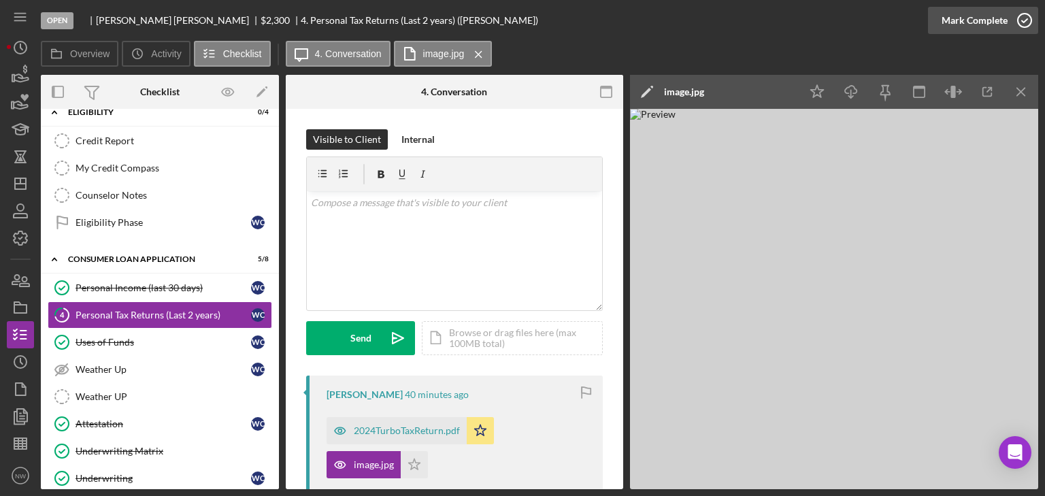
click at [1026, 20] on icon "button" at bounding box center [1024, 20] width 34 height 34
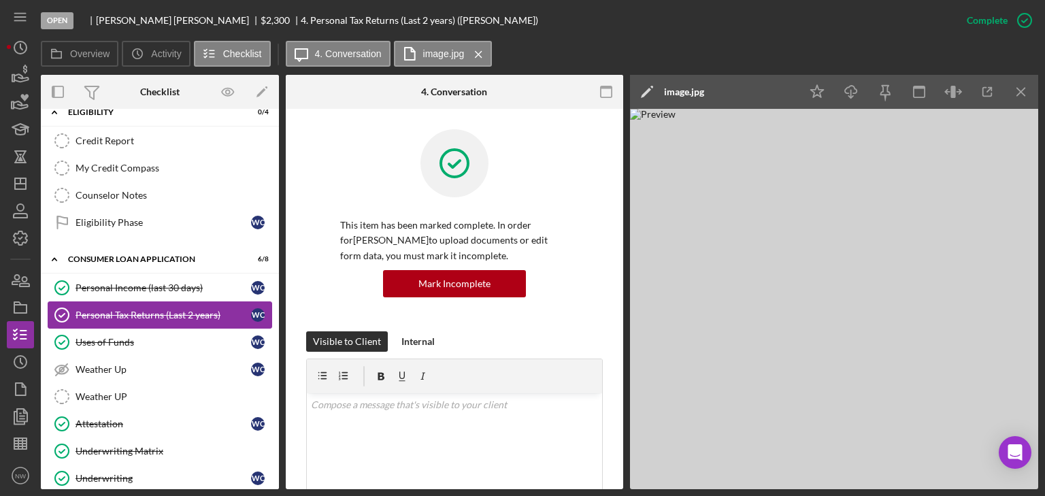
click at [95, 311] on div "Personal Tax Returns (Last 2 years)" at bounding box center [162, 314] width 175 height 11
click at [129, 331] on link "Uses of Funds Uses of Funds W C" at bounding box center [160, 341] width 224 height 27
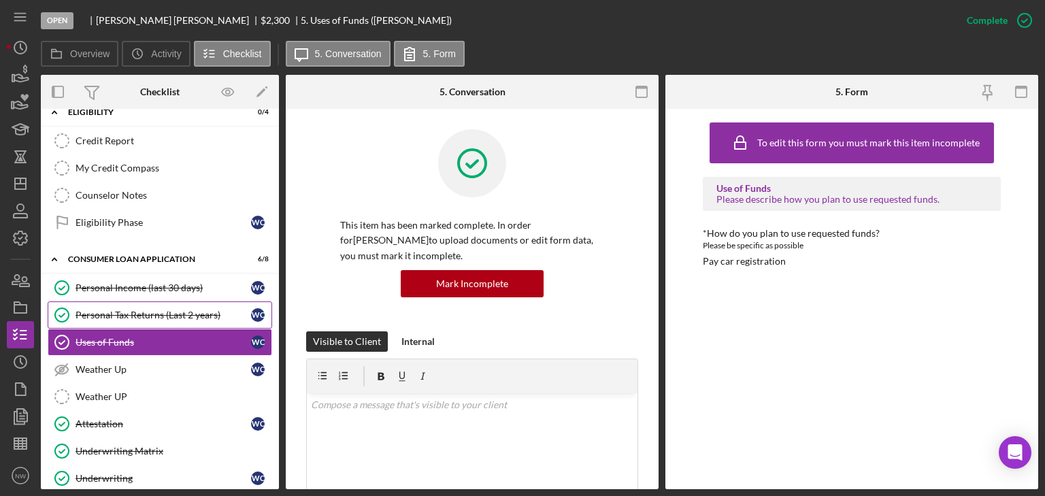
click at [129, 312] on div "Personal Tax Returns (Last 2 years)" at bounding box center [162, 314] width 175 height 11
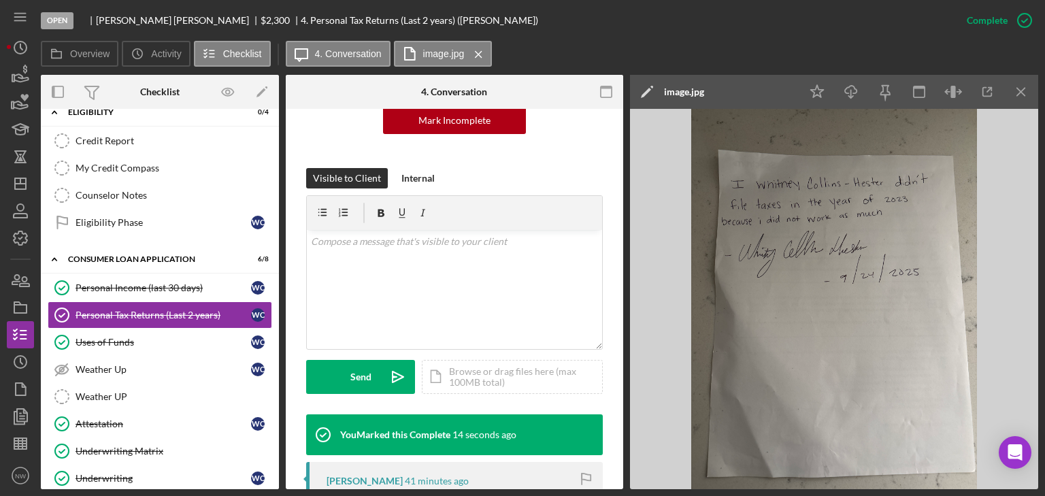
scroll to position [326, 0]
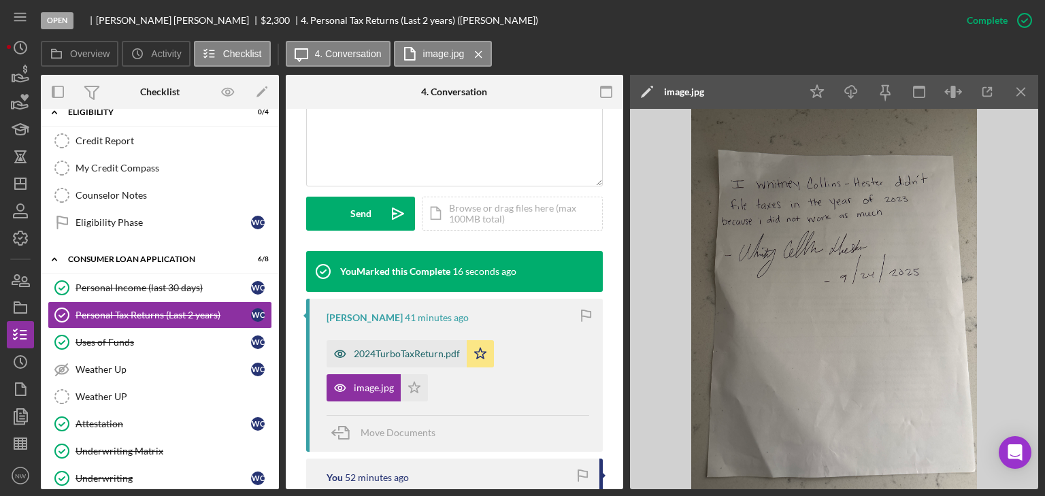
click at [411, 357] on div "2024TurboTaxReturn.pdf" at bounding box center [407, 353] width 106 height 11
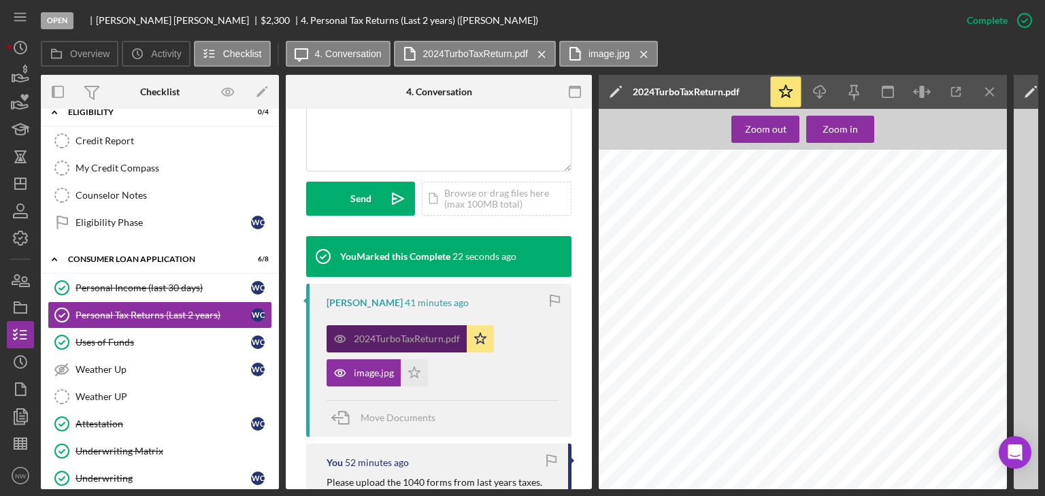
click at [421, 344] on div "2024TurboTaxReturn.pdf" at bounding box center [407, 338] width 106 height 11
click at [763, 344] on div "Form 1040-ES Payment Voucher I I Detach Here and Mail With Your Payment Departm…" at bounding box center [806, 419] width 416 height 539
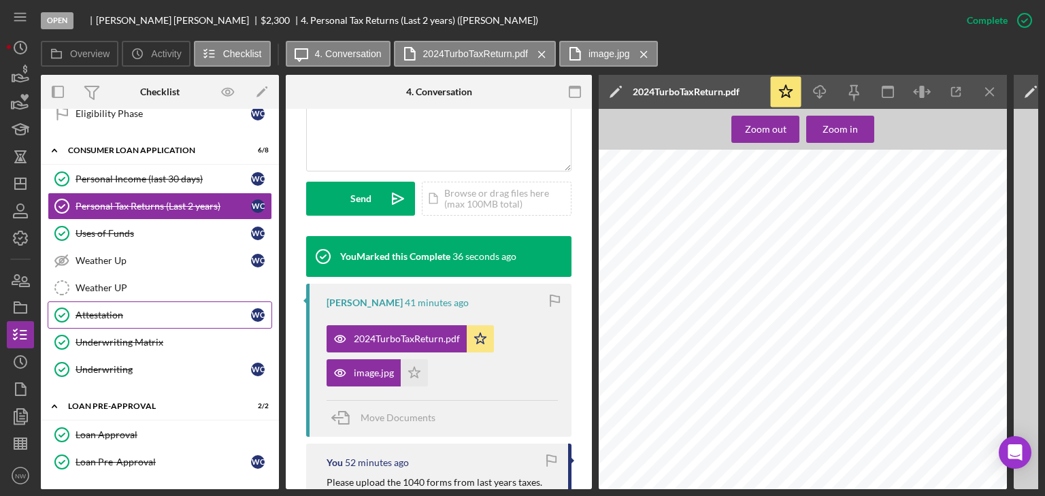
drag, startPoint x: 92, startPoint y: 314, endPoint x: 133, endPoint y: 309, distance: 41.1
click at [92, 314] on div "Attestation" at bounding box center [162, 314] width 175 height 11
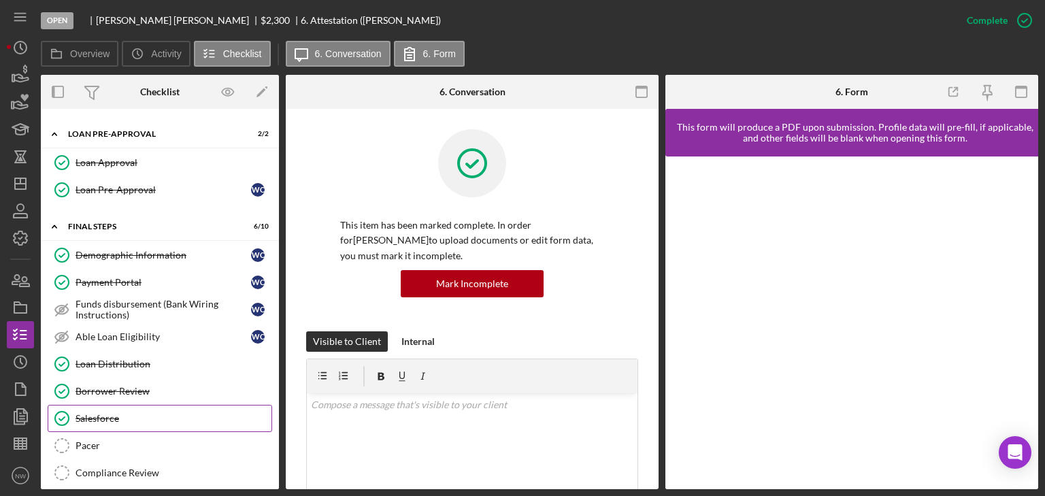
scroll to position [712, 0]
